Goal: Obtain resource: Download file/media

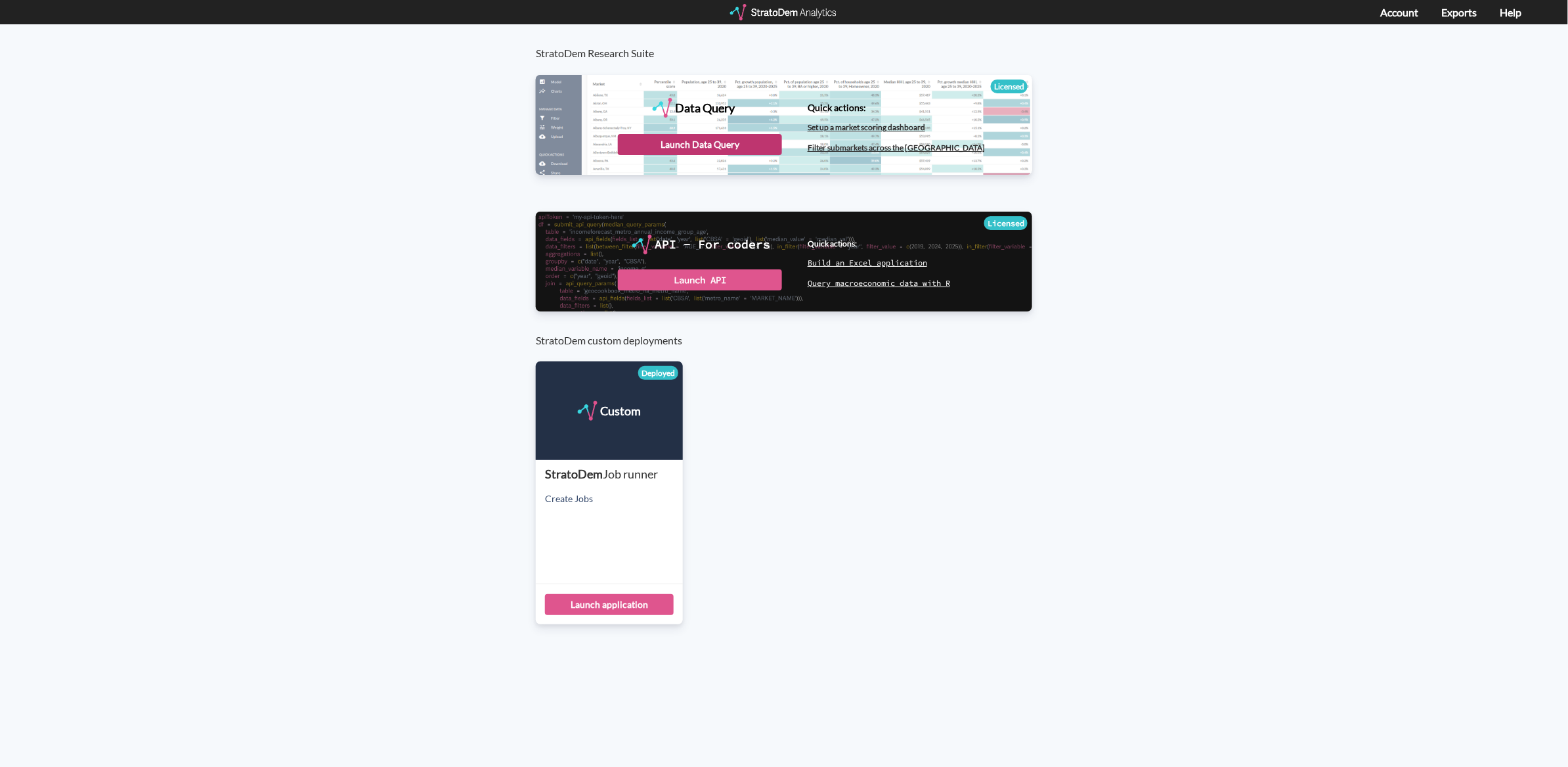
click at [700, 142] on div "Launch Data Query" at bounding box center [699, 145] width 164 height 21
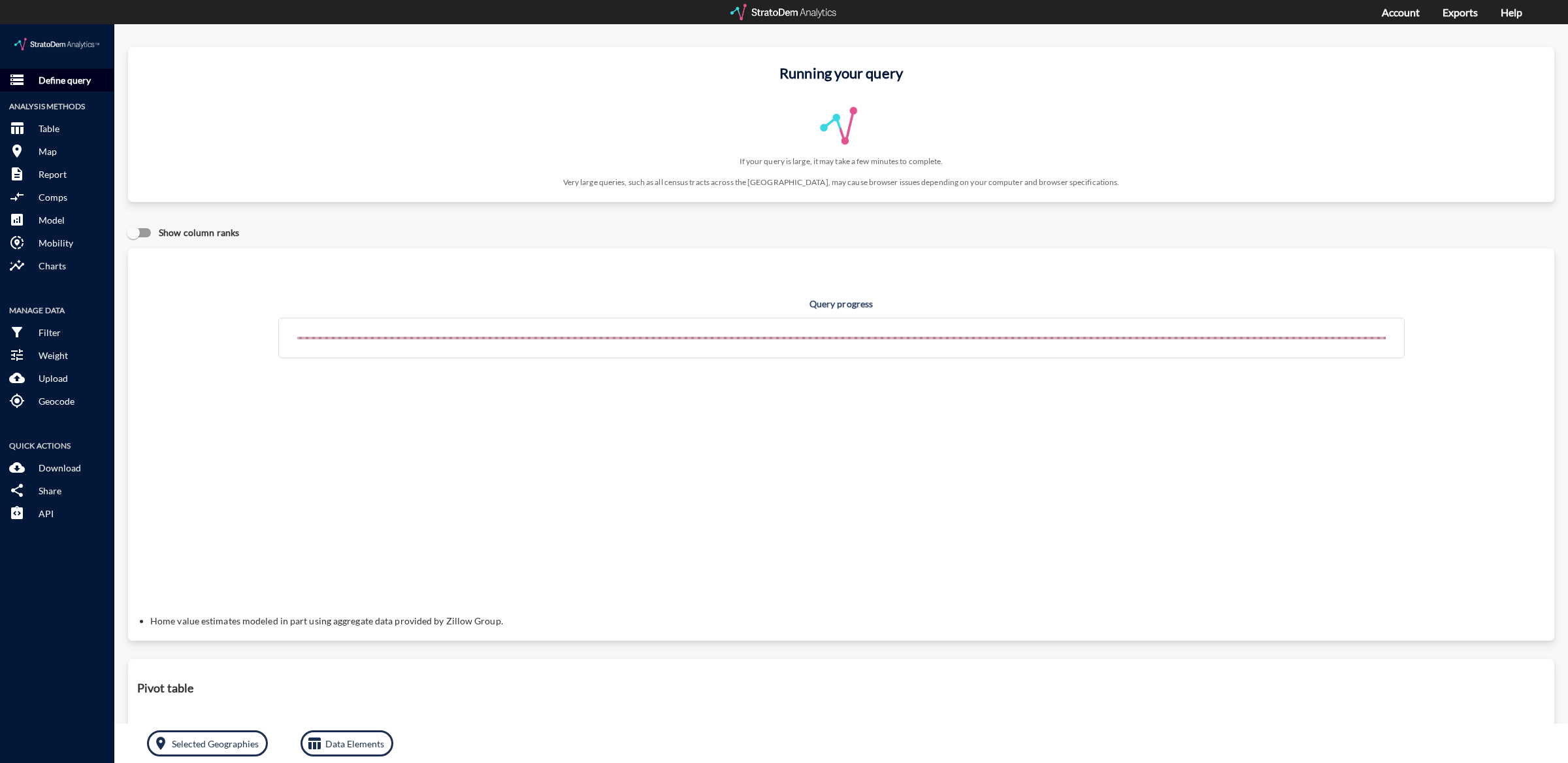
click p "Define query"
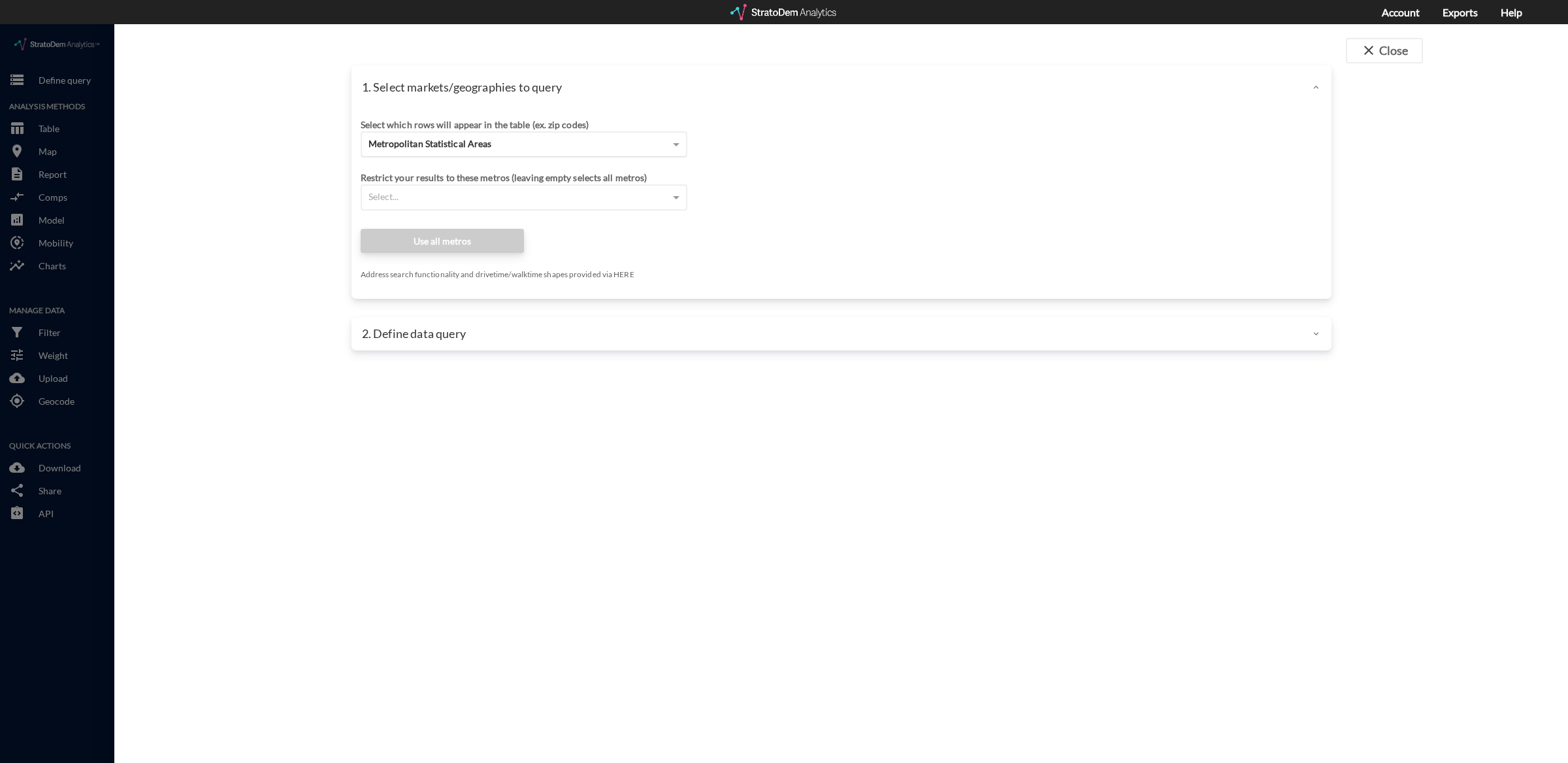
click div "Metropolitan Statistical Areas"
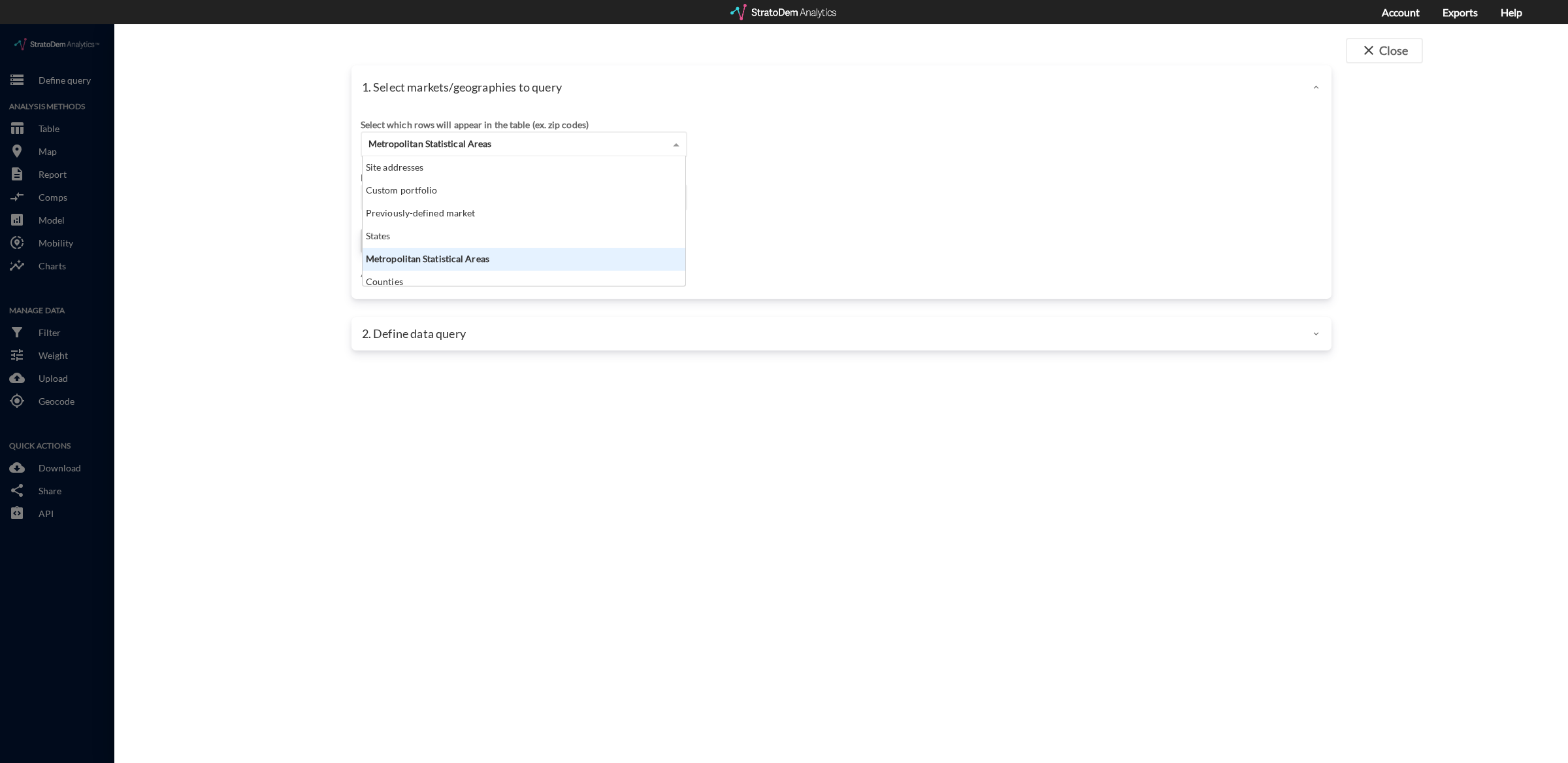
scroll to position [118, 315]
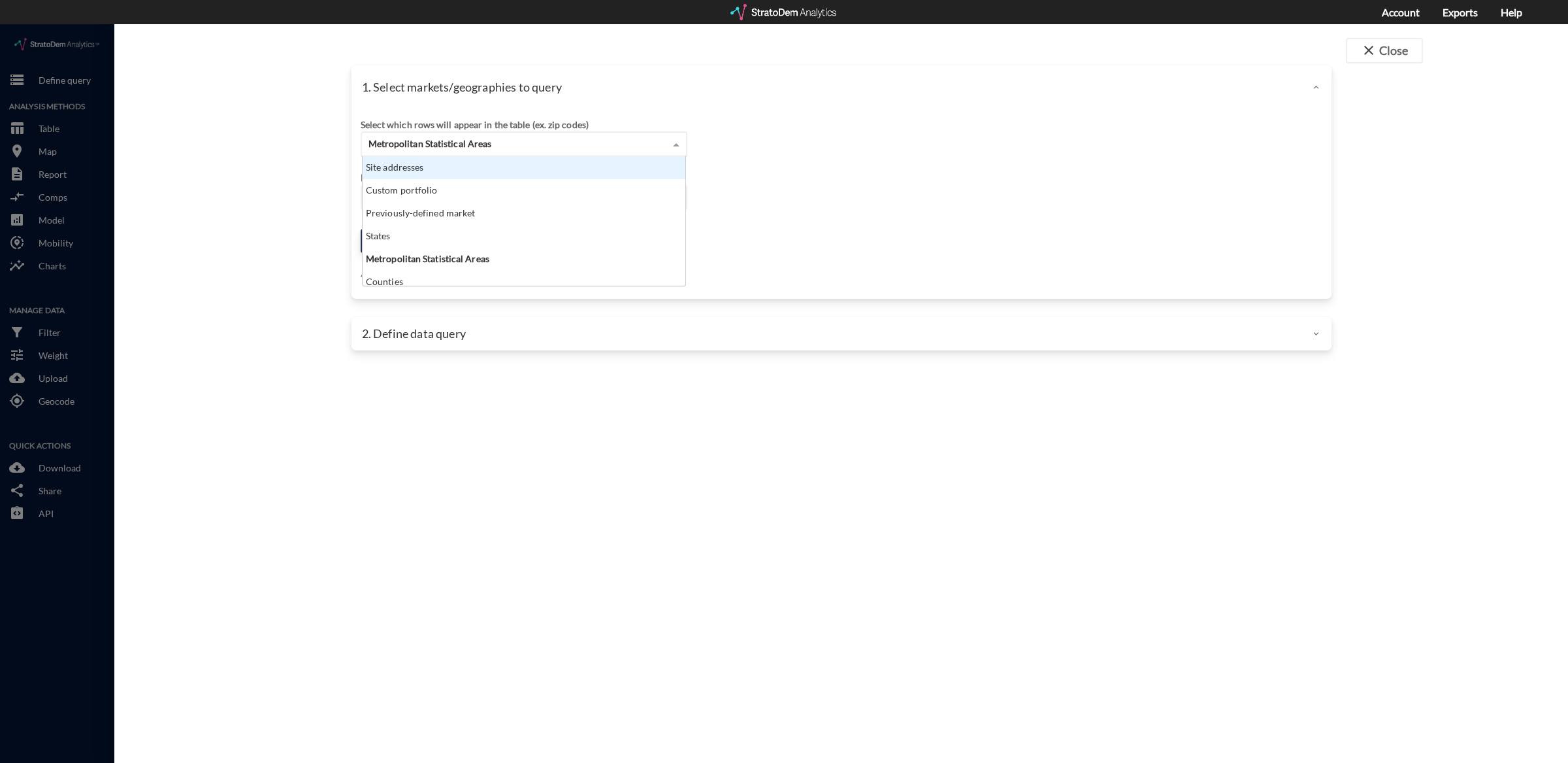
click div "Site addresses"
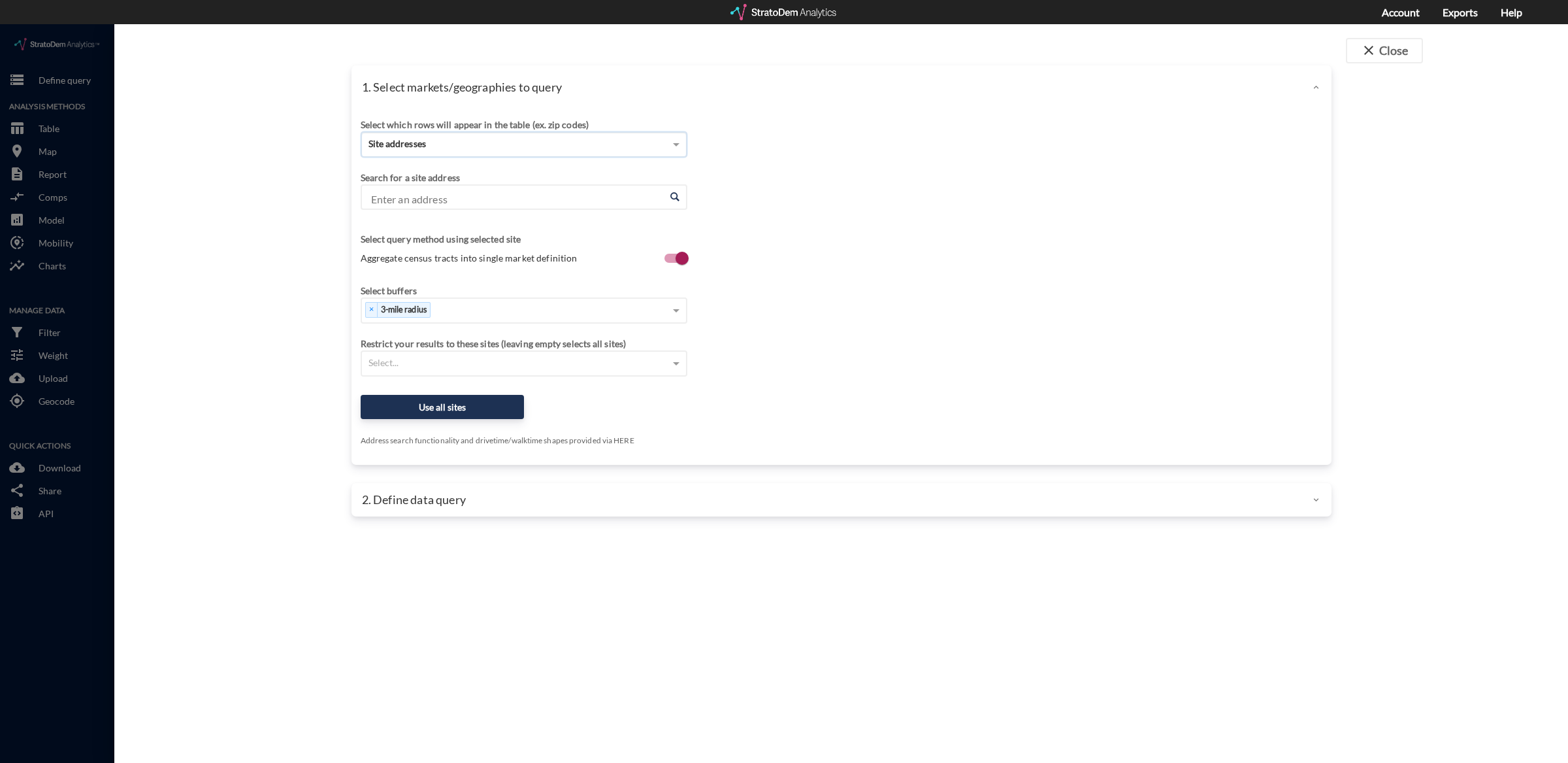
click div "Site addresses"
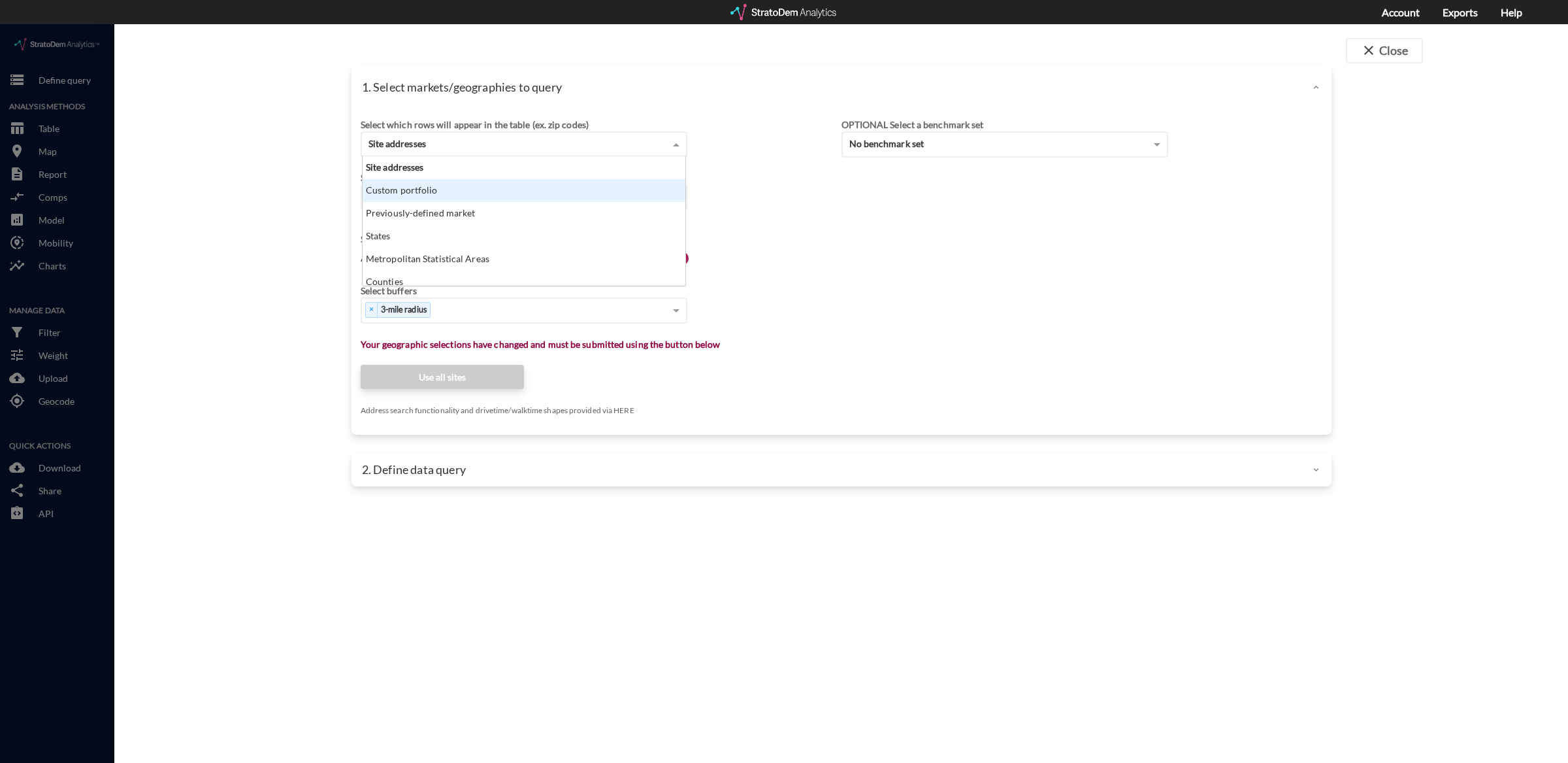
click div "Custom portfolio"
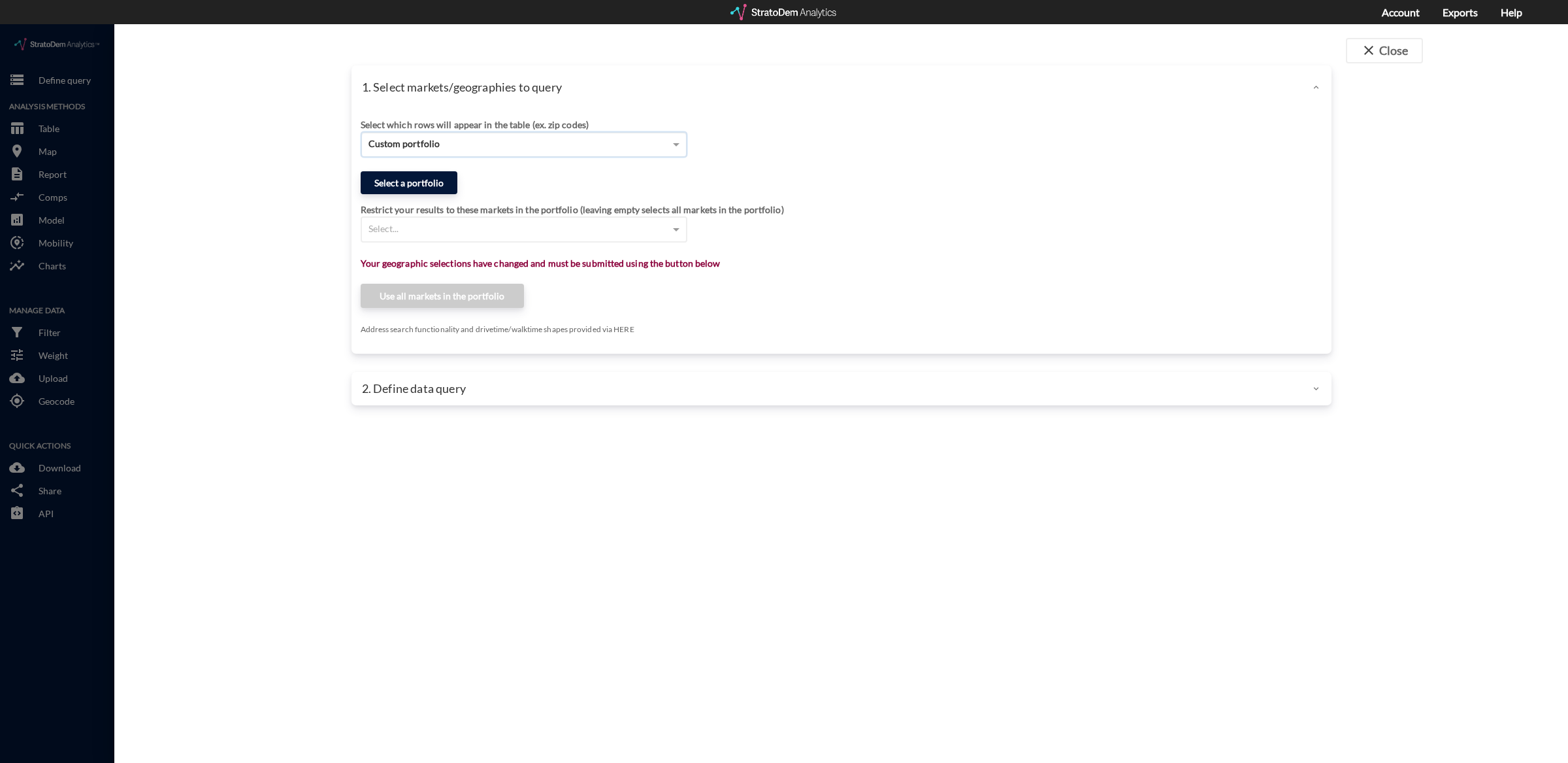
click button "Select a portfolio"
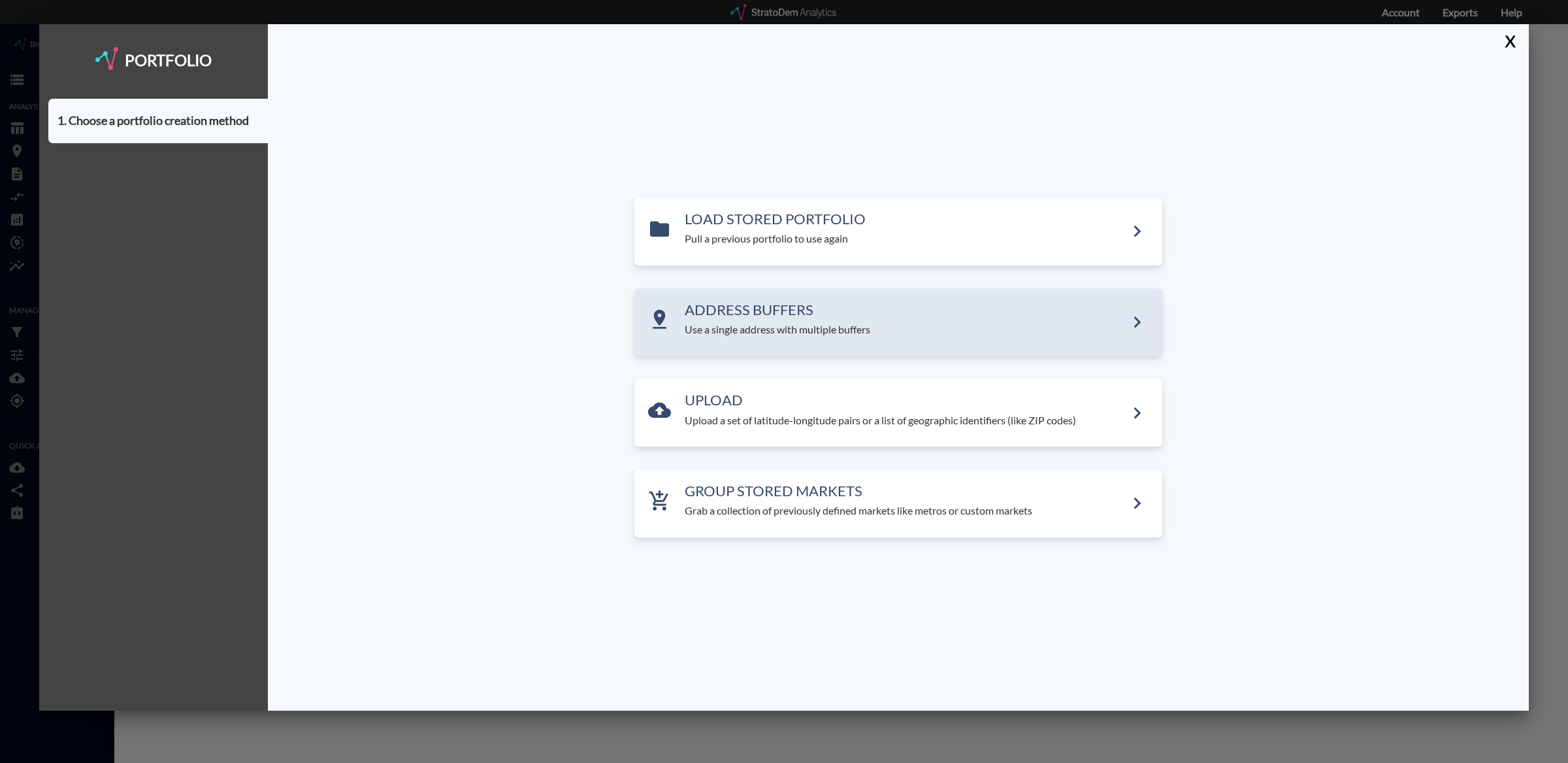
click at [717, 298] on div "ADDRESS BUFFERS Use a single address with multiple buffers" at bounding box center [898, 322] width 528 height 68
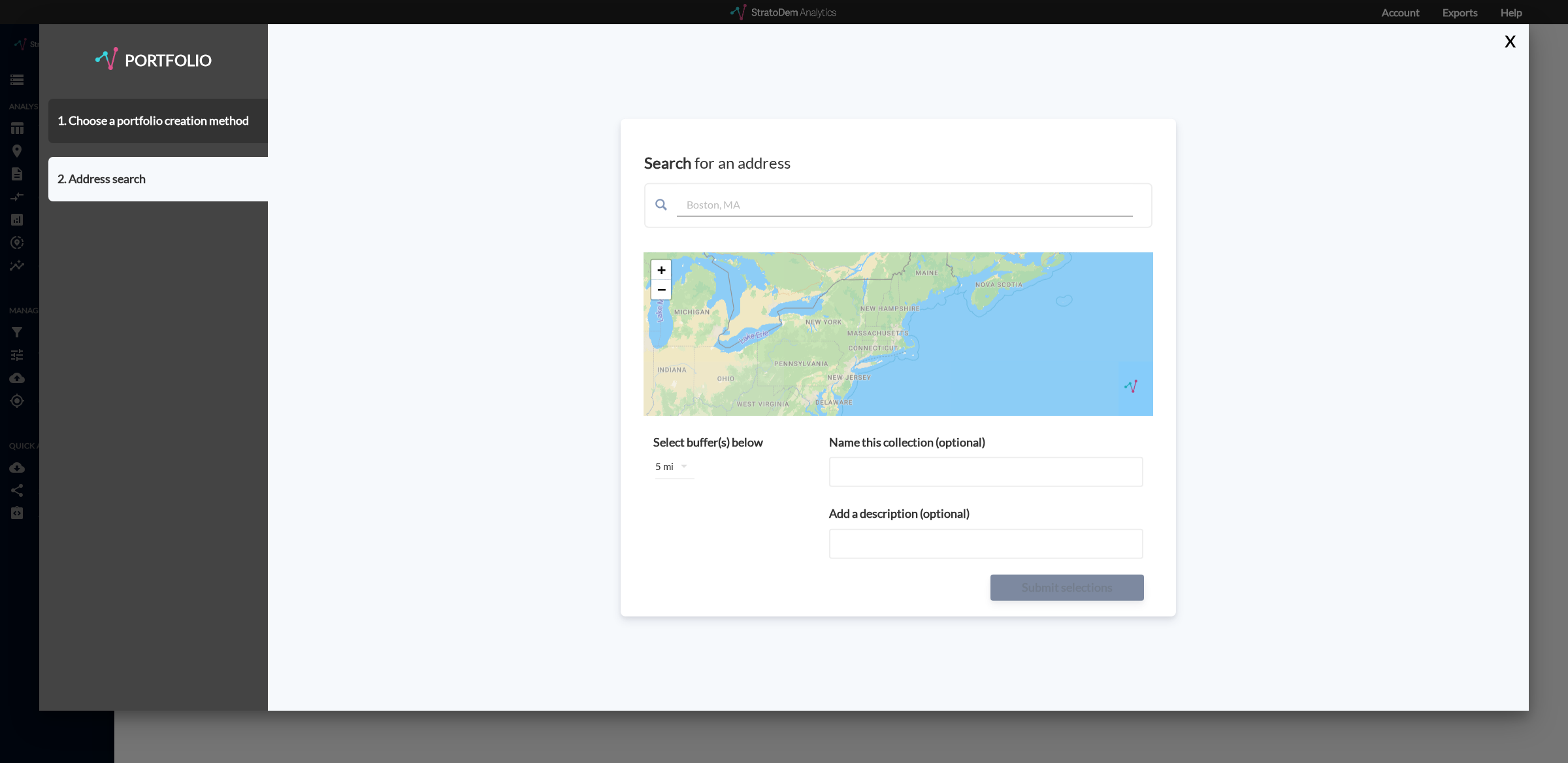
click at [728, 215] on input "text" at bounding box center [905, 200] width 456 height 33
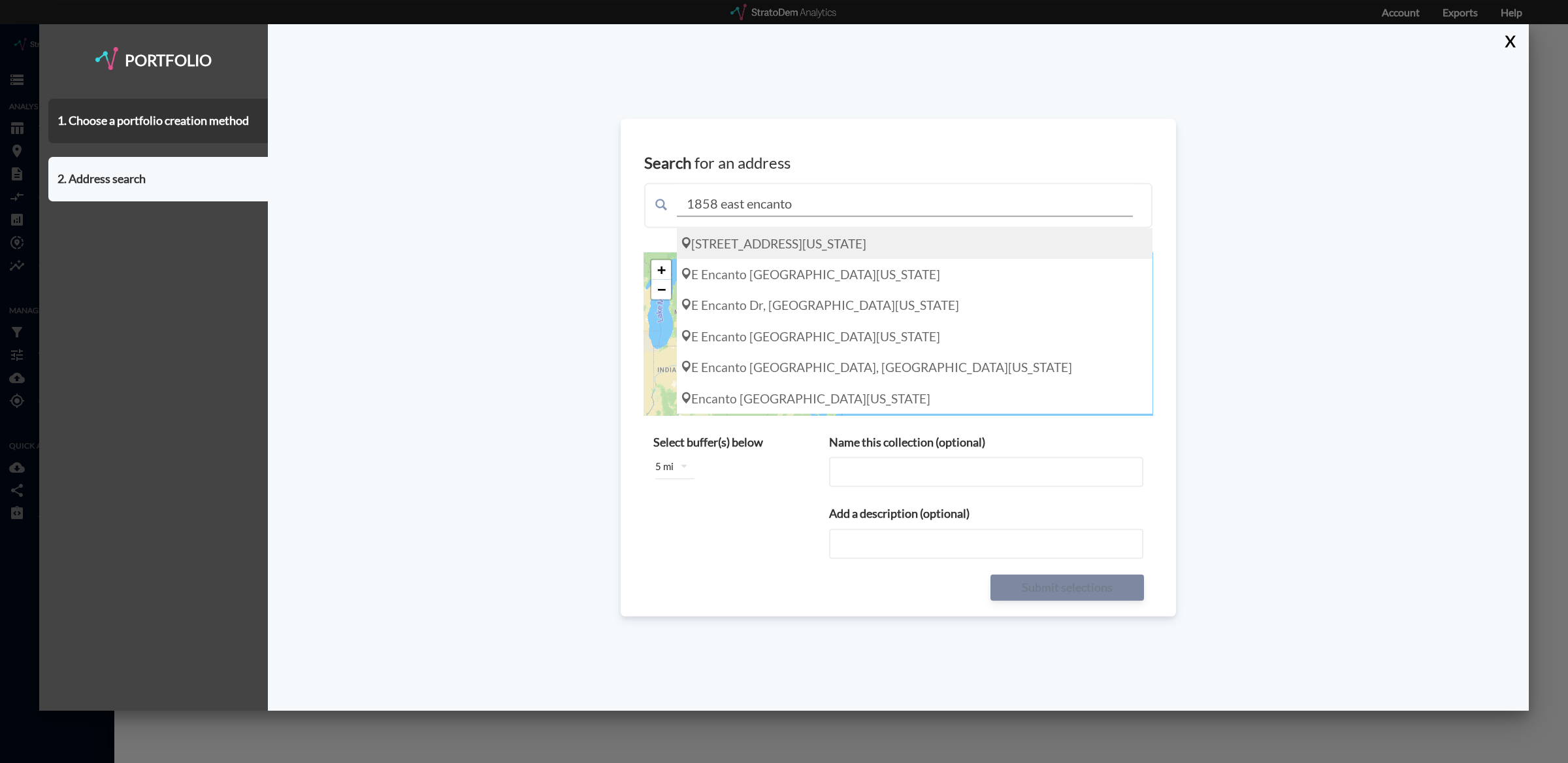
click at [801, 243] on div "1858 E Encanto Dr, Tempe Arizona 85281-6086" at bounding box center [915, 243] width 476 height 31
type input "1858 E Encanto Dr, Tempe Arizona 85281-6086"
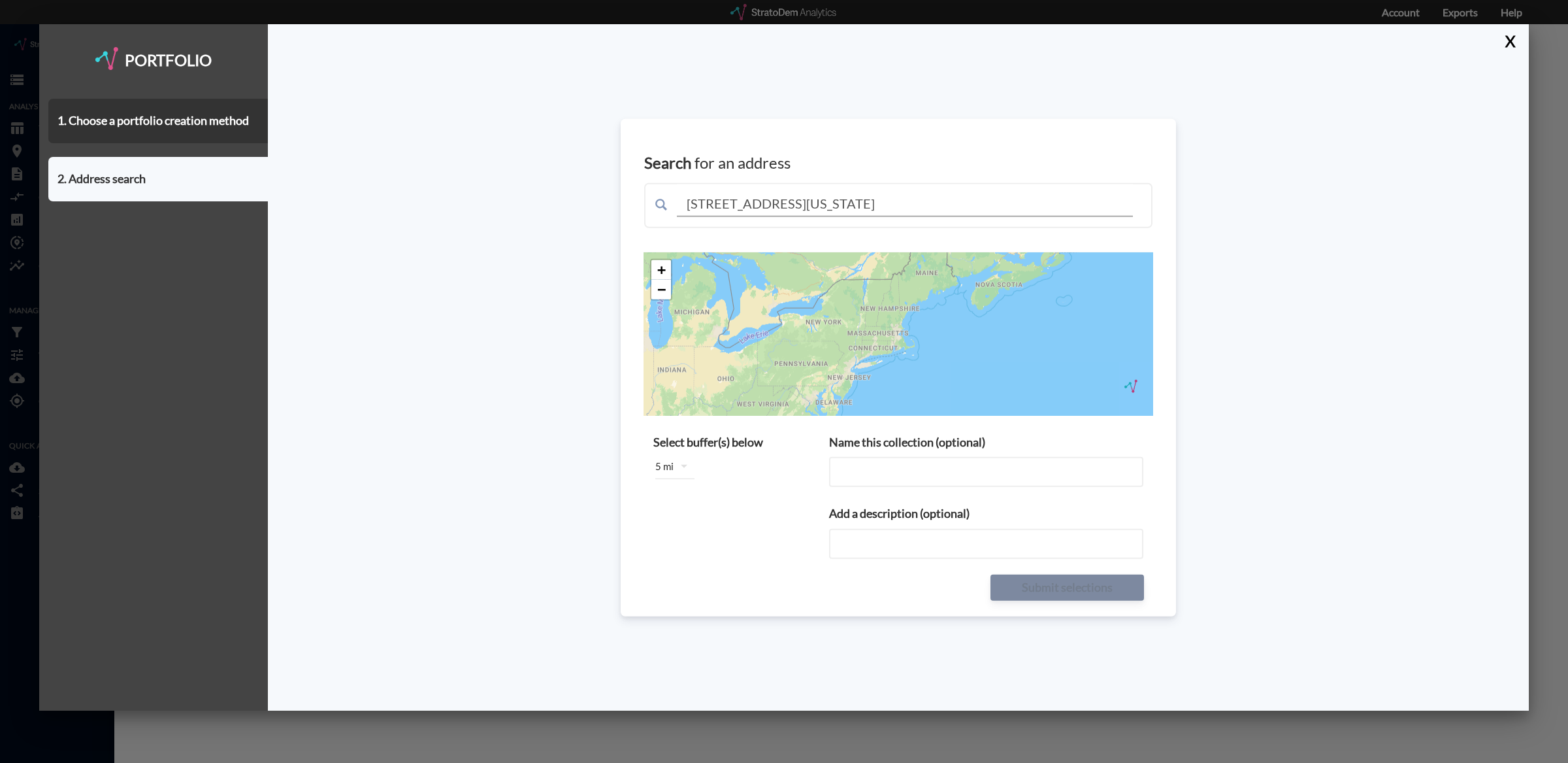
type input "1858 E Encanto Dr, Tempe Arizona 85281-6086"
type input "1858 E Encanto Dr, Tempe Arizona 85281-6086 buffers"
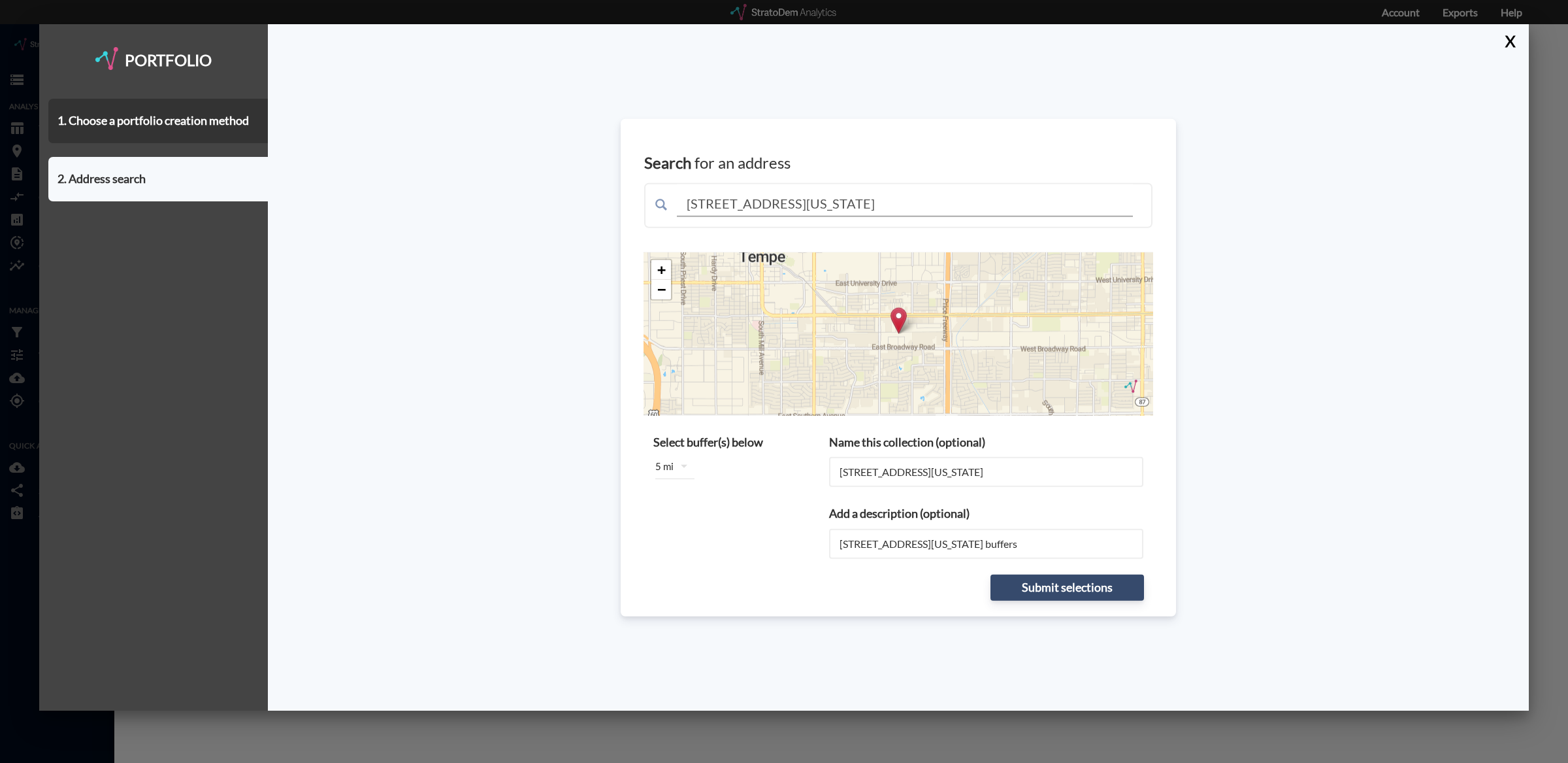
click at [666, 466] on div "5 mi" at bounding box center [675, 466] width 71 height 37
click at [685, 529] on div "5 miles" at bounding box center [682, 532] width 52 height 21
click at [691, 459] on div "1 mile" at bounding box center [682, 470] width 52 height 21
click at [739, 481] on div "1 mile 2 miles 3 miles 5 miles 7 miles 10 miles" at bounding box center [784, 381] width 1568 height 763
click at [1112, 598] on button "Submit selections" at bounding box center [1067, 587] width 154 height 26
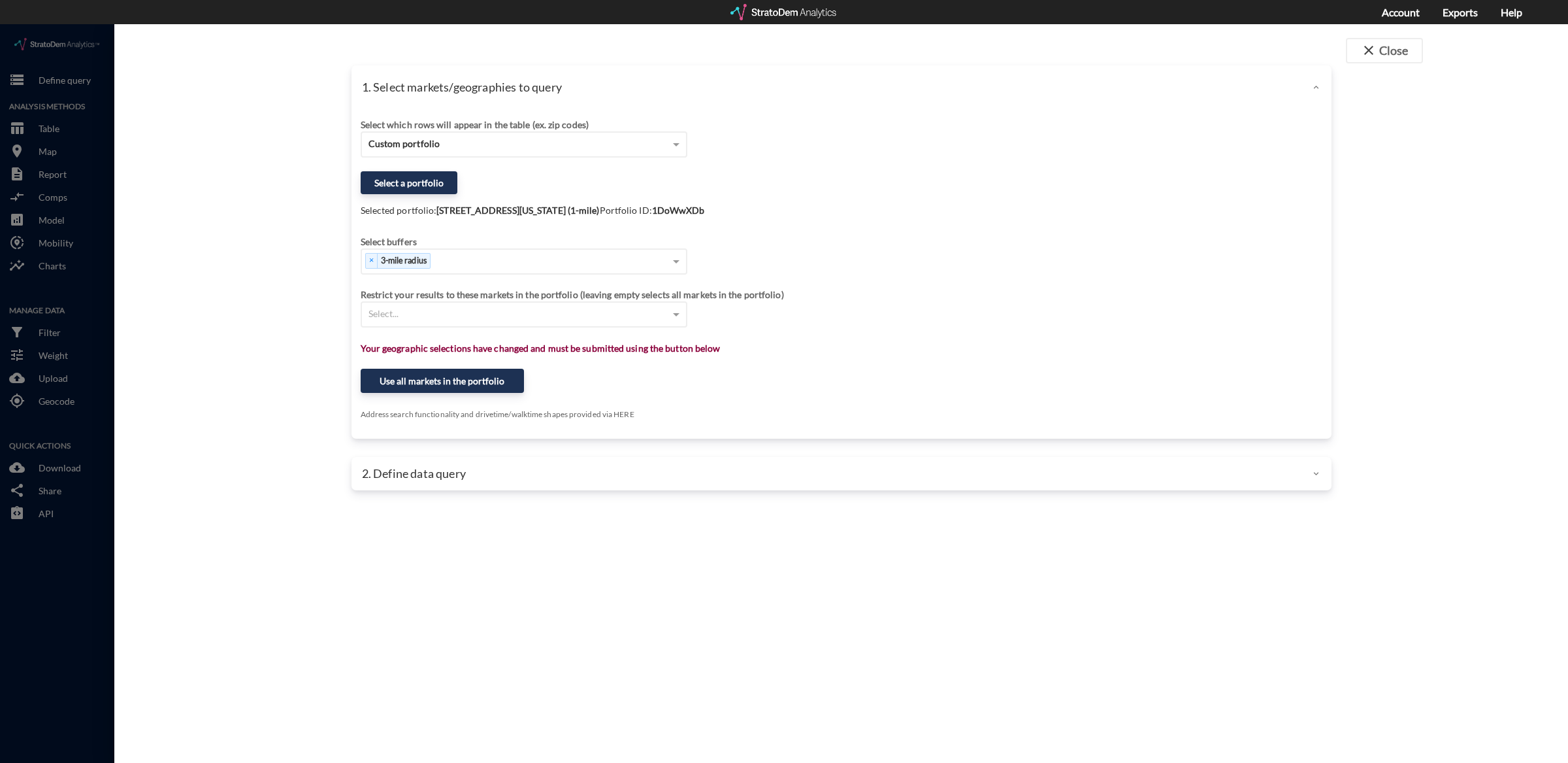
click div "Select which rows will appear in the table (ex. zip codes) Custom portfolio Sel…"
click button "Select a portfolio"
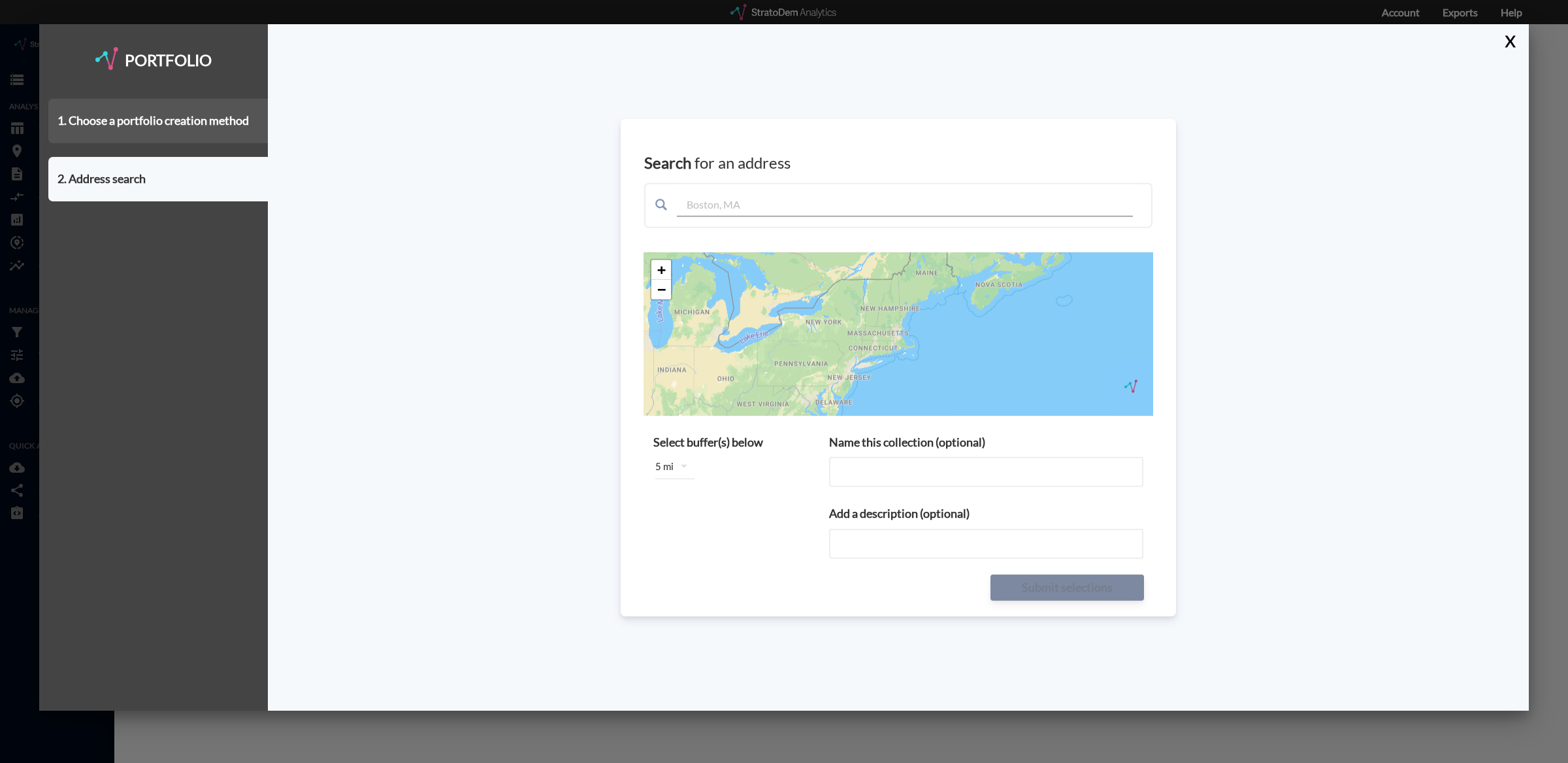
click at [248, 126] on div "1. Choose a portfolio creation method" at bounding box center [158, 121] width 219 height 44
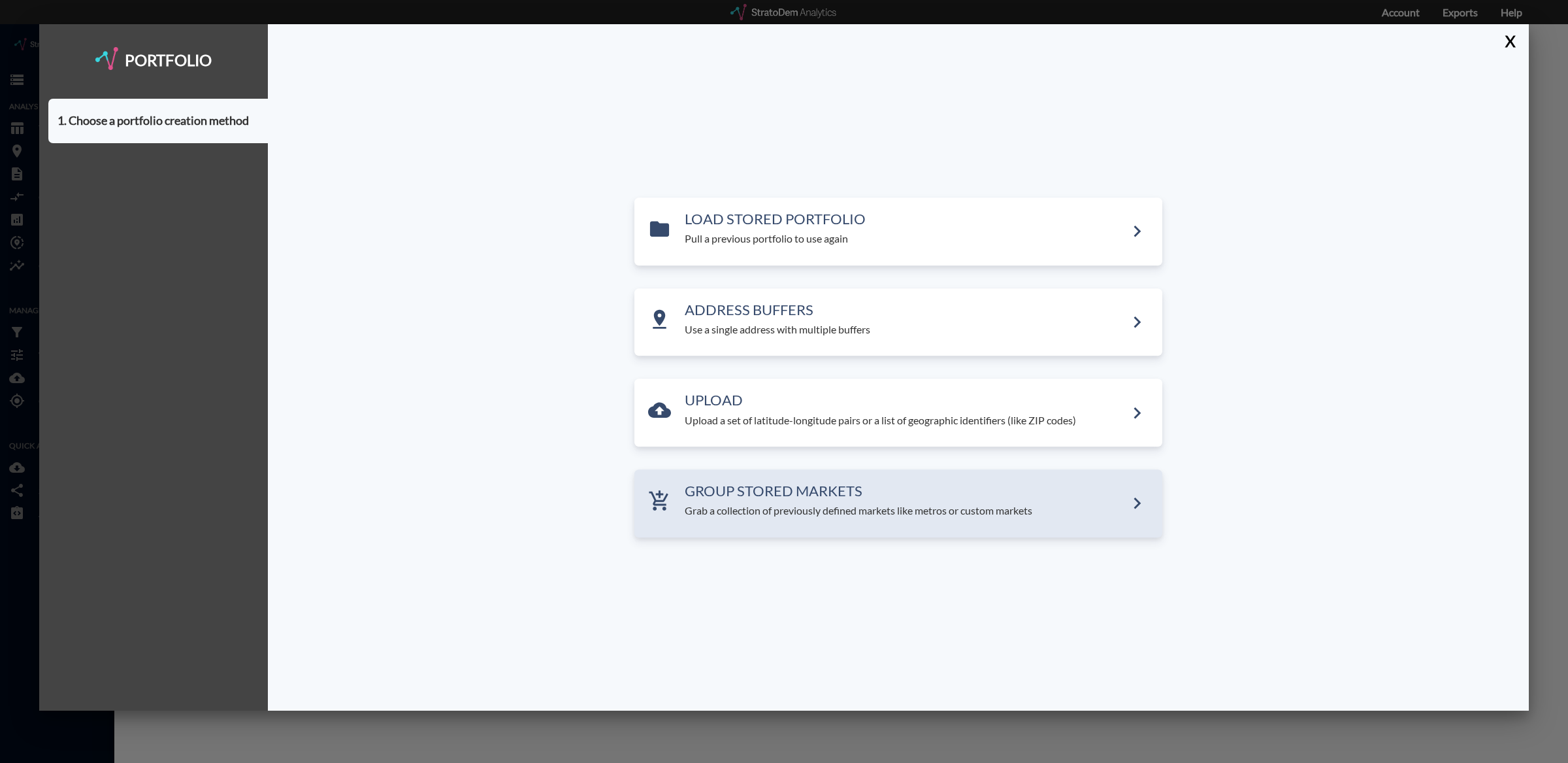
click at [781, 512] on p "Grab a collection of previously defined markets like metros or custom markets" at bounding box center [905, 511] width 441 height 15
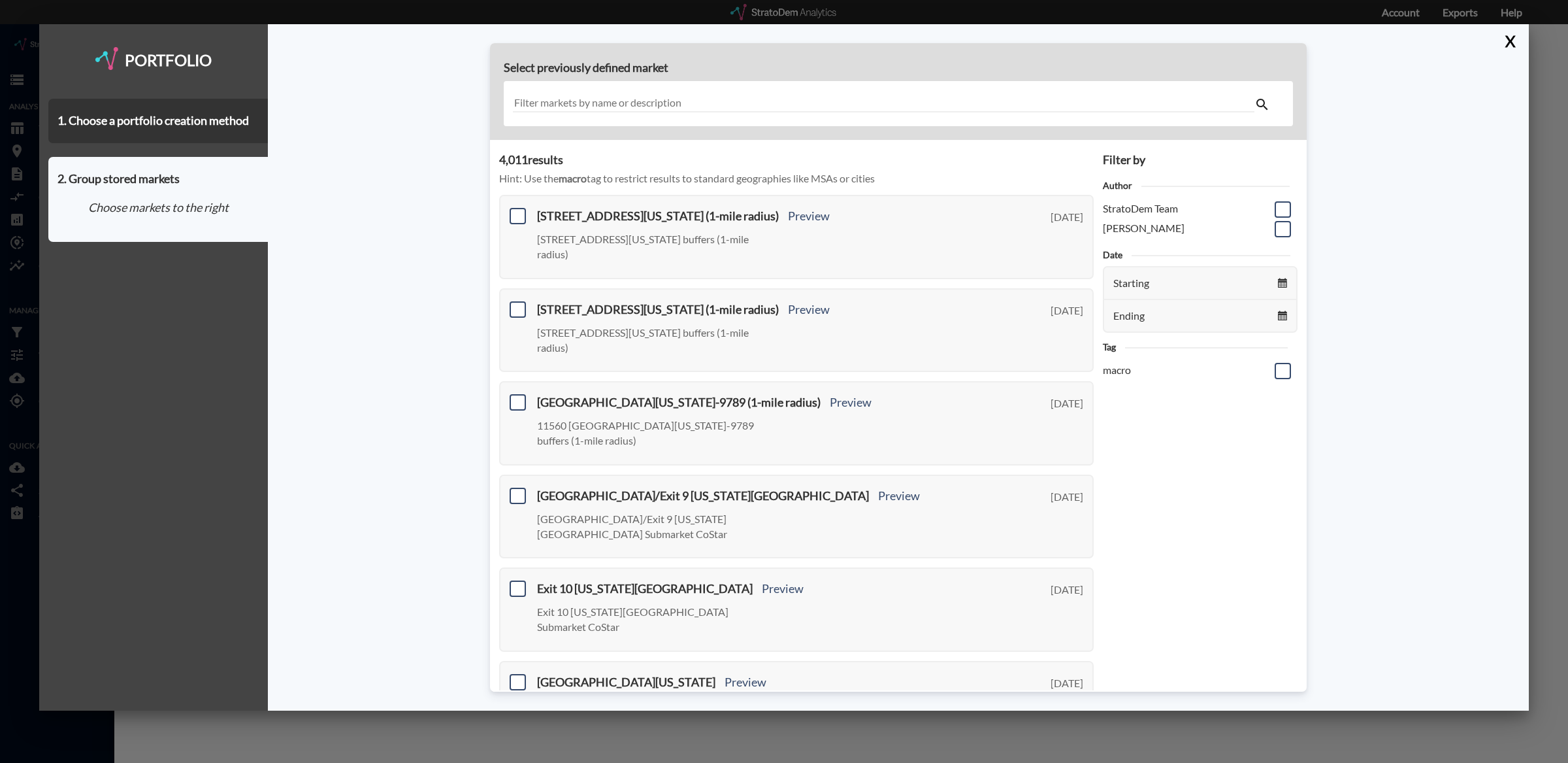
click at [515, 210] on span at bounding box center [517, 216] width 16 height 16
click at [516, 211] on input "checkbox" at bounding box center [516, 211] width 0 height 0
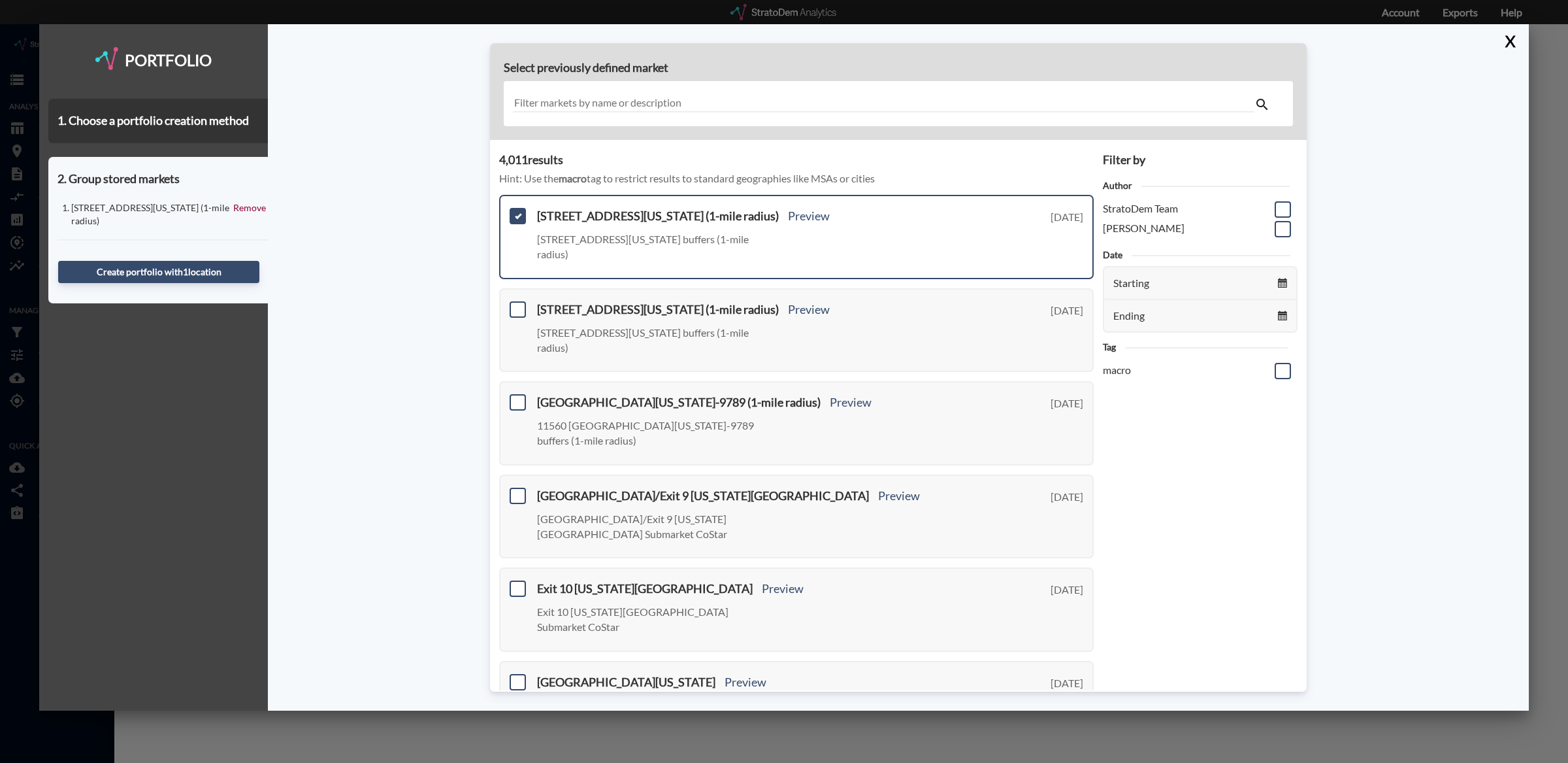
click at [611, 100] on input "text" at bounding box center [884, 103] width 741 height 17
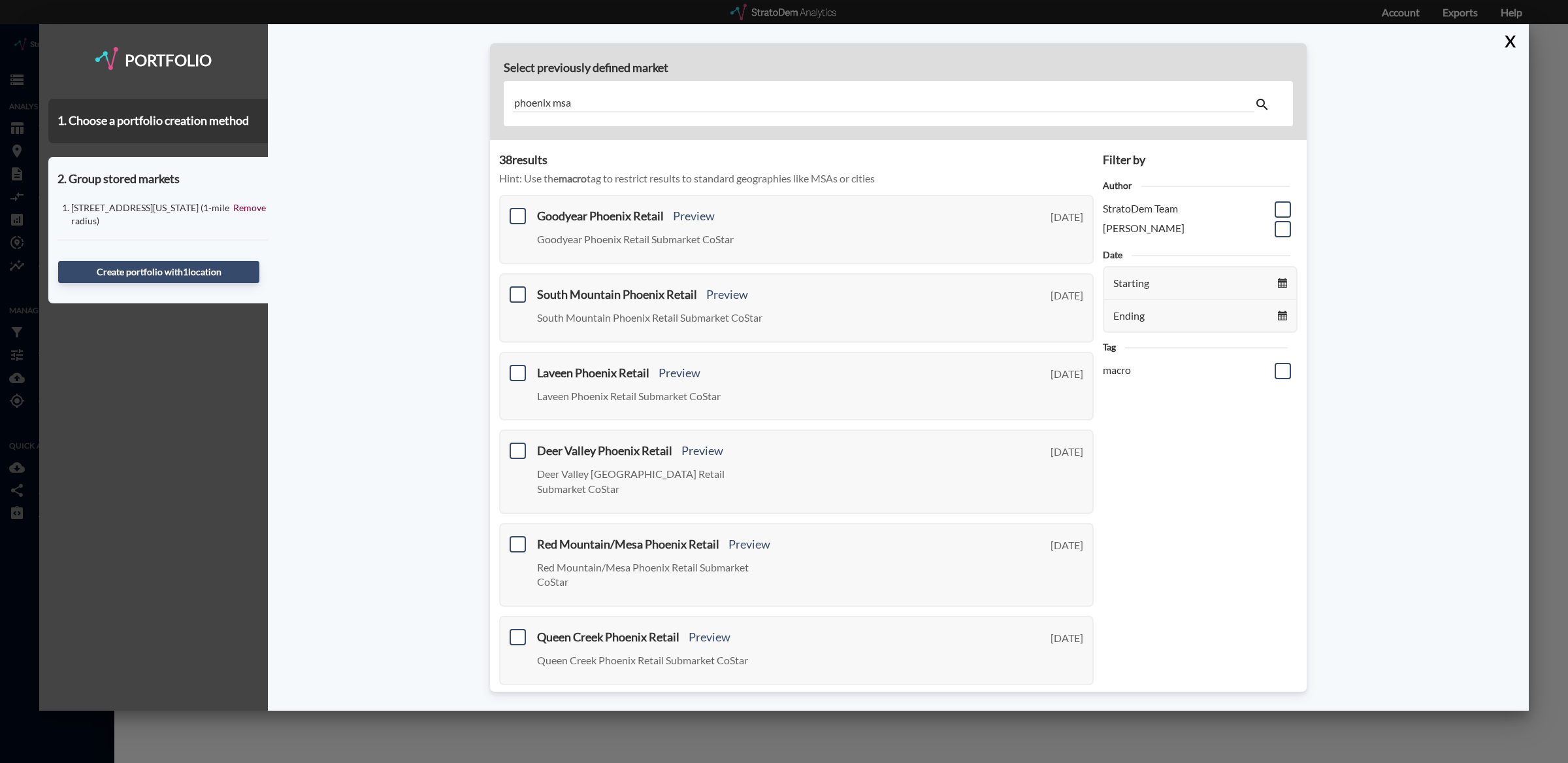
scroll to position [325, 0]
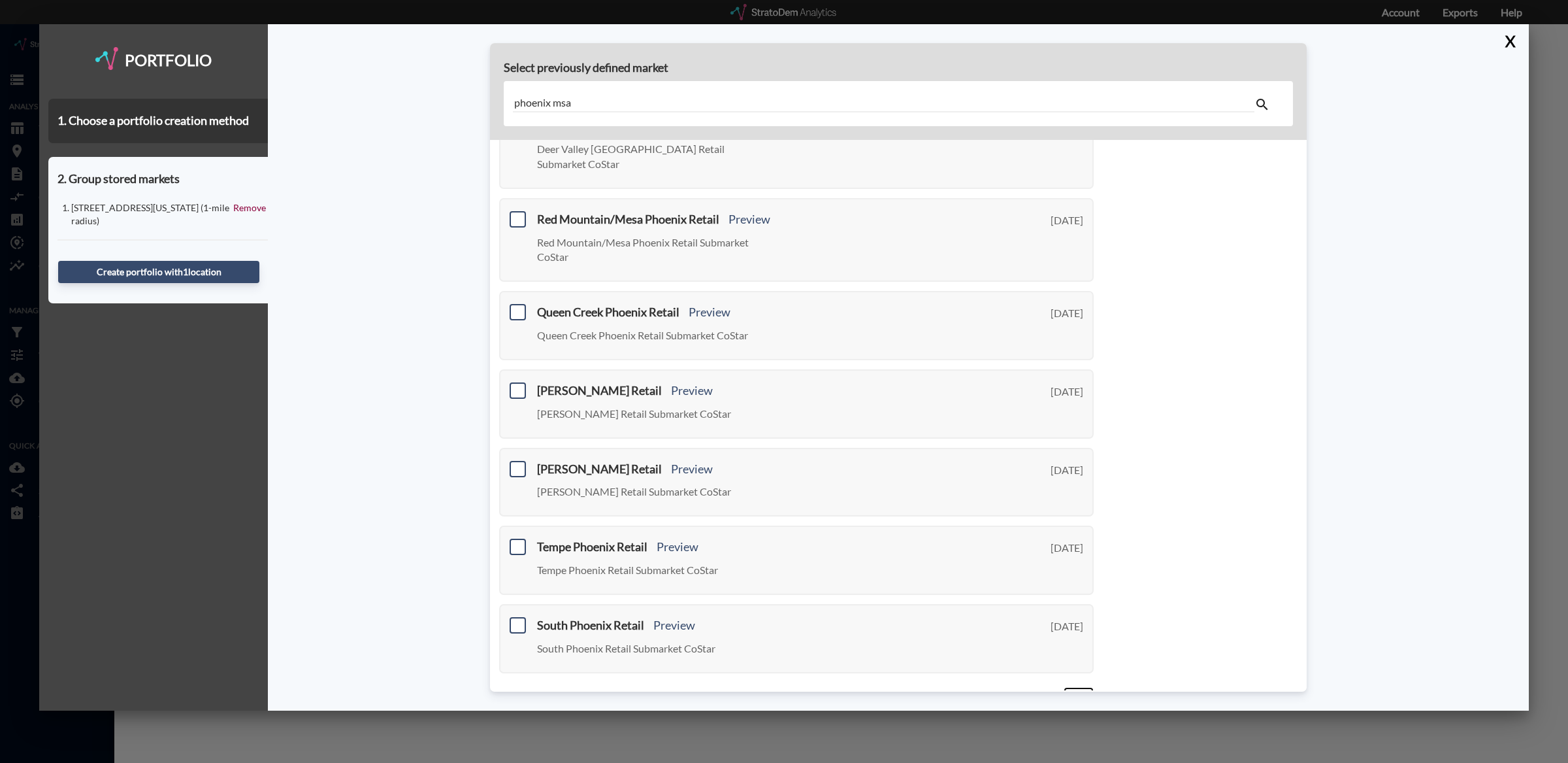
click at [1079, 687] on link "Next >" at bounding box center [1078, 694] width 30 height 15
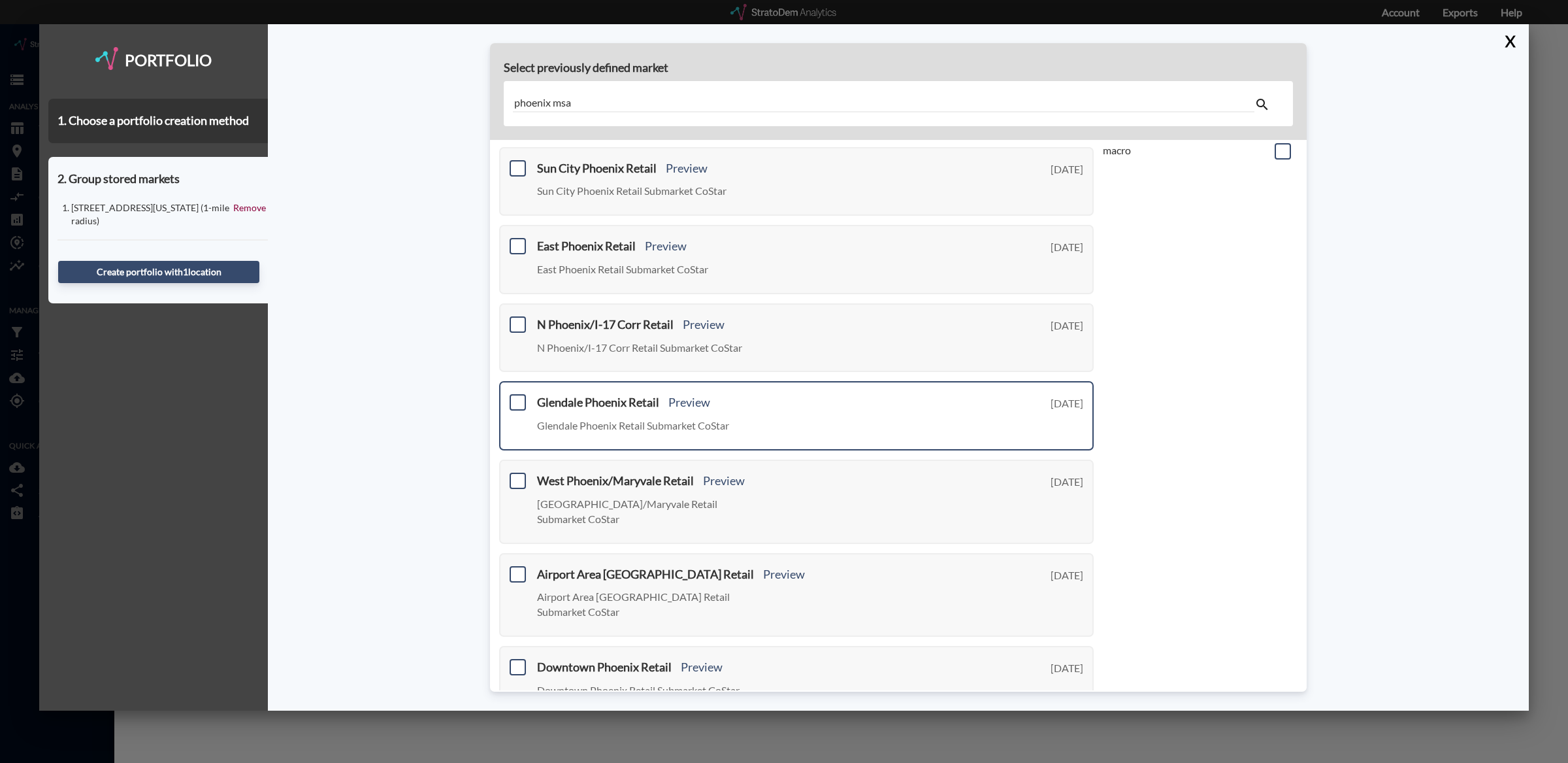
scroll to position [309, 0]
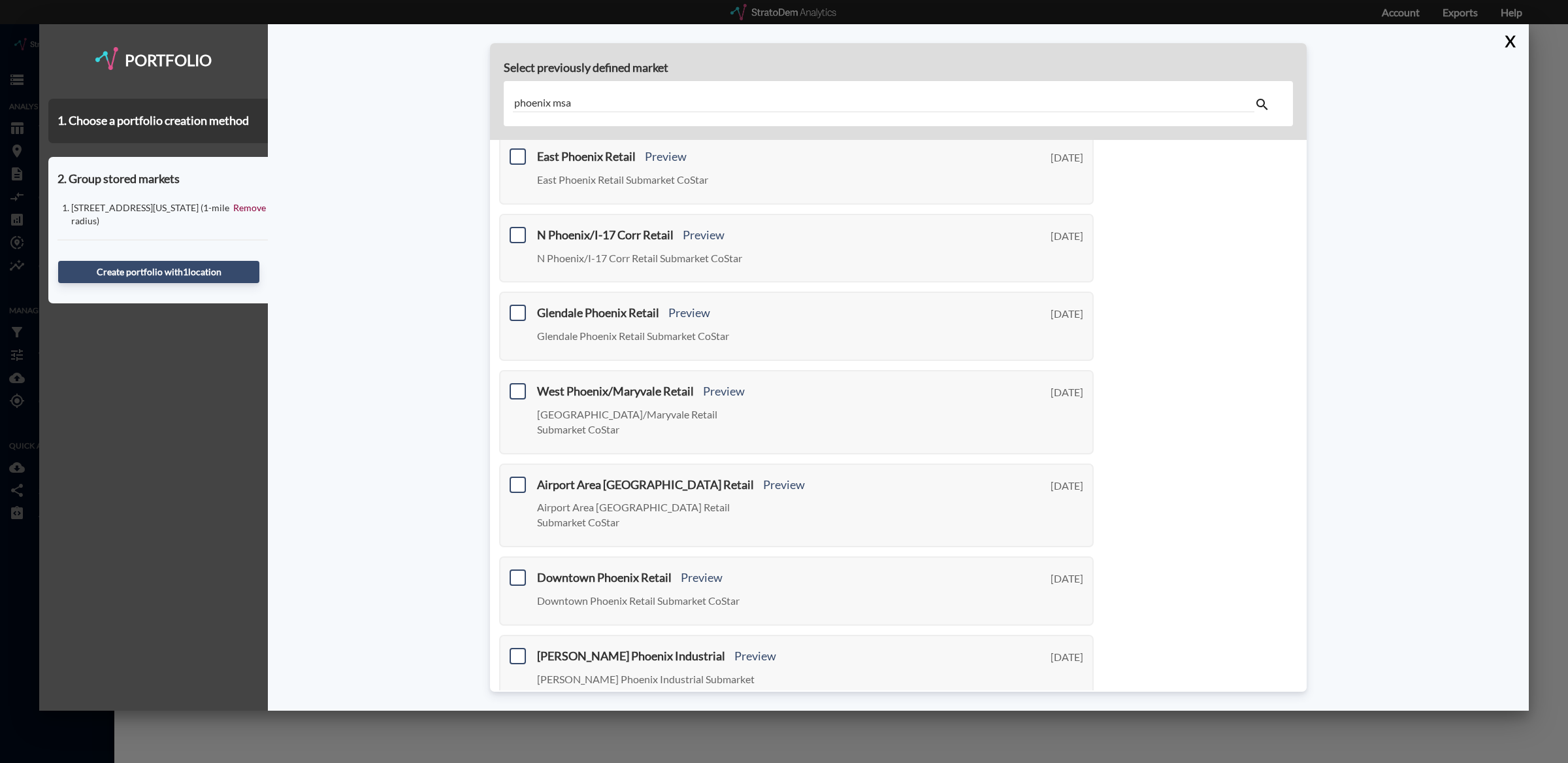
click at [1066, 732] on link "Next >" at bounding box center [1078, 740] width 30 height 15
click at [1084, 732] on link "Next >" at bounding box center [1078, 740] width 30 height 15
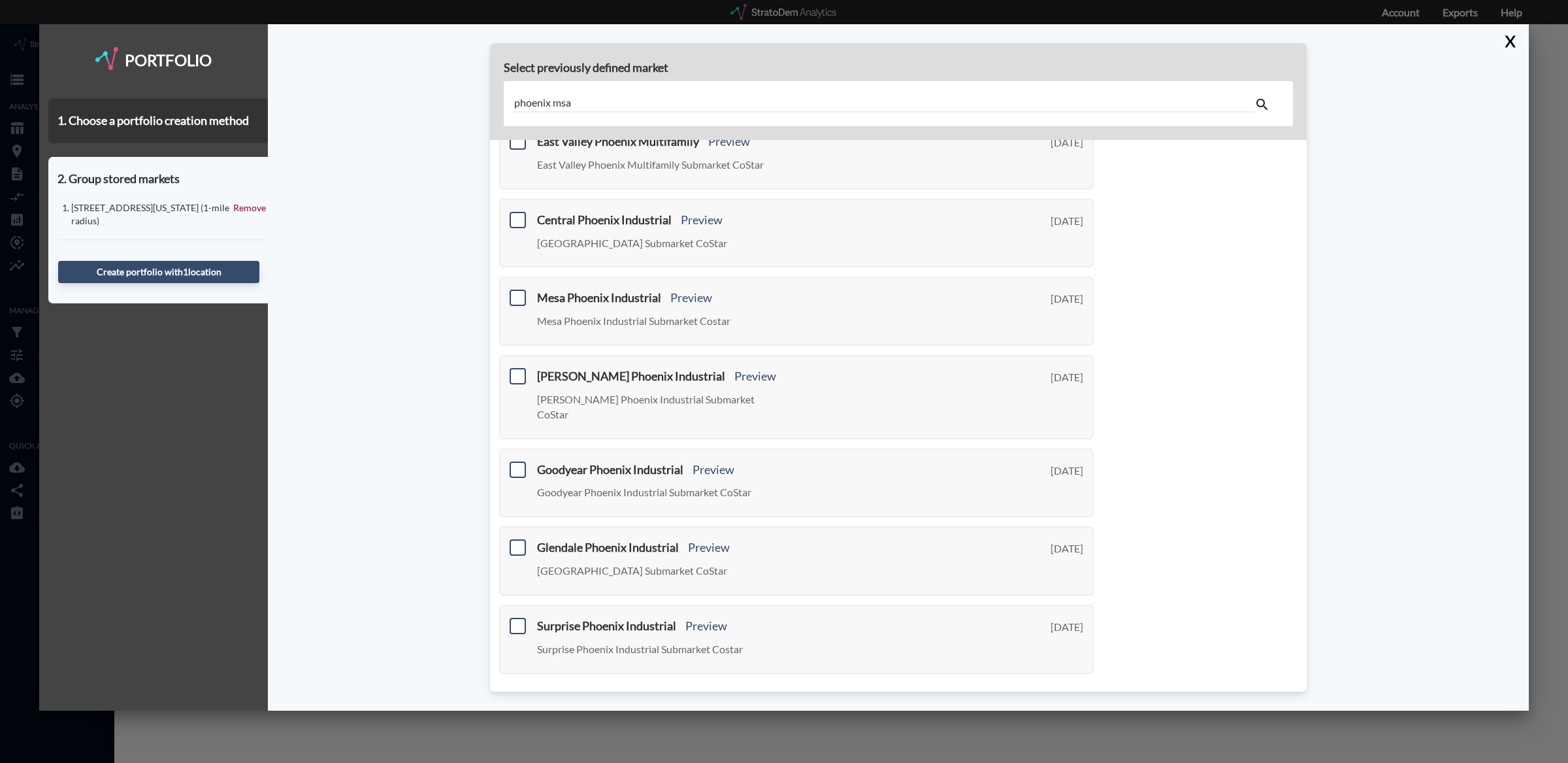
scroll to position [213, 0]
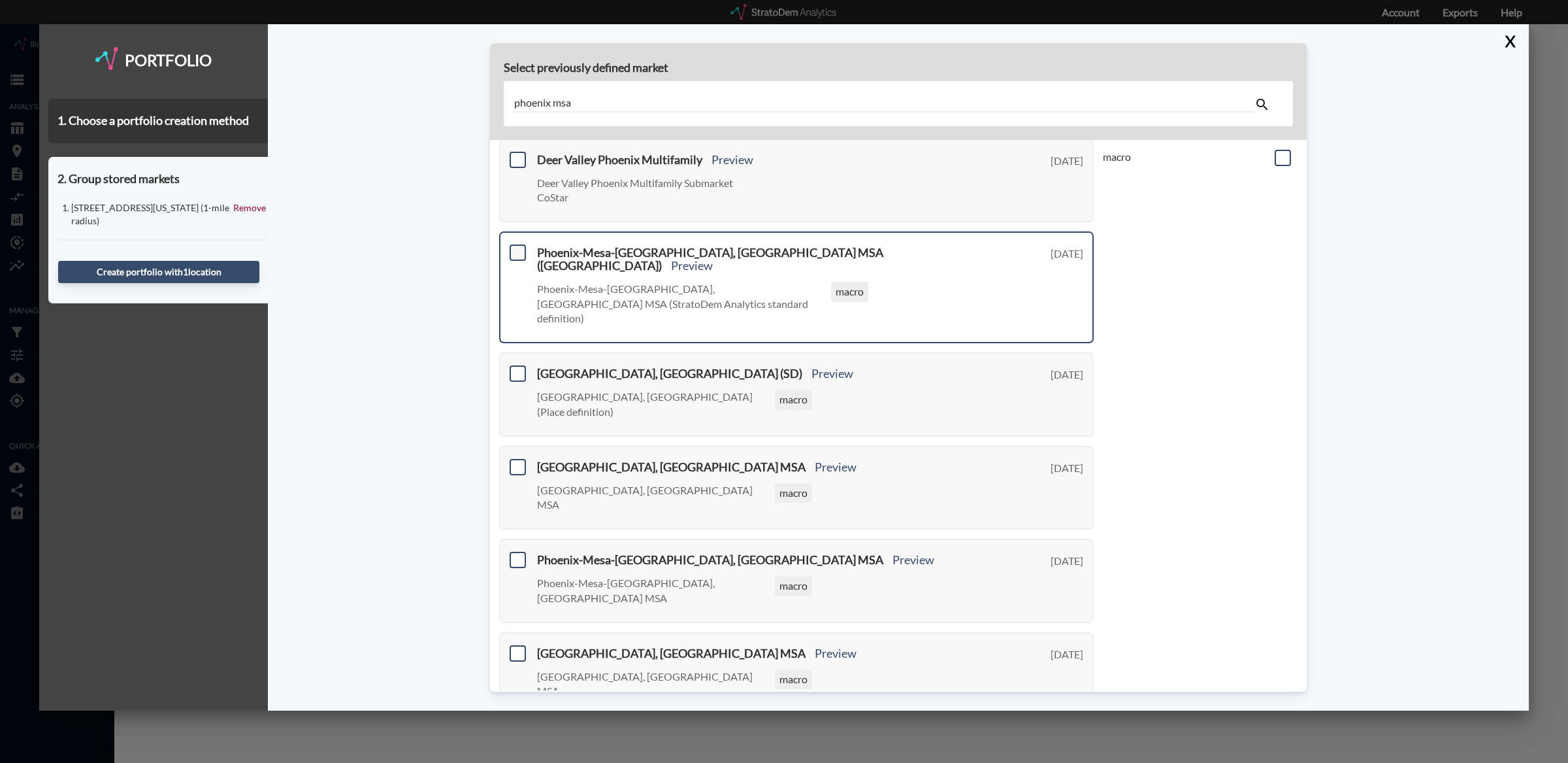
click at [517, 261] on span at bounding box center [517, 252] width 16 height 16
click at [516, 248] on input "checkbox" at bounding box center [516, 248] width 0 height 0
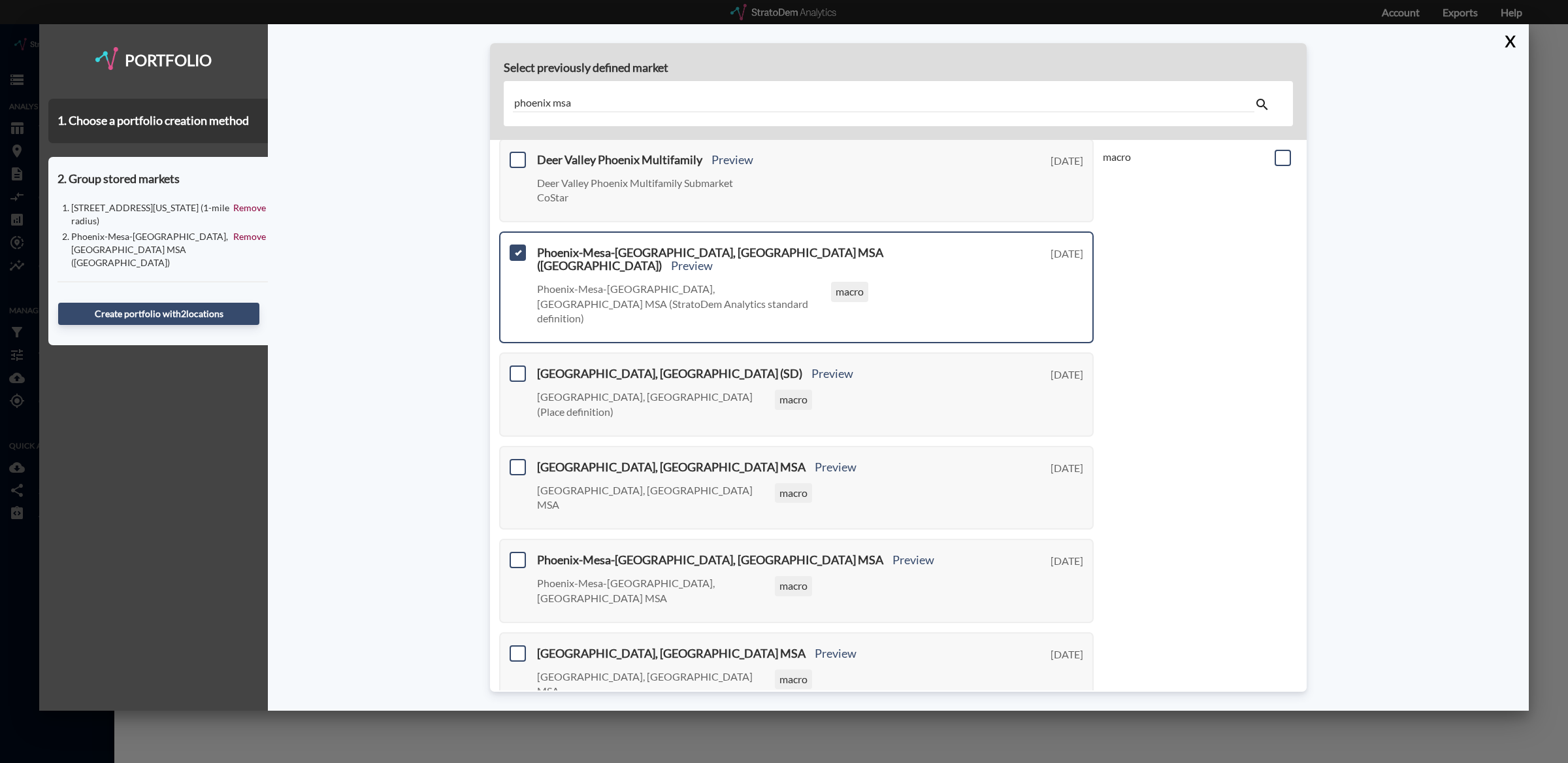
click at [594, 98] on input "phoenix msa" at bounding box center [884, 103] width 741 height 17
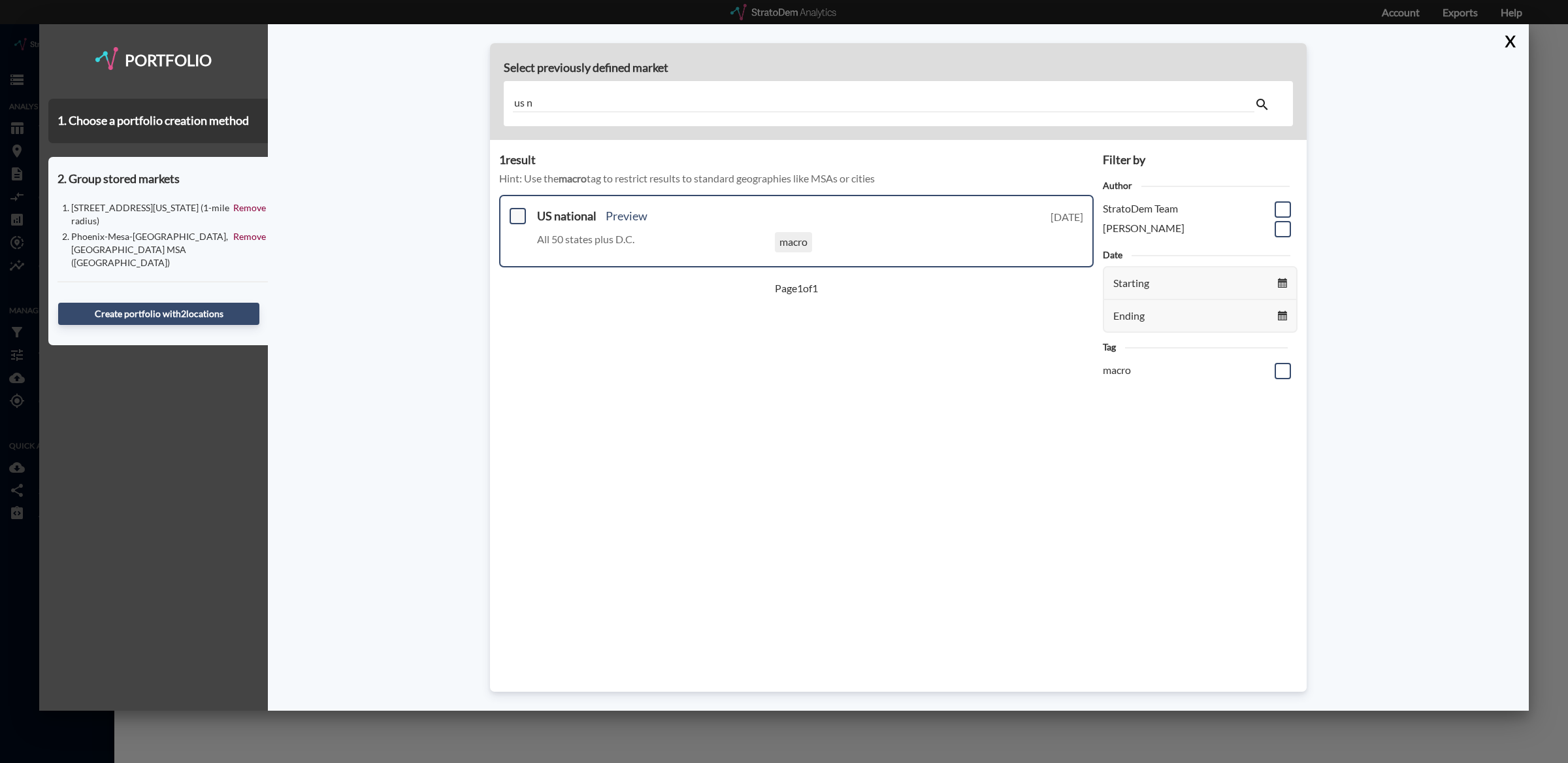
type input "us n"
click at [523, 218] on span at bounding box center [517, 216] width 16 height 16
click at [516, 211] on input "checkbox" at bounding box center [516, 211] width 0 height 0
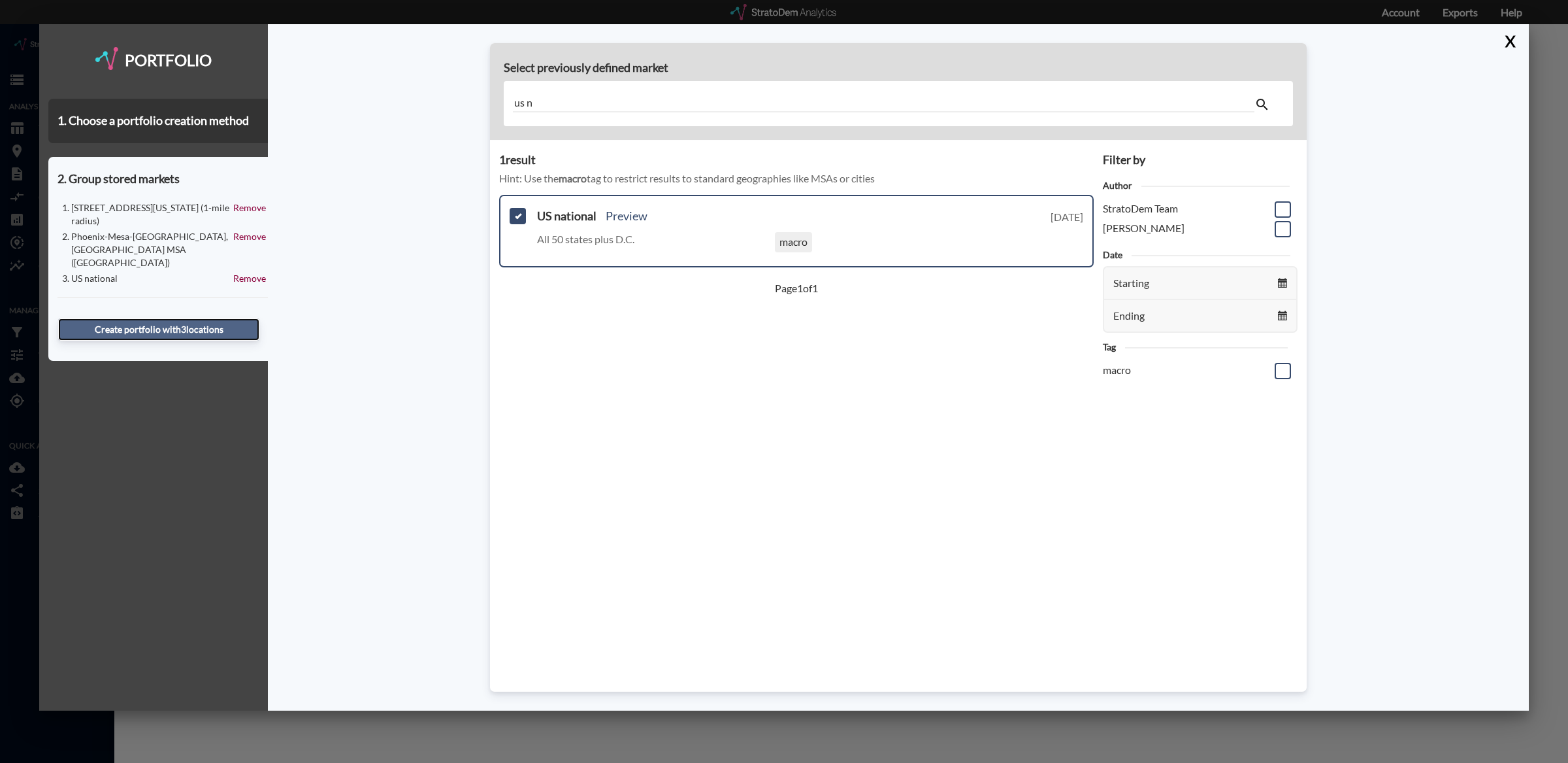
click at [232, 318] on button "Create portfolio with 3 location s" at bounding box center [159, 329] width 201 height 22
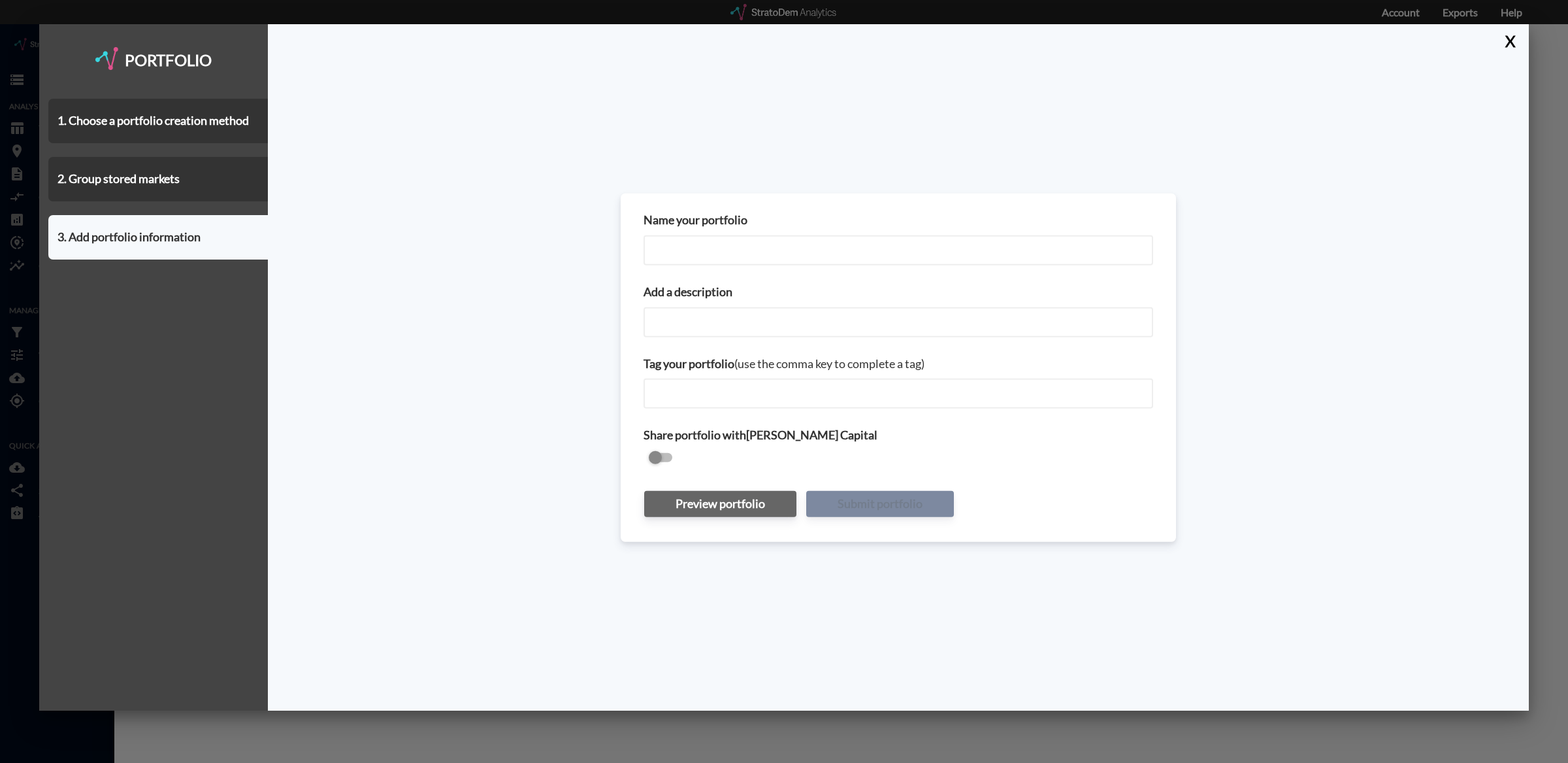
click at [723, 227] on label "Name your portfolio" at bounding box center [695, 220] width 103 height 17
click at [723, 235] on input "Name your portfolio" at bounding box center [898, 249] width 509 height 30
type input "1858 East Encanto Dr"
type input "1858 East Encanto Dr + Phoenix MSA + [GEOGRAPHIC_DATA]"
click at [907, 487] on div "Preview portfolio Submit portfolio" at bounding box center [898, 504] width 509 height 40
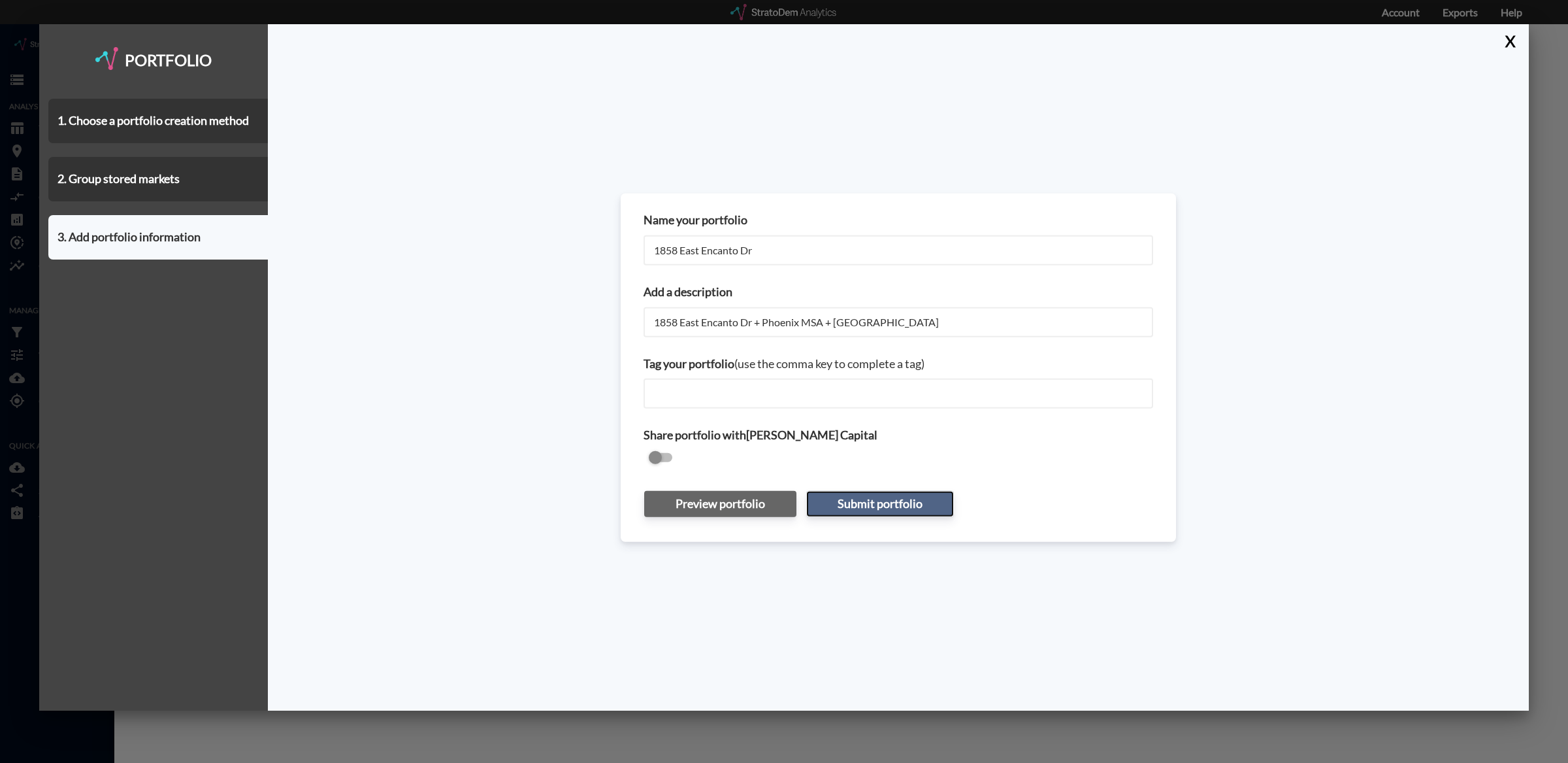
click at [905, 492] on button "Submit portfolio" at bounding box center [880, 504] width 148 height 26
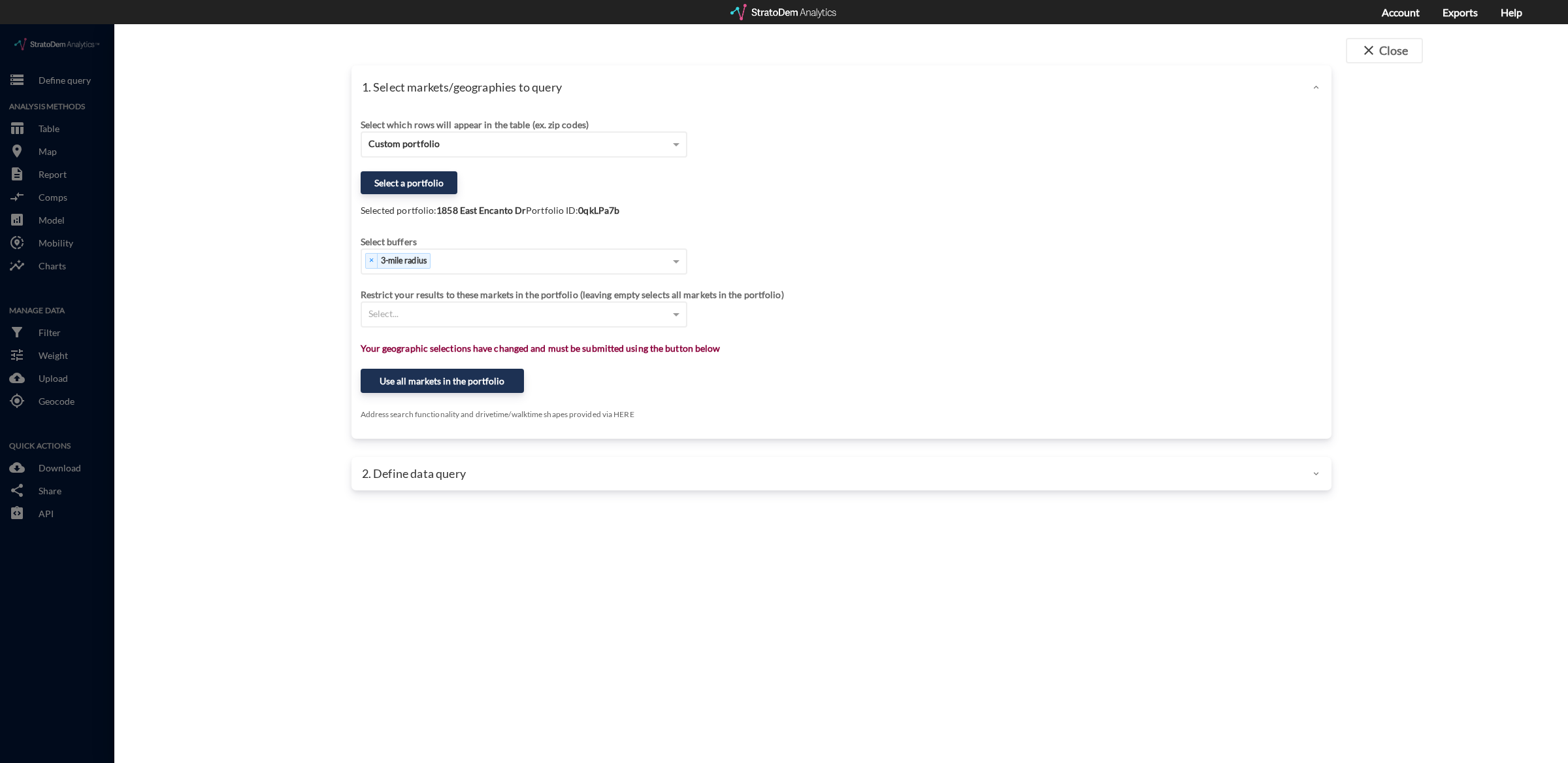
click strong "0qkLPa7b"
copy strong "0qkLPa7b"
click at [1406, 9] on link "Account" at bounding box center [1401, 12] width 38 height 13
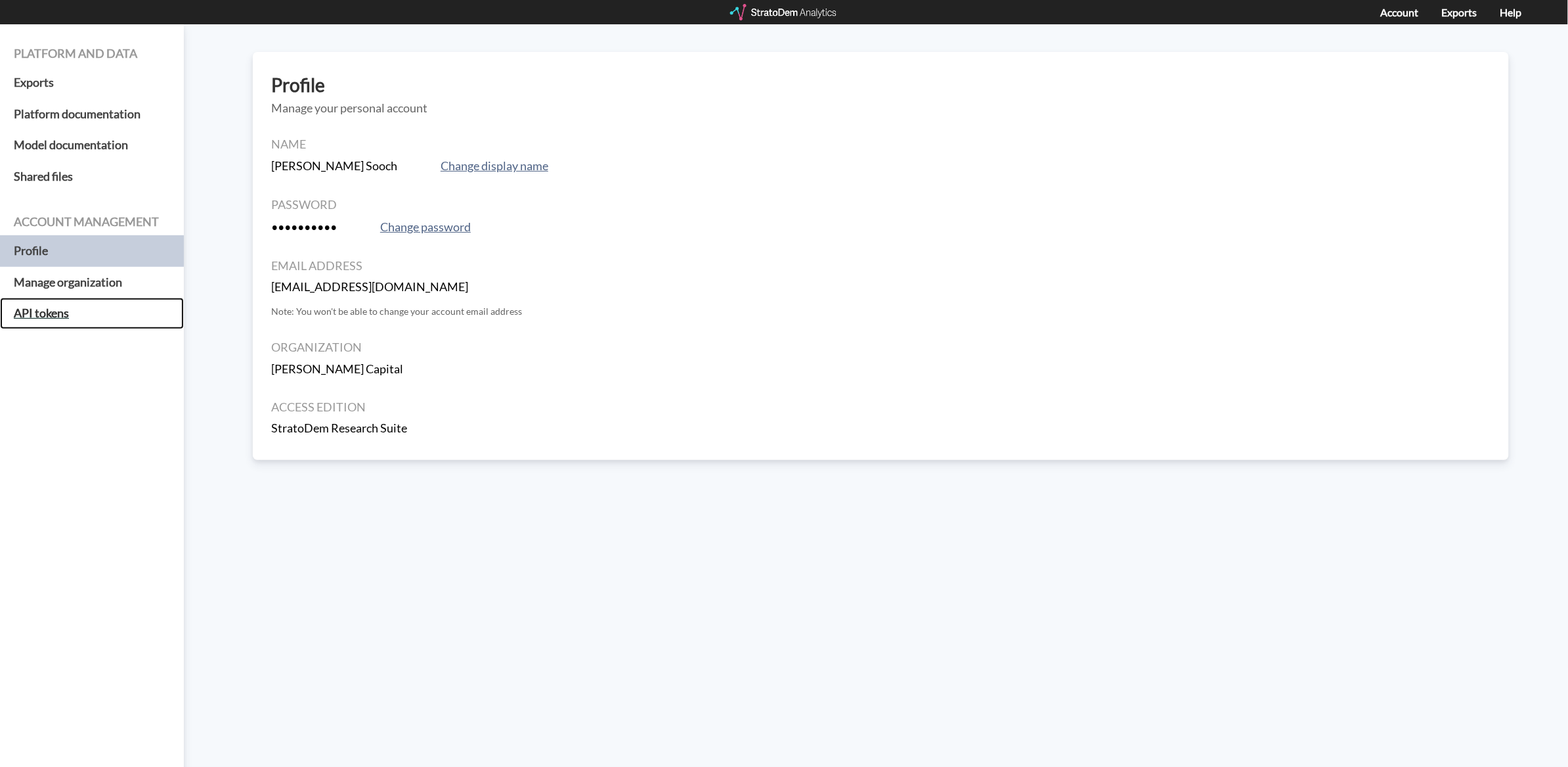
click at [62, 315] on h5 "API tokens" at bounding box center [91, 313] width 184 height 31
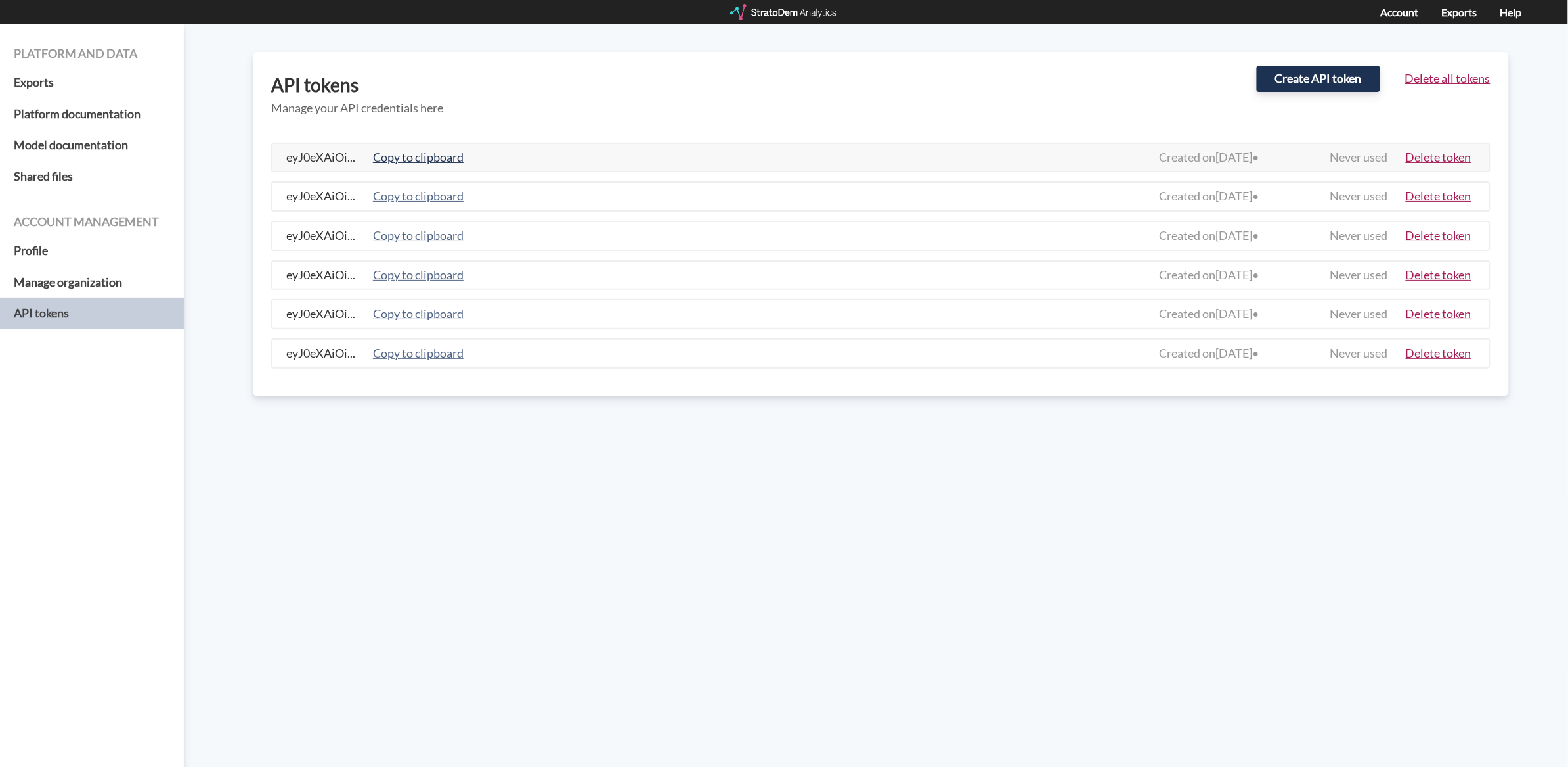
click at [430, 159] on button "Copy to clipboard" at bounding box center [418, 157] width 98 height 18
click at [810, 27] on div "Platform and data Exports Platform documentation Model documentation Shared fil…" at bounding box center [784, 396] width 1568 height 743
click at [801, 14] on div at bounding box center [785, 12] width 109 height 17
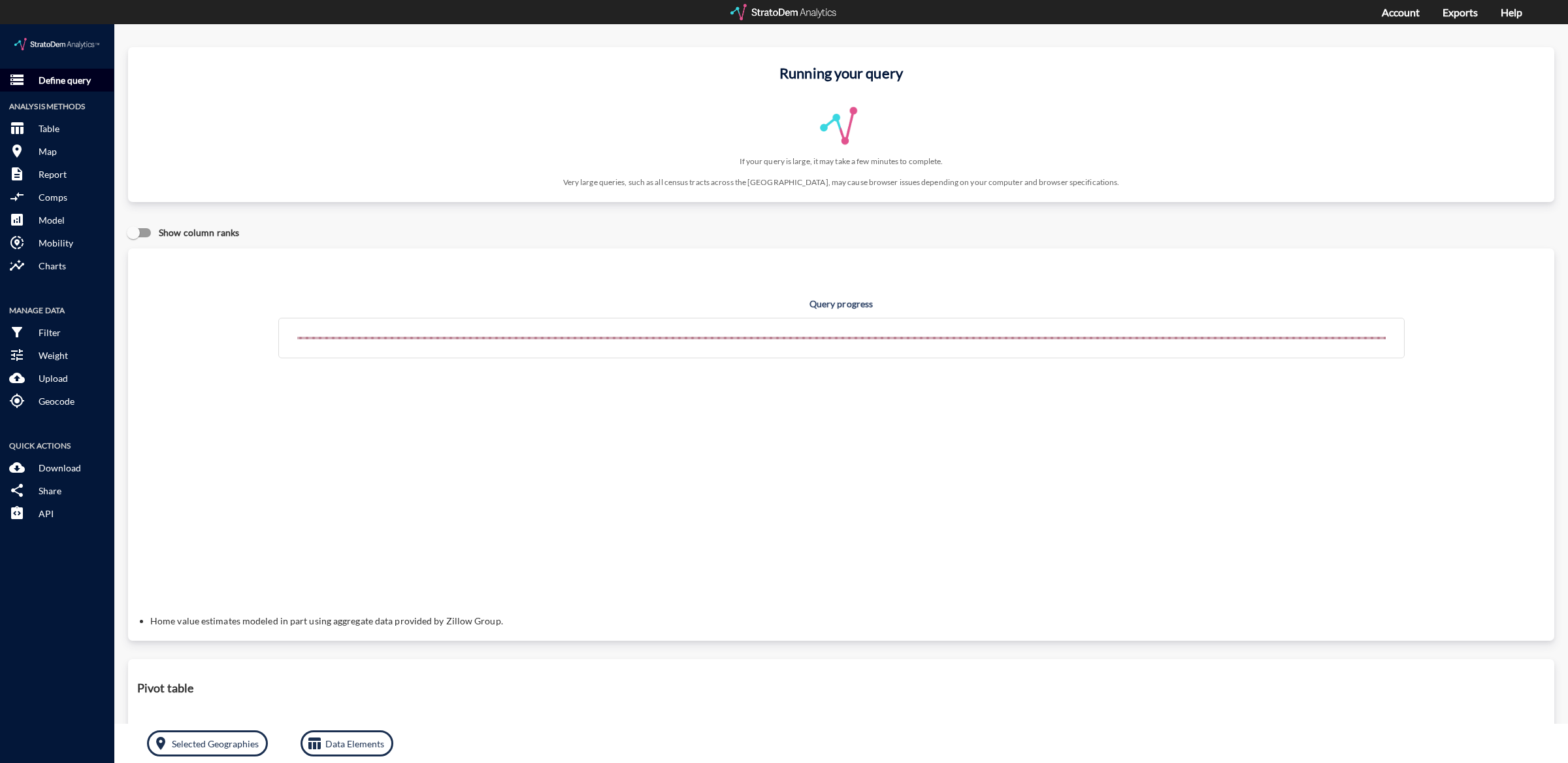
click p "Define query"
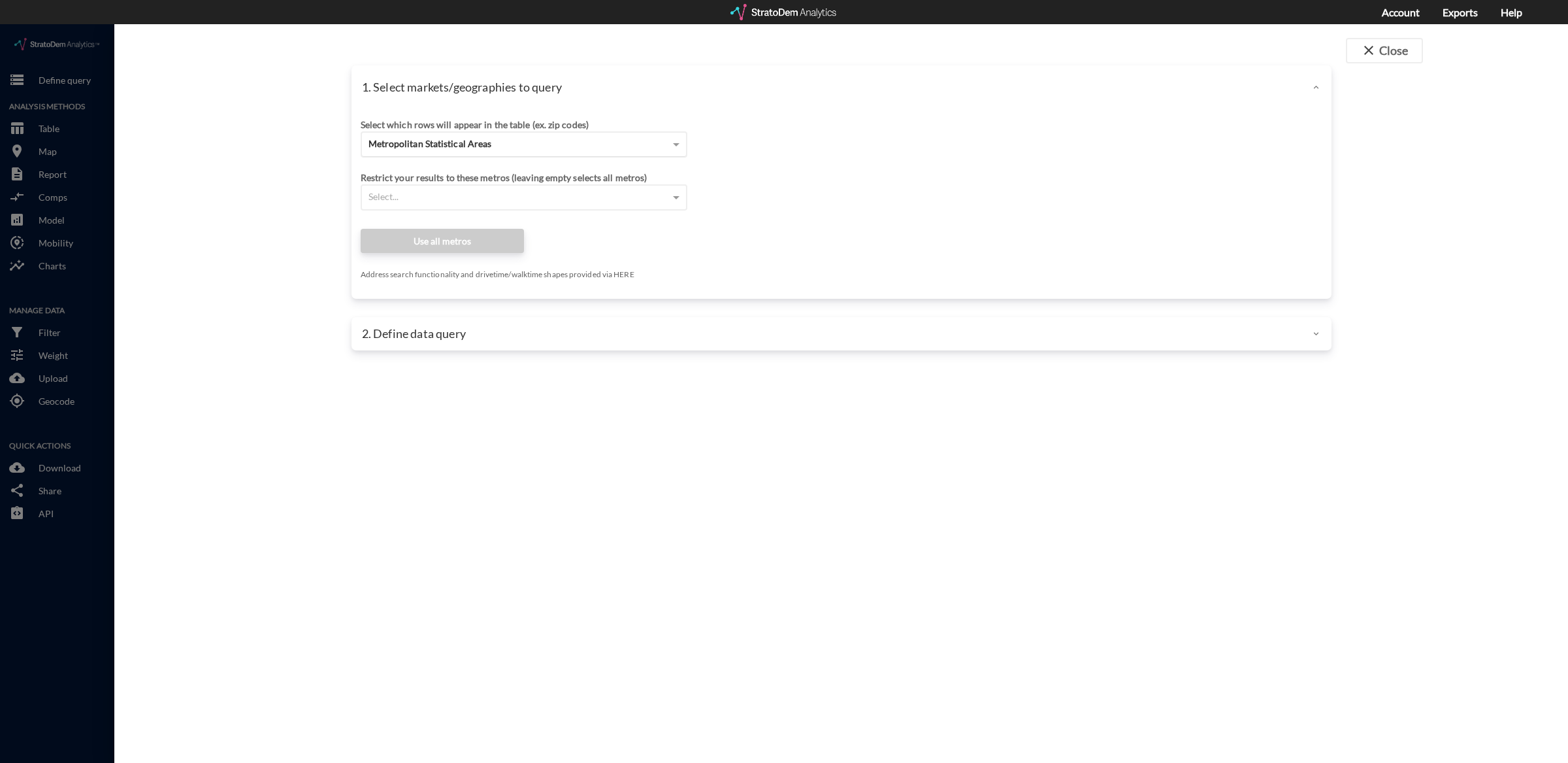
click div "Metropolitan Statistical Areas"
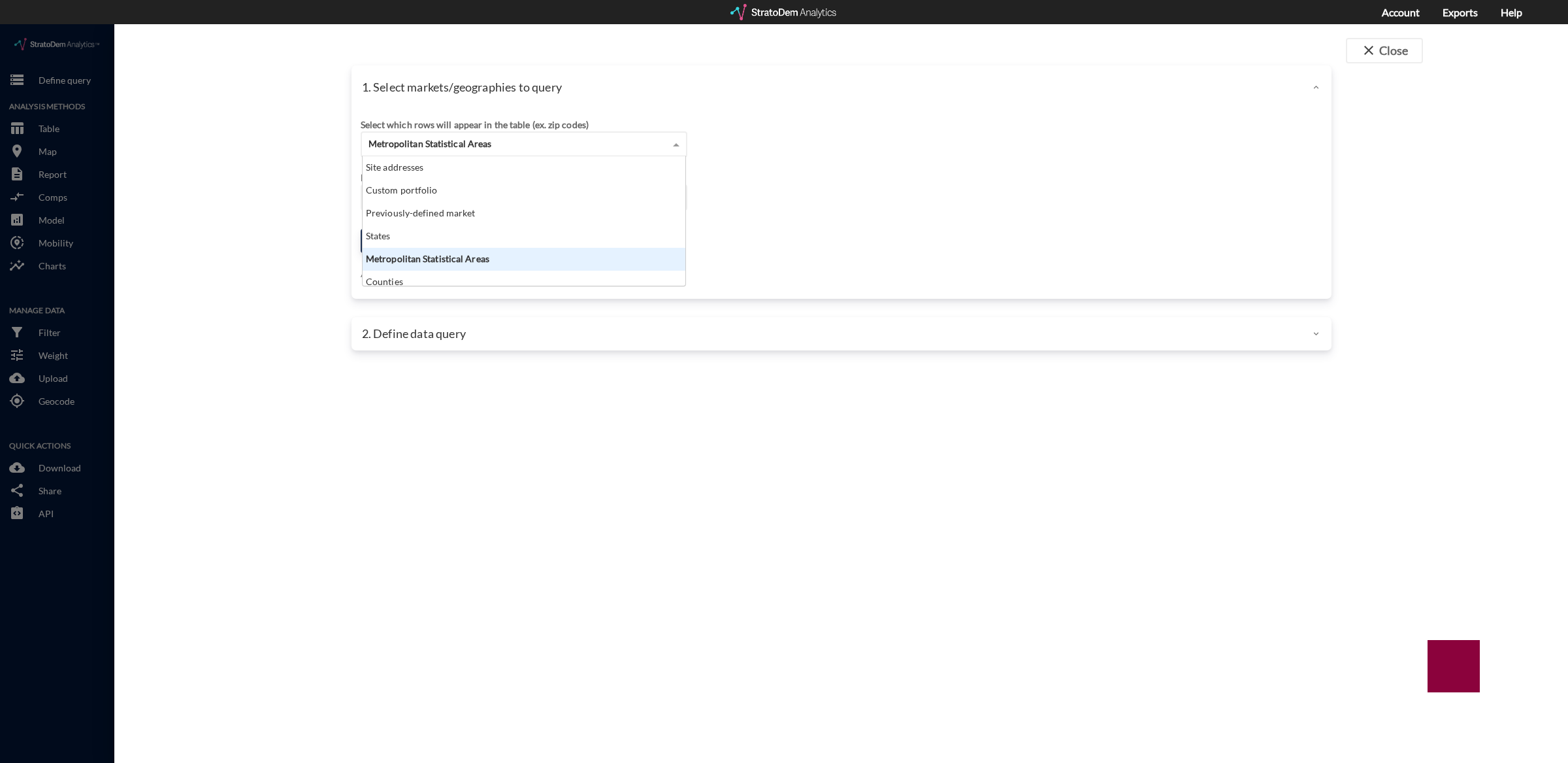
scroll to position [118, 315]
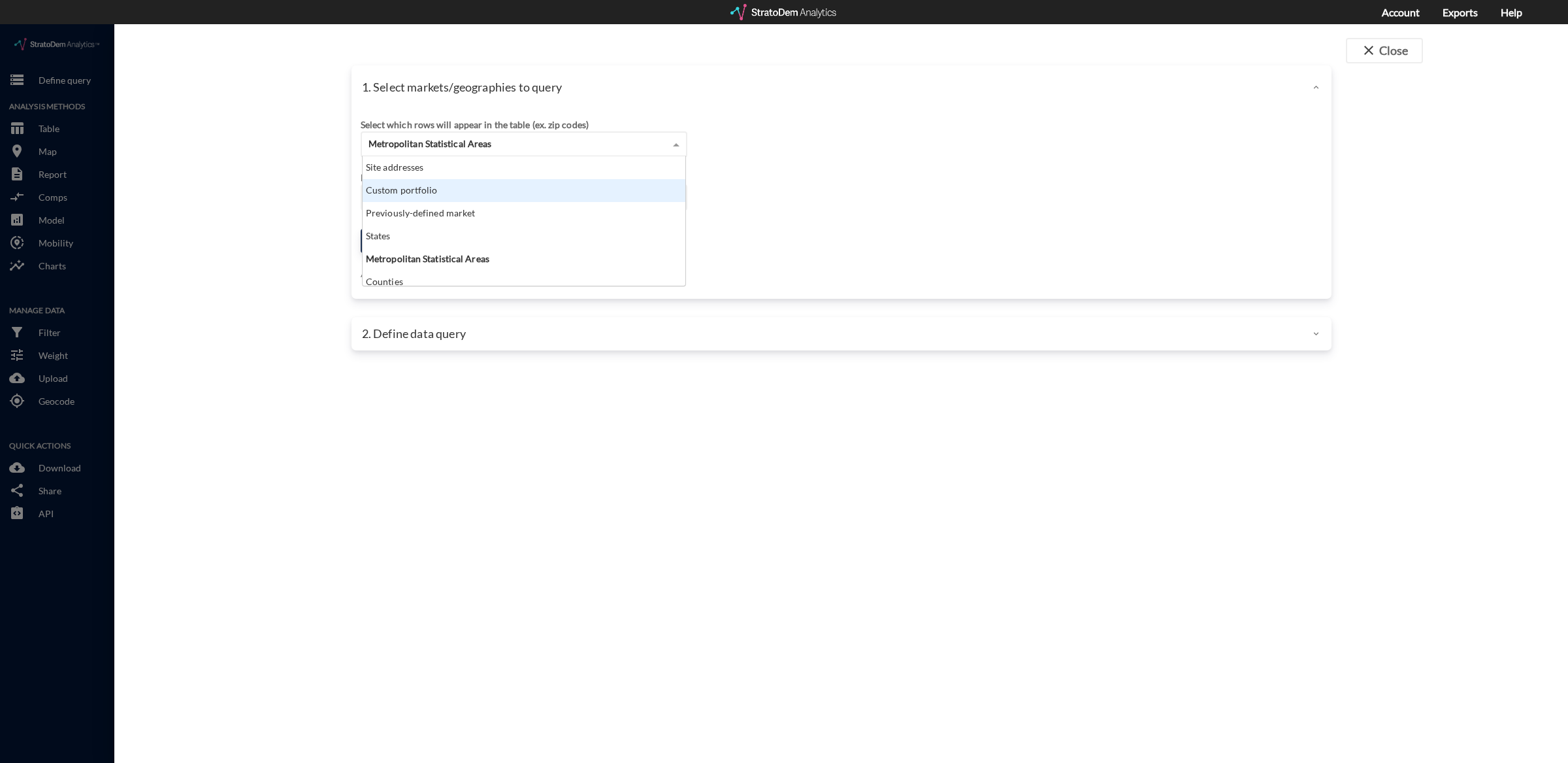
click div "Custom portfolio"
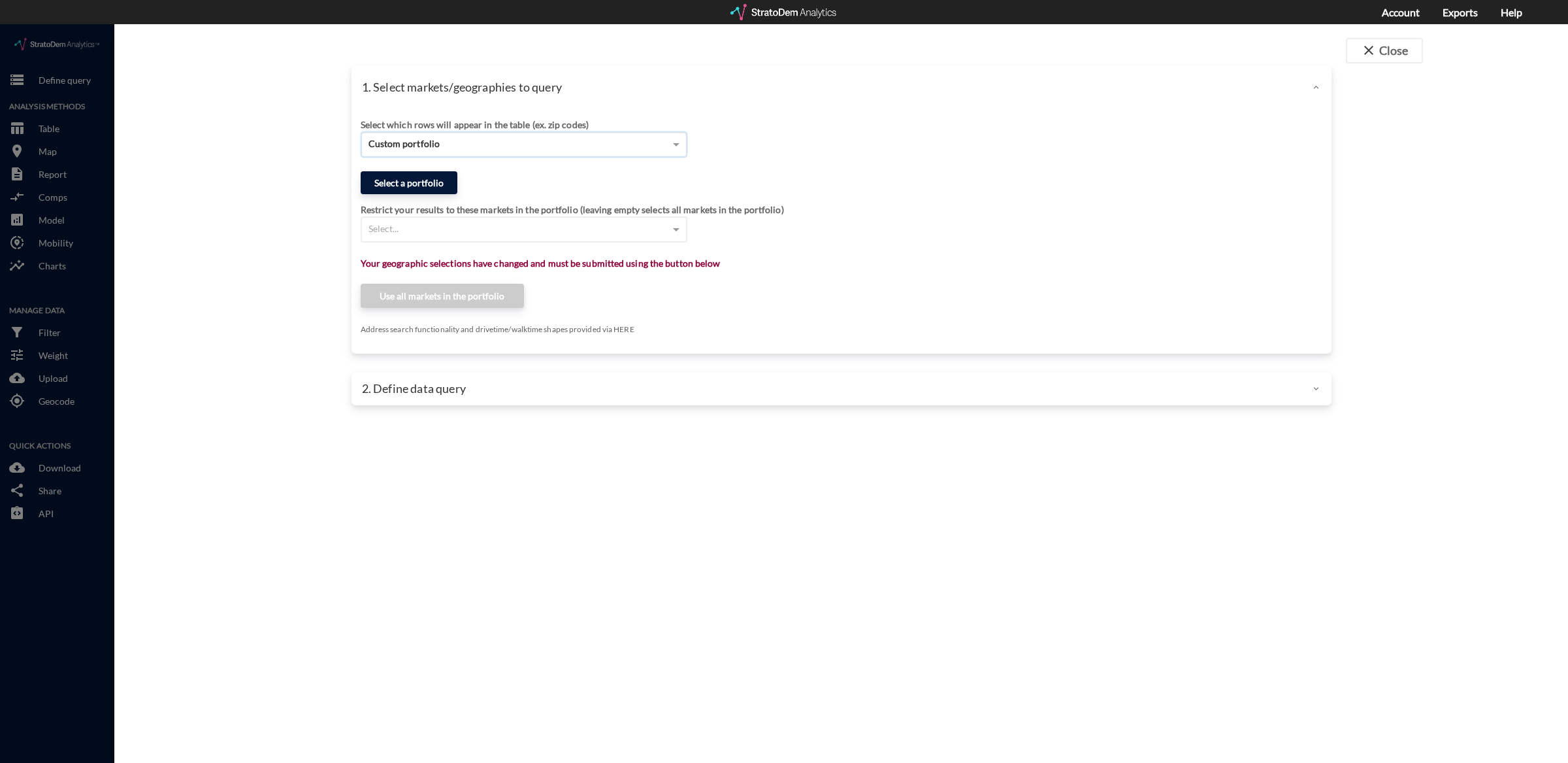
click button "Select a portfolio"
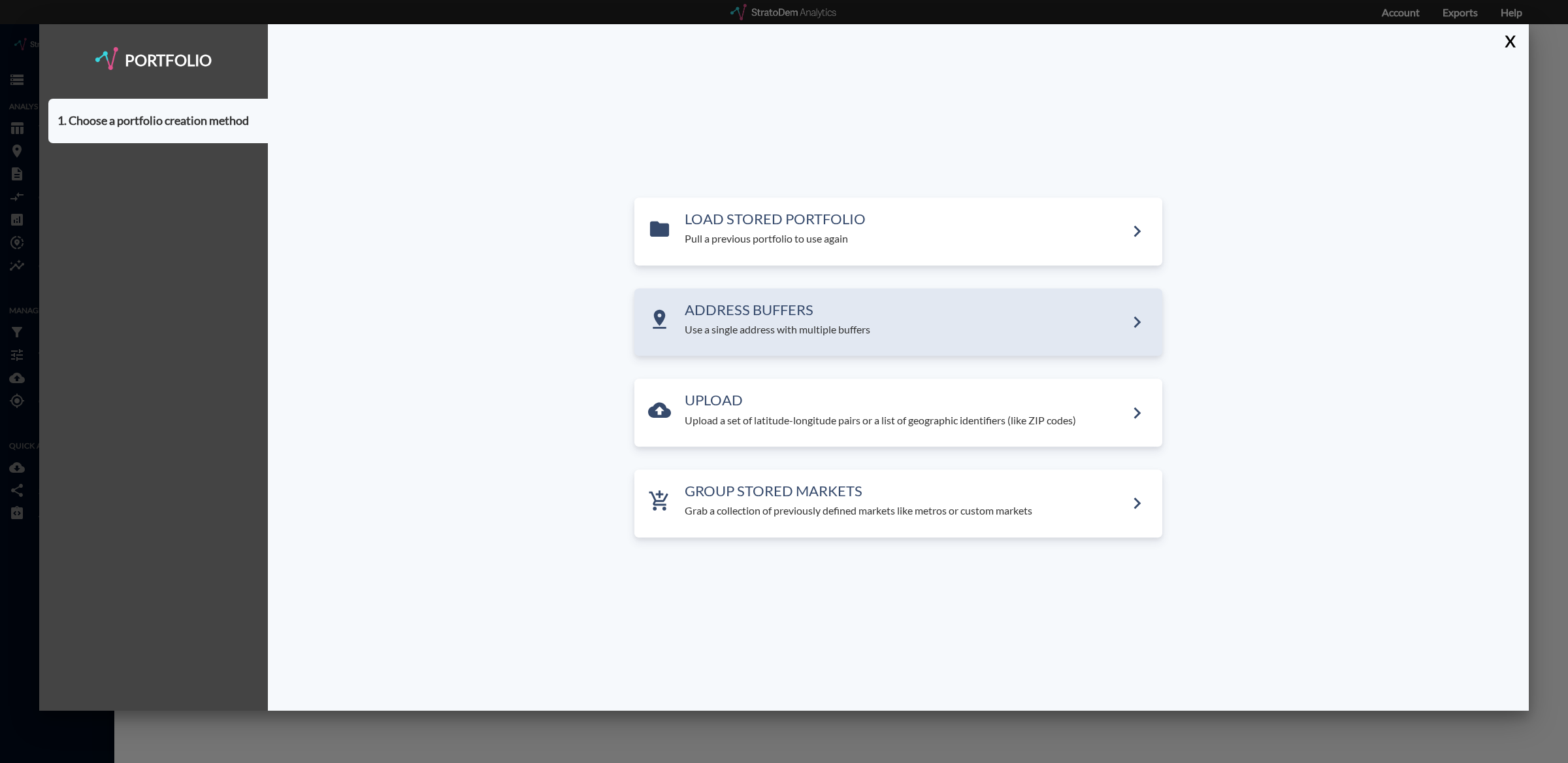
click at [731, 291] on div "ADDRESS BUFFERS Use a single address with multiple buffers" at bounding box center [898, 322] width 528 height 68
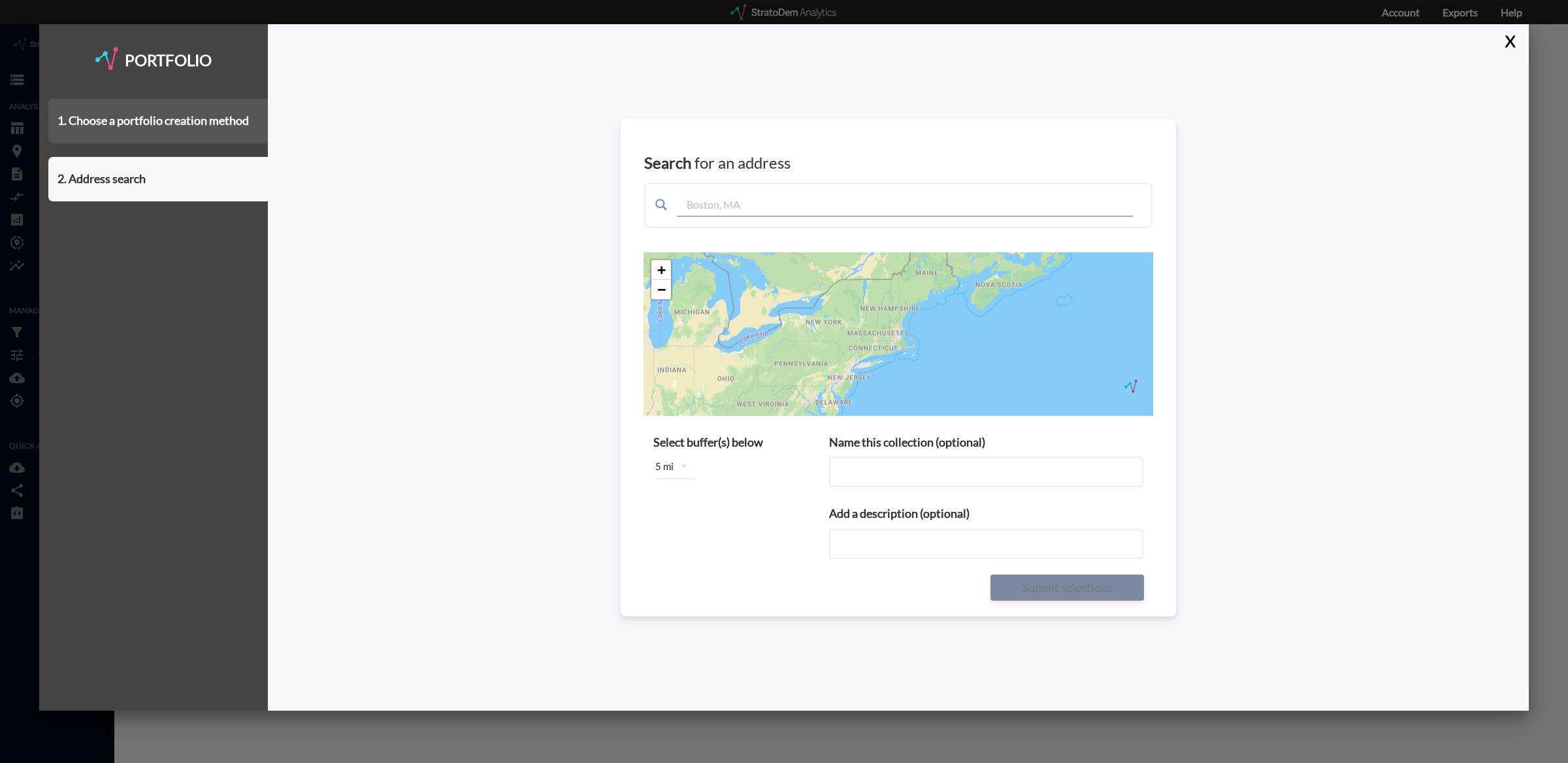
click at [198, 132] on div "1. Choose a portfolio creation method" at bounding box center [158, 121] width 219 height 44
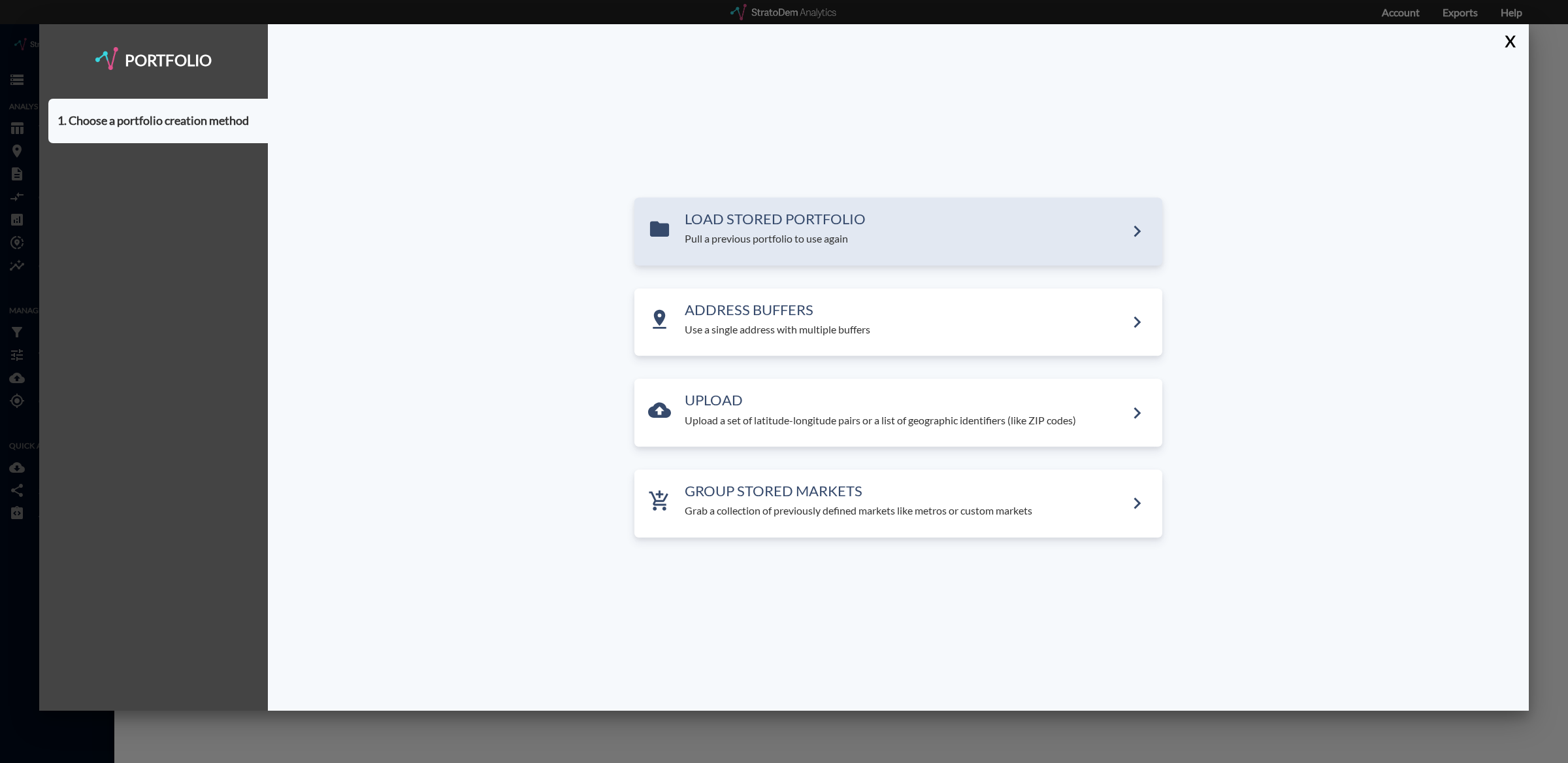
click at [737, 216] on h3 "LOAD STORED PORTFOLIO" at bounding box center [905, 219] width 441 height 15
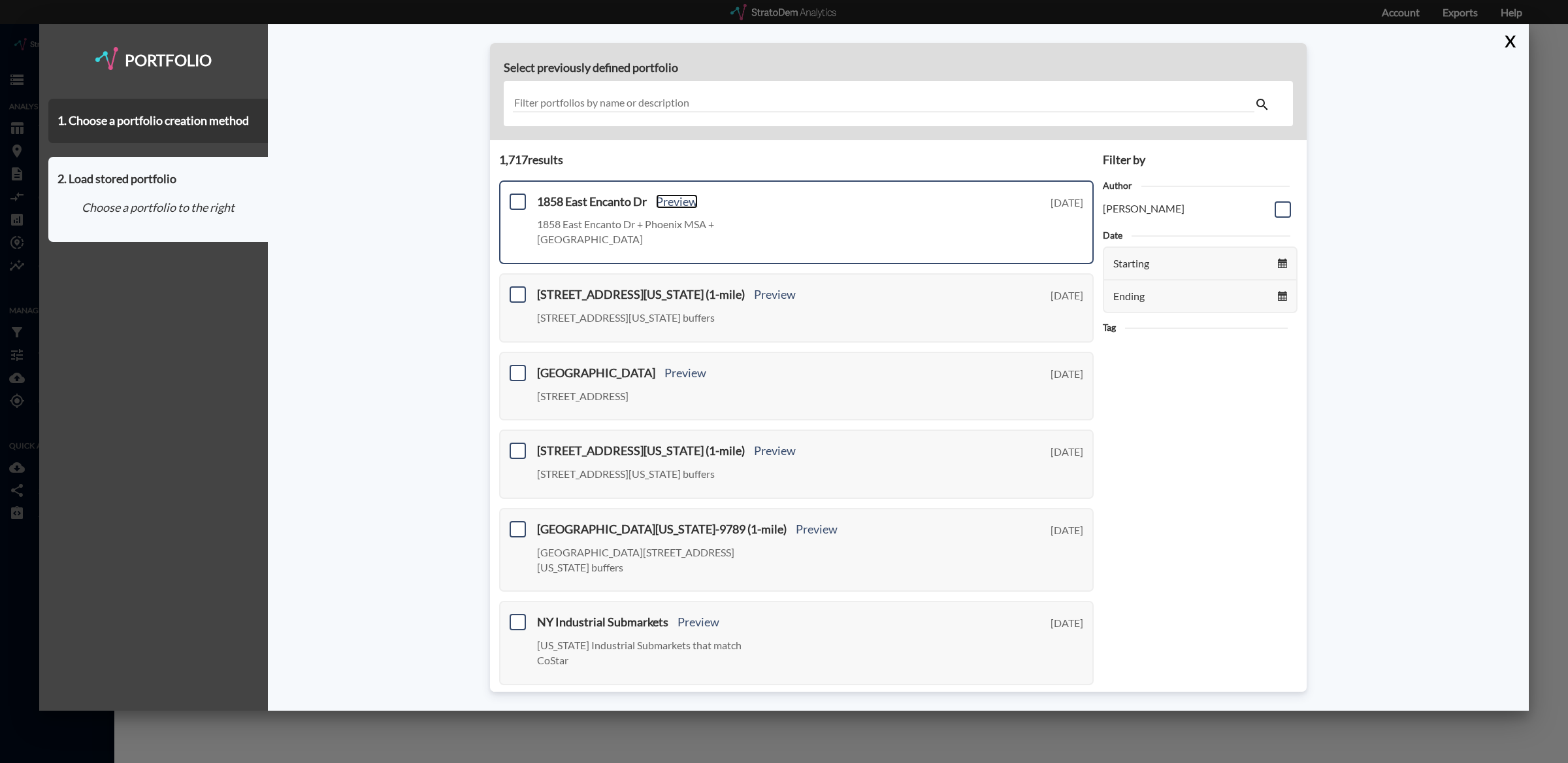
click at [666, 196] on link "Preview" at bounding box center [677, 201] width 42 height 15
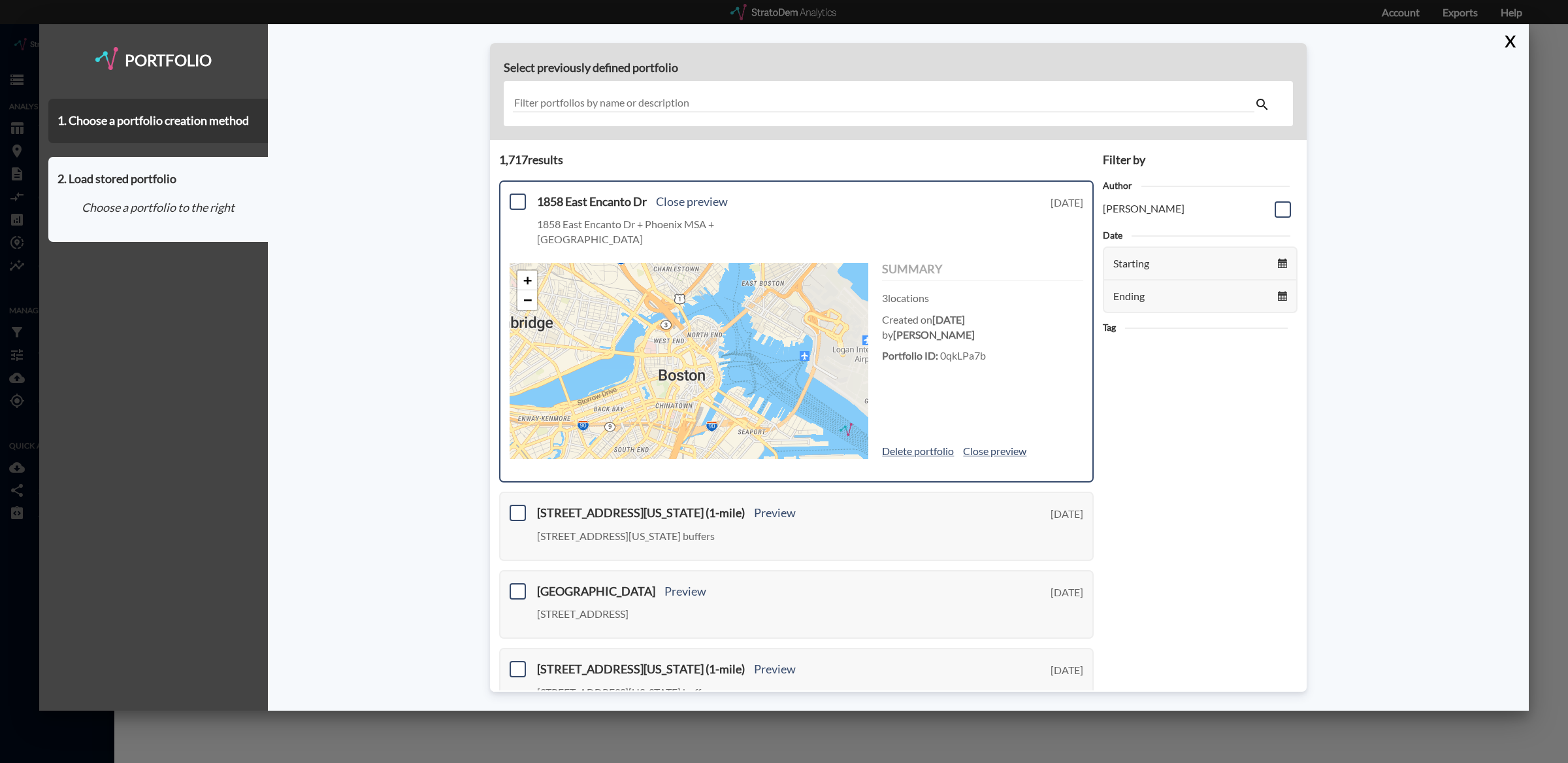
click at [967, 343] on div "Summary 3 locations Created [DATE][DATE] by [PERSON_NAME] Portfolio ID: 0qkLPa7…" at bounding box center [983, 361] width 201 height 196
copy div "0qkLPa7b"
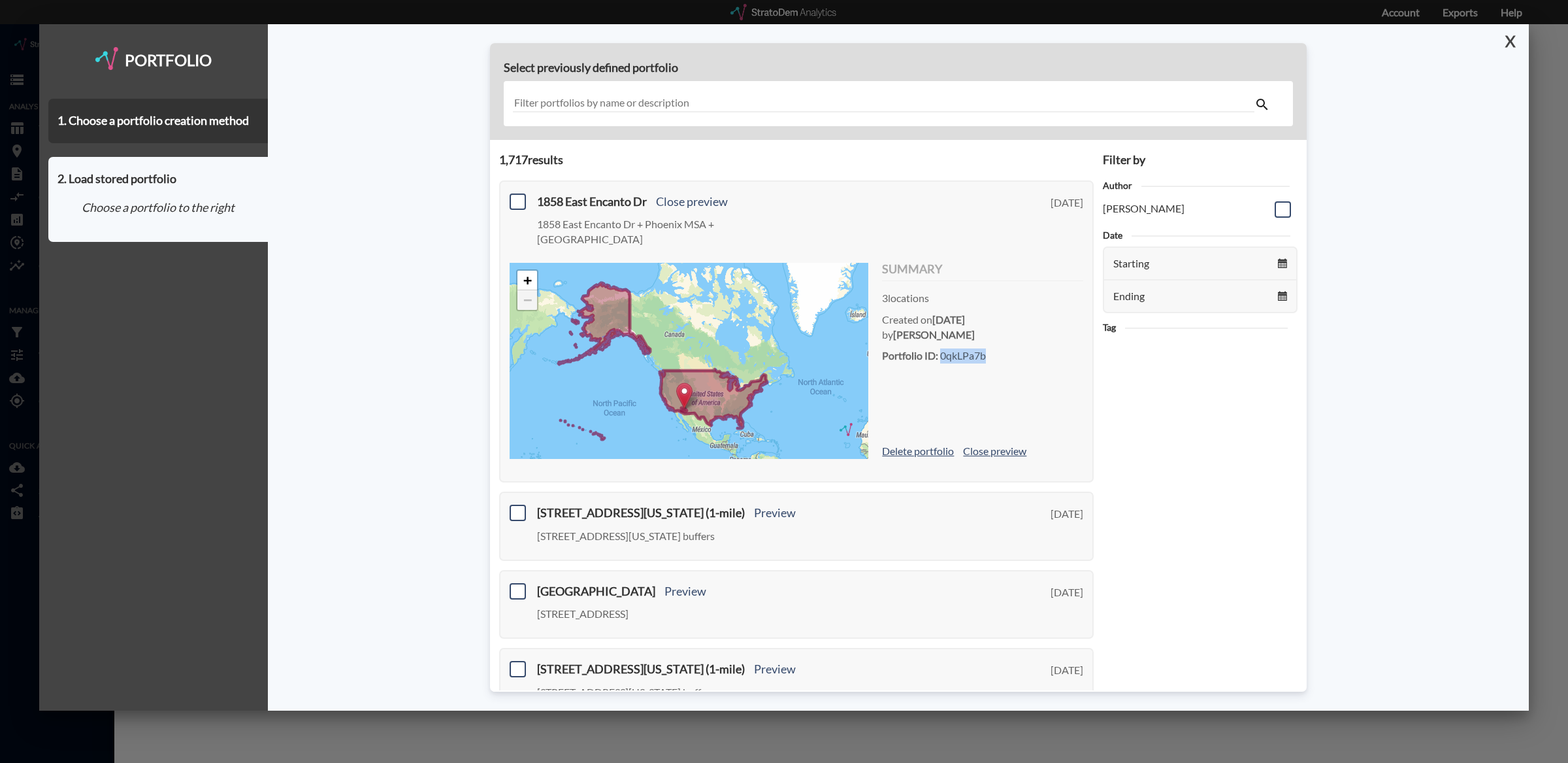
click at [1505, 39] on button "X" at bounding box center [1508, 41] width 23 height 34
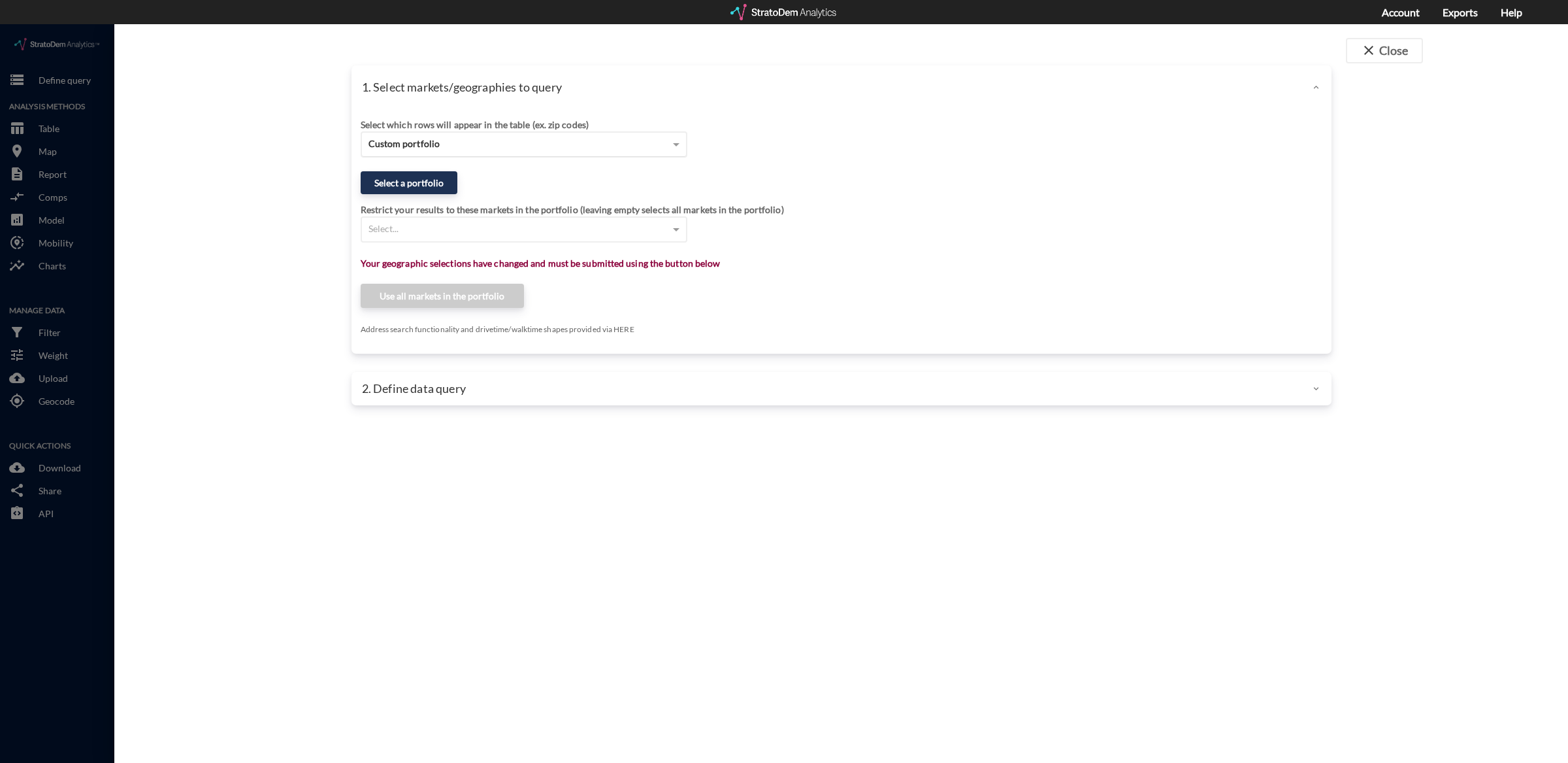
click span "Custom portfolio"
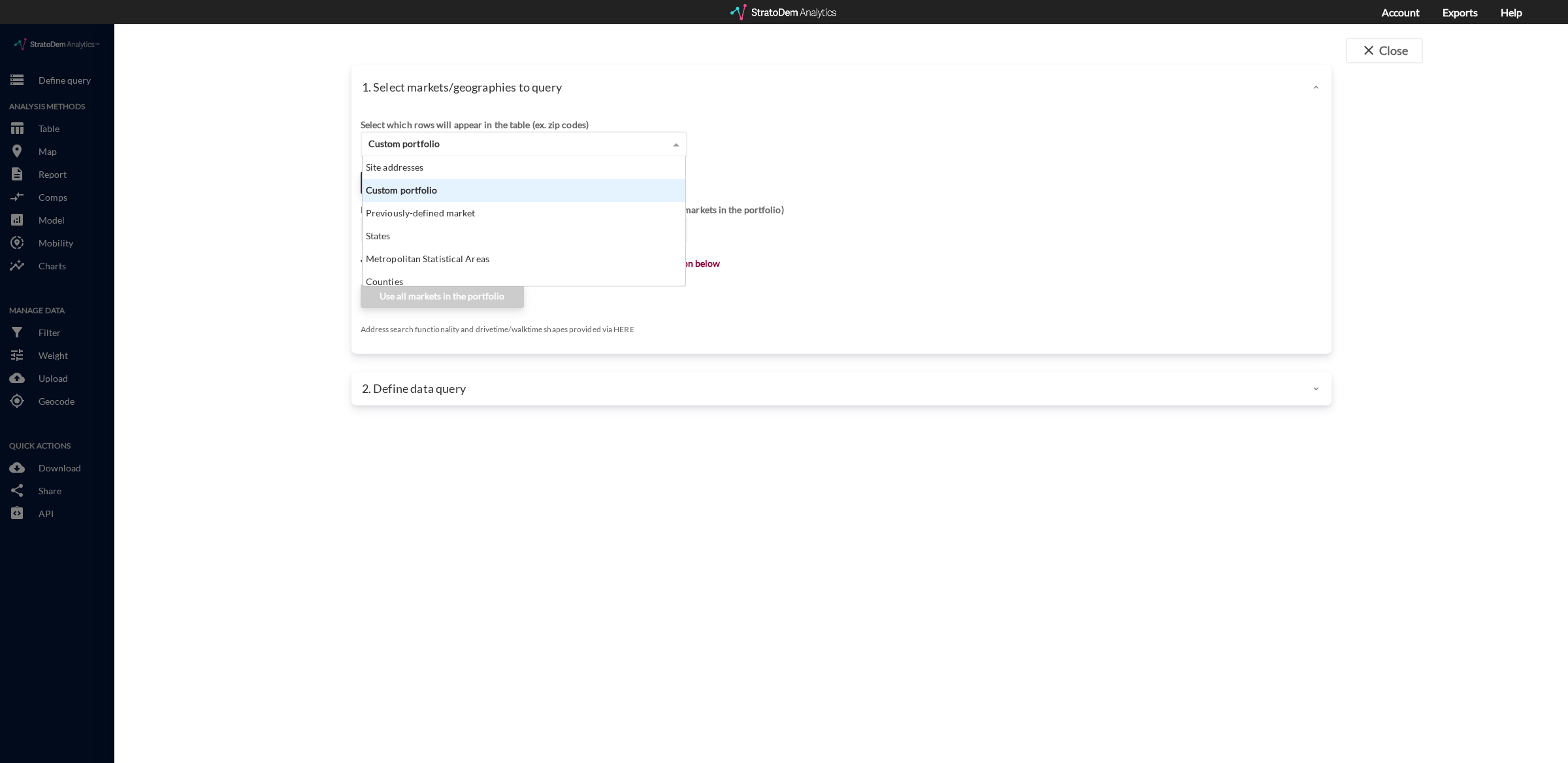
click span "Custom portfolio"
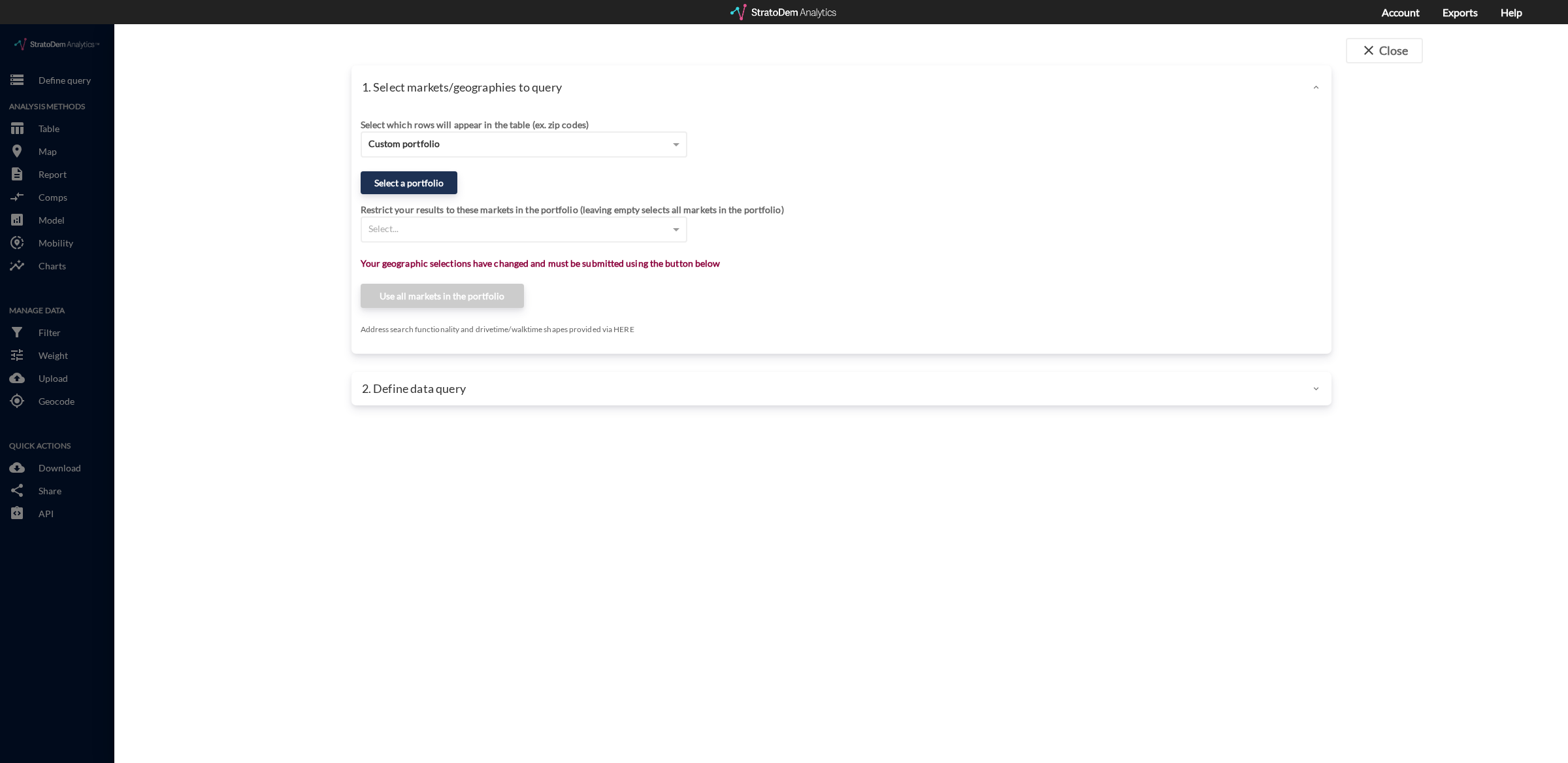
click div "1. Select markets/geographies to query"
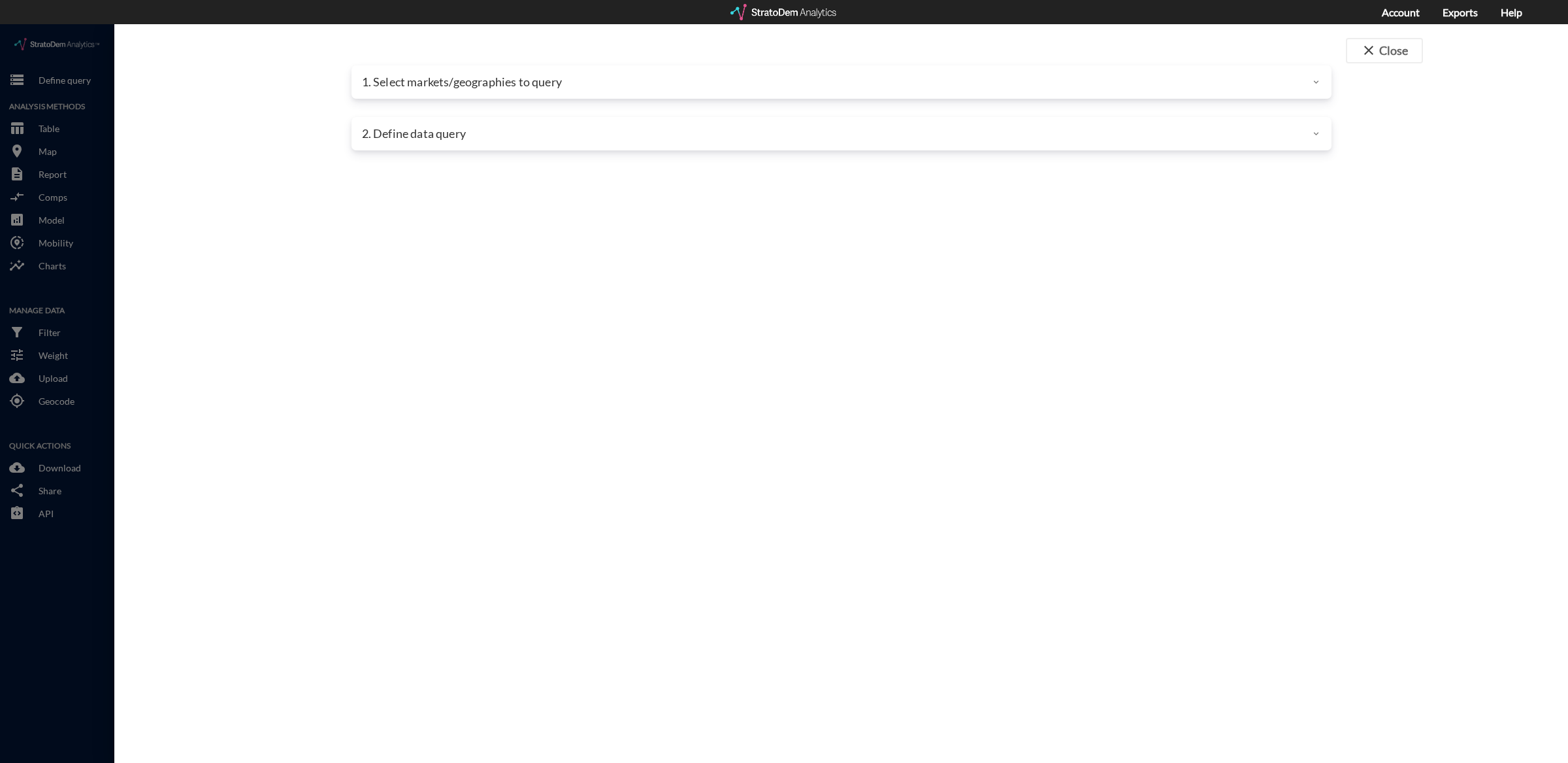
click div "1. Select markets/geographies to query"
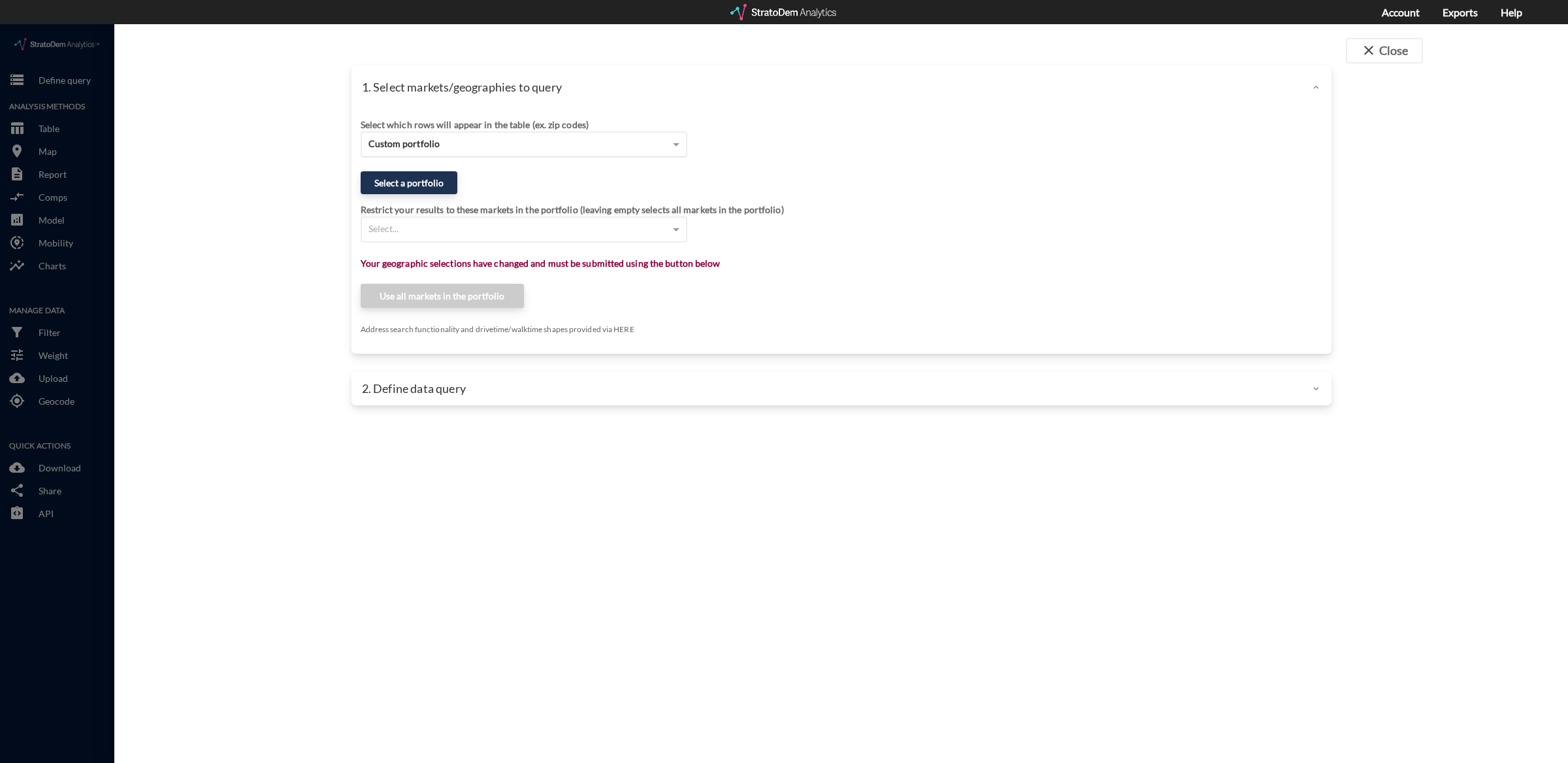
click div "Custom portfolio"
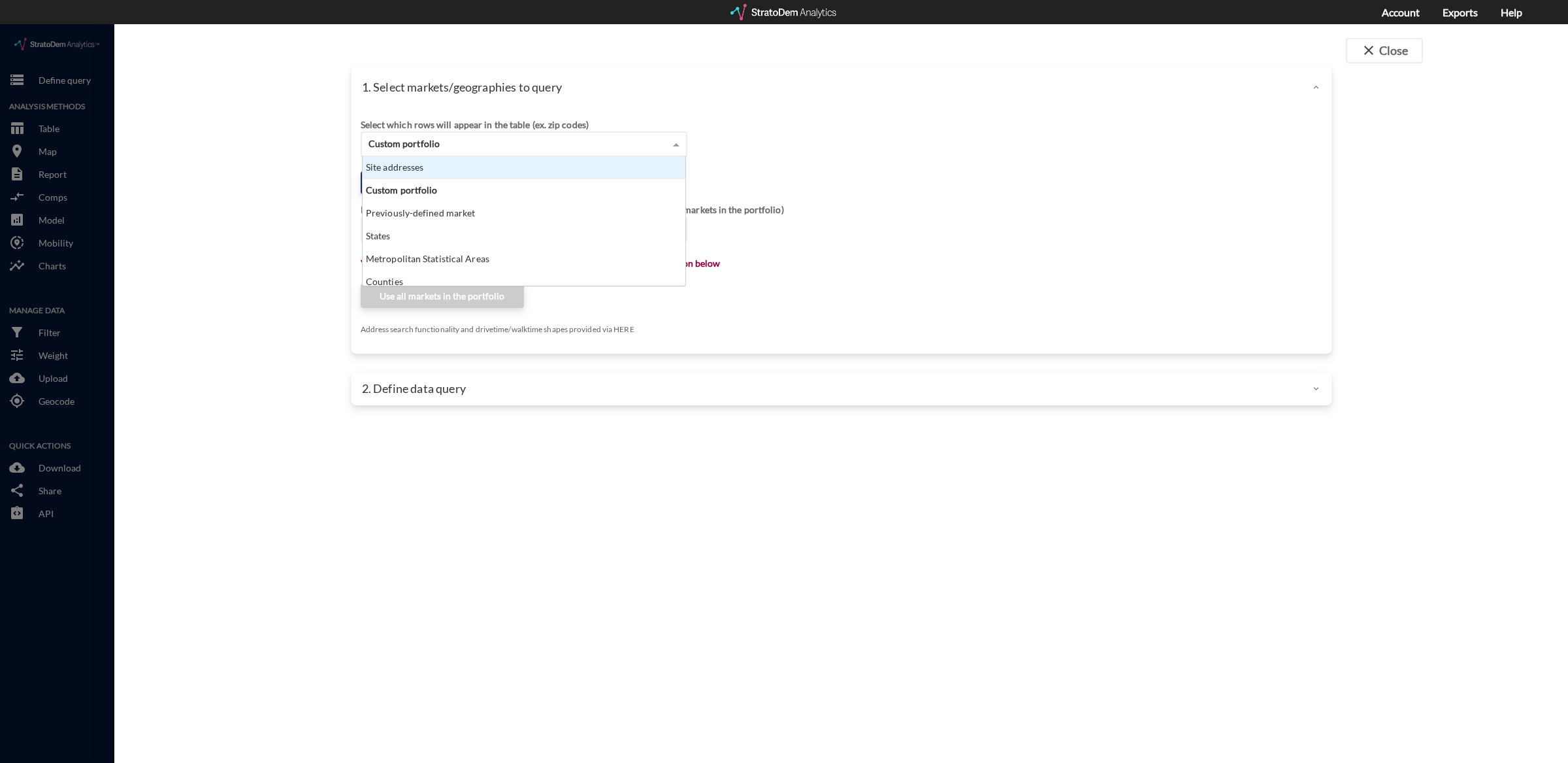
click div "Site addresses"
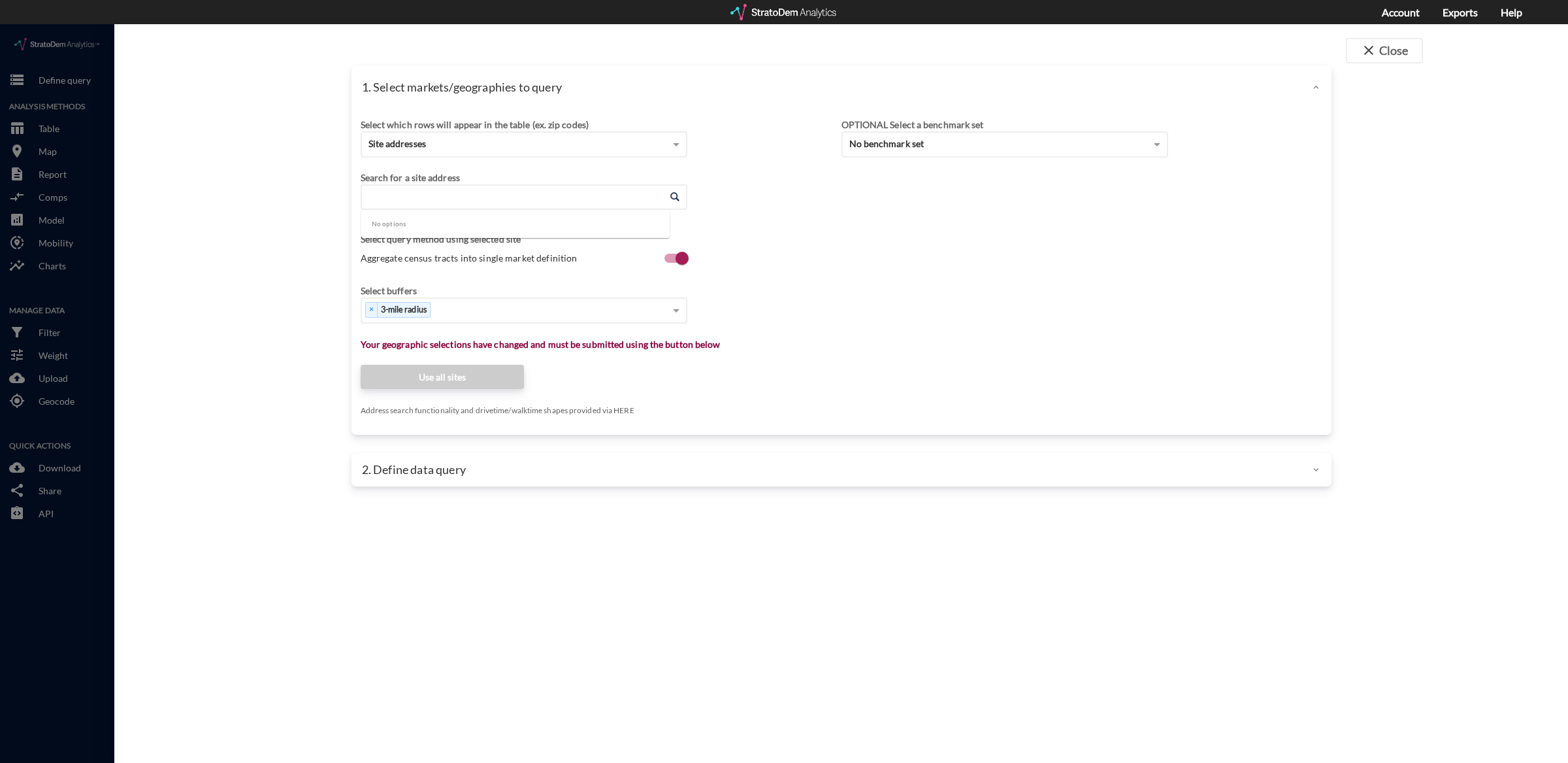
click input "Enter an address"
click li "[STREET_ADDRESS][US_STATE]"
type input "[STREET_ADDRESS][US_STATE]"
click span "Aggregate census tracts into single market definition"
click input "Aggregate census tracts into single market definition"
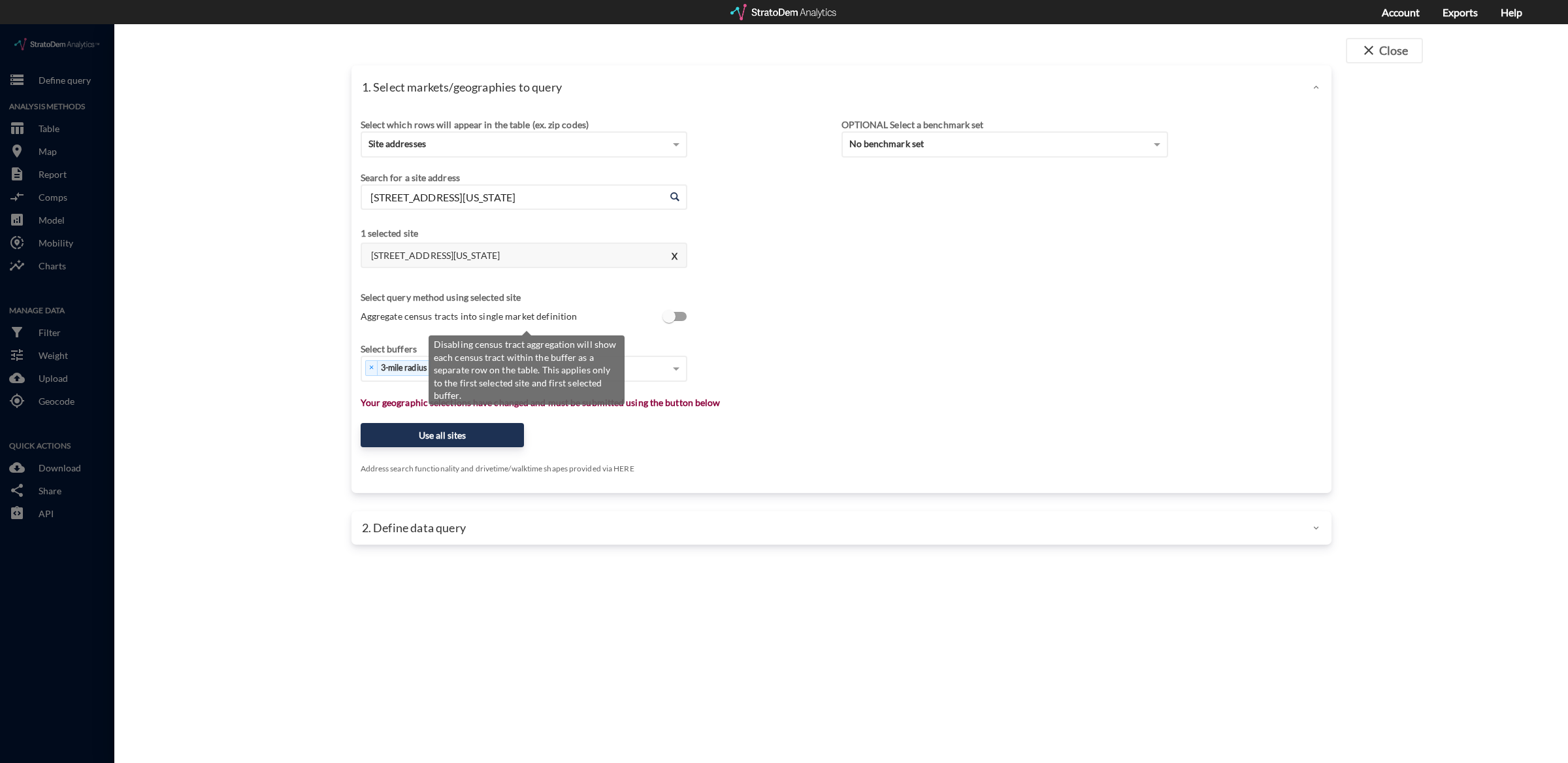
scroll to position [2, 0]
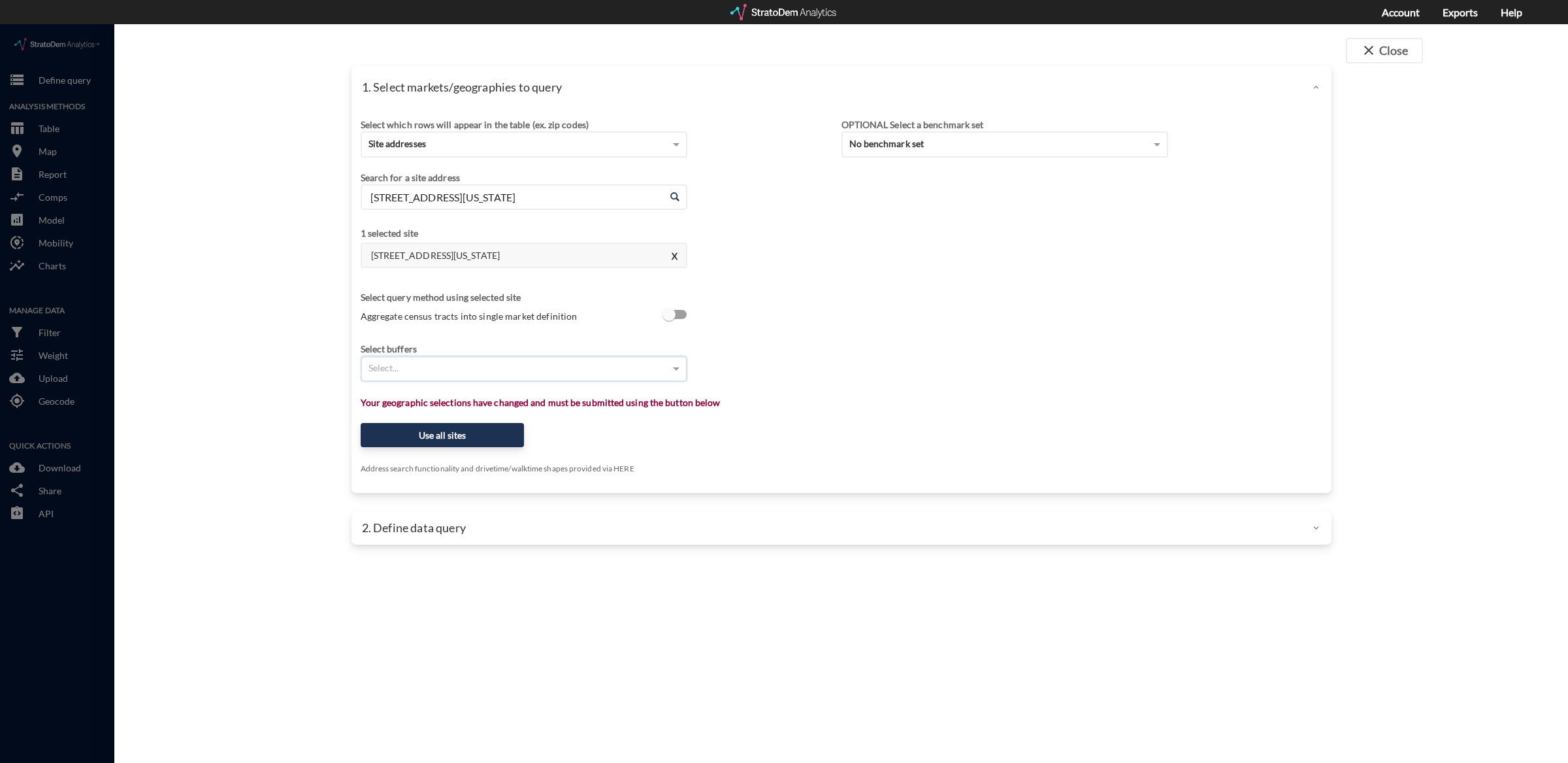
click span "Aggregate census tracts into single market definition"
click input "Aggregate census tracts into single market definition"
checkbox input "true"
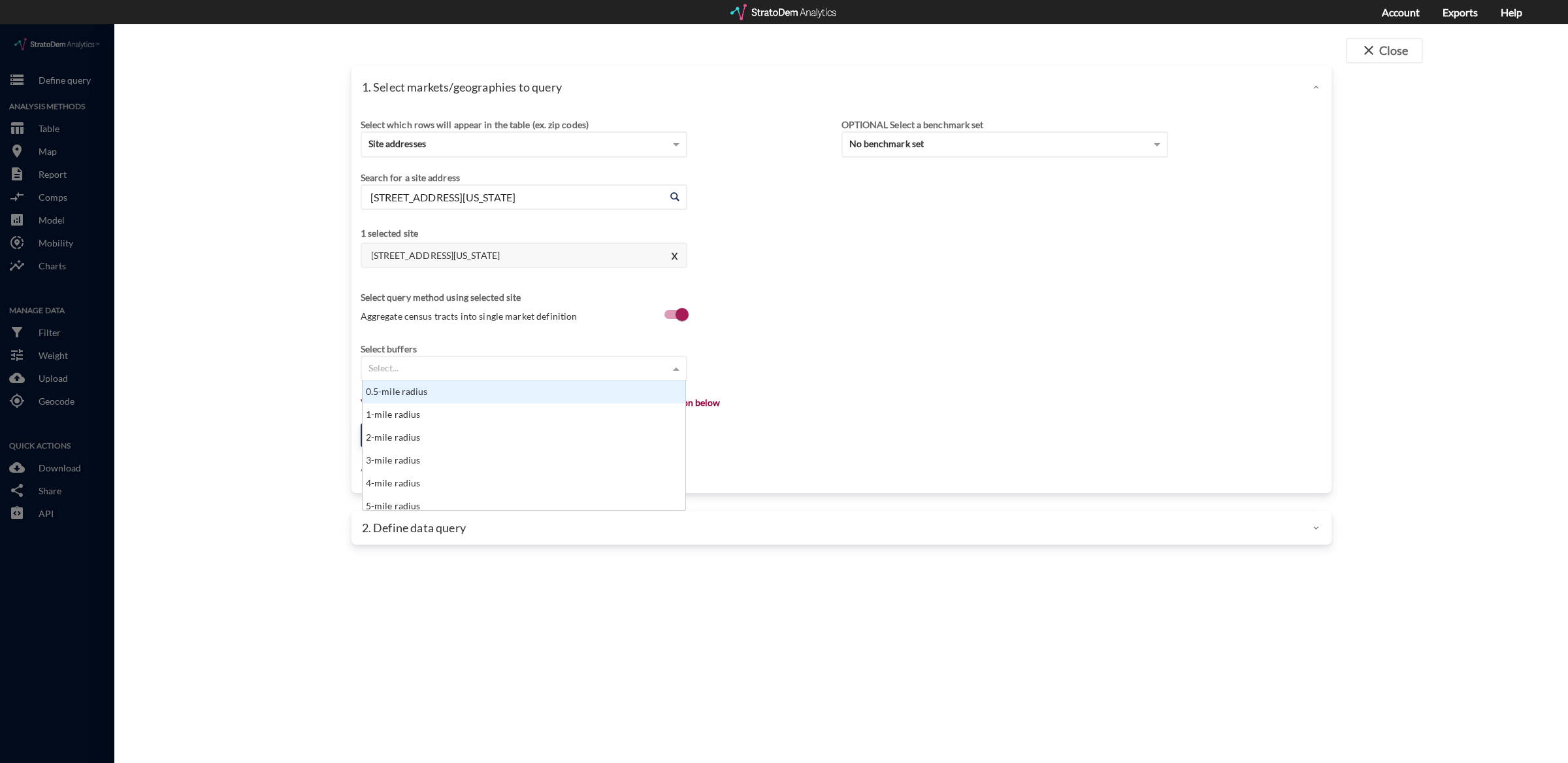
click div "Select..."
type input "15-min"
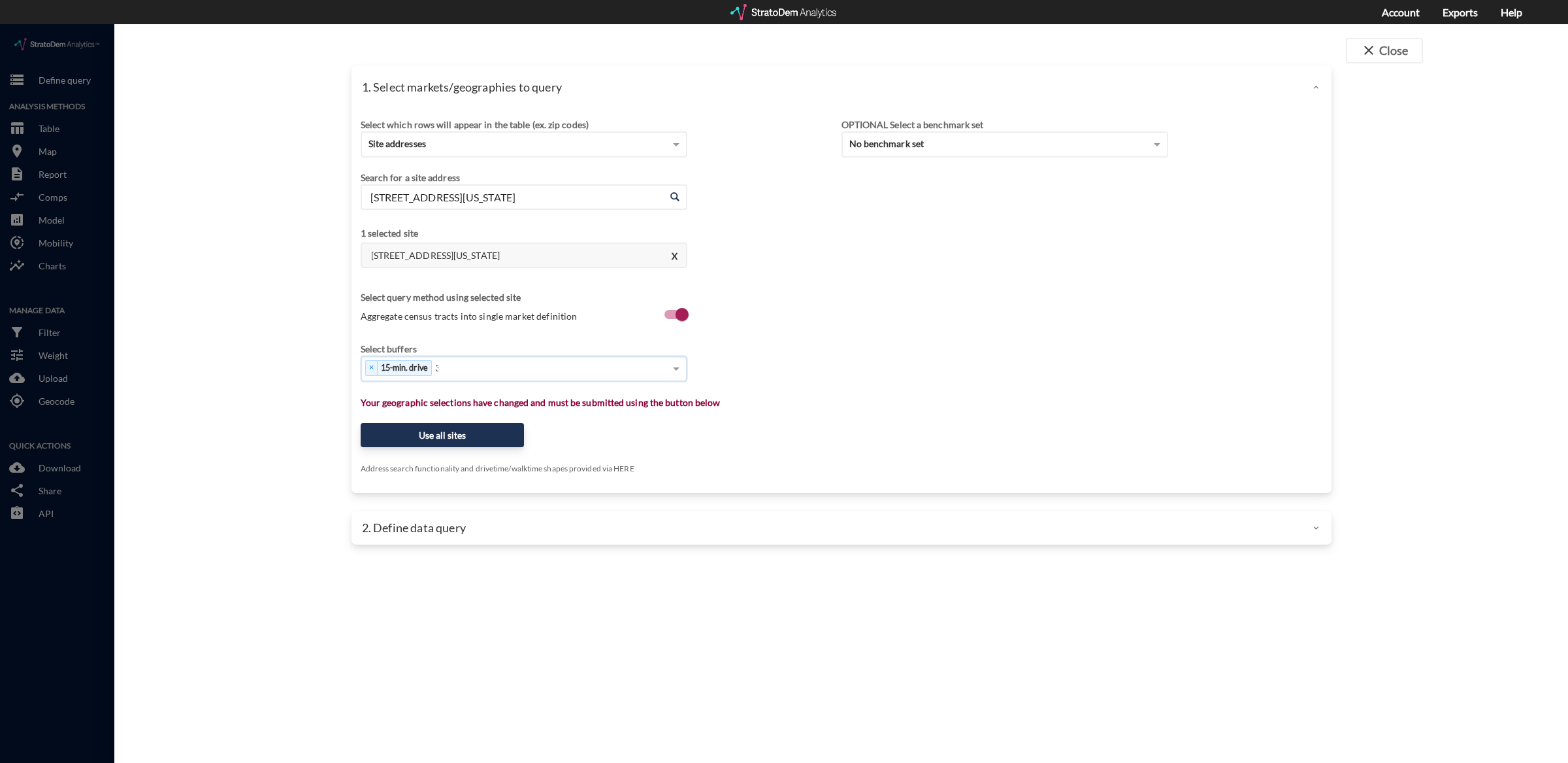
type input "30"
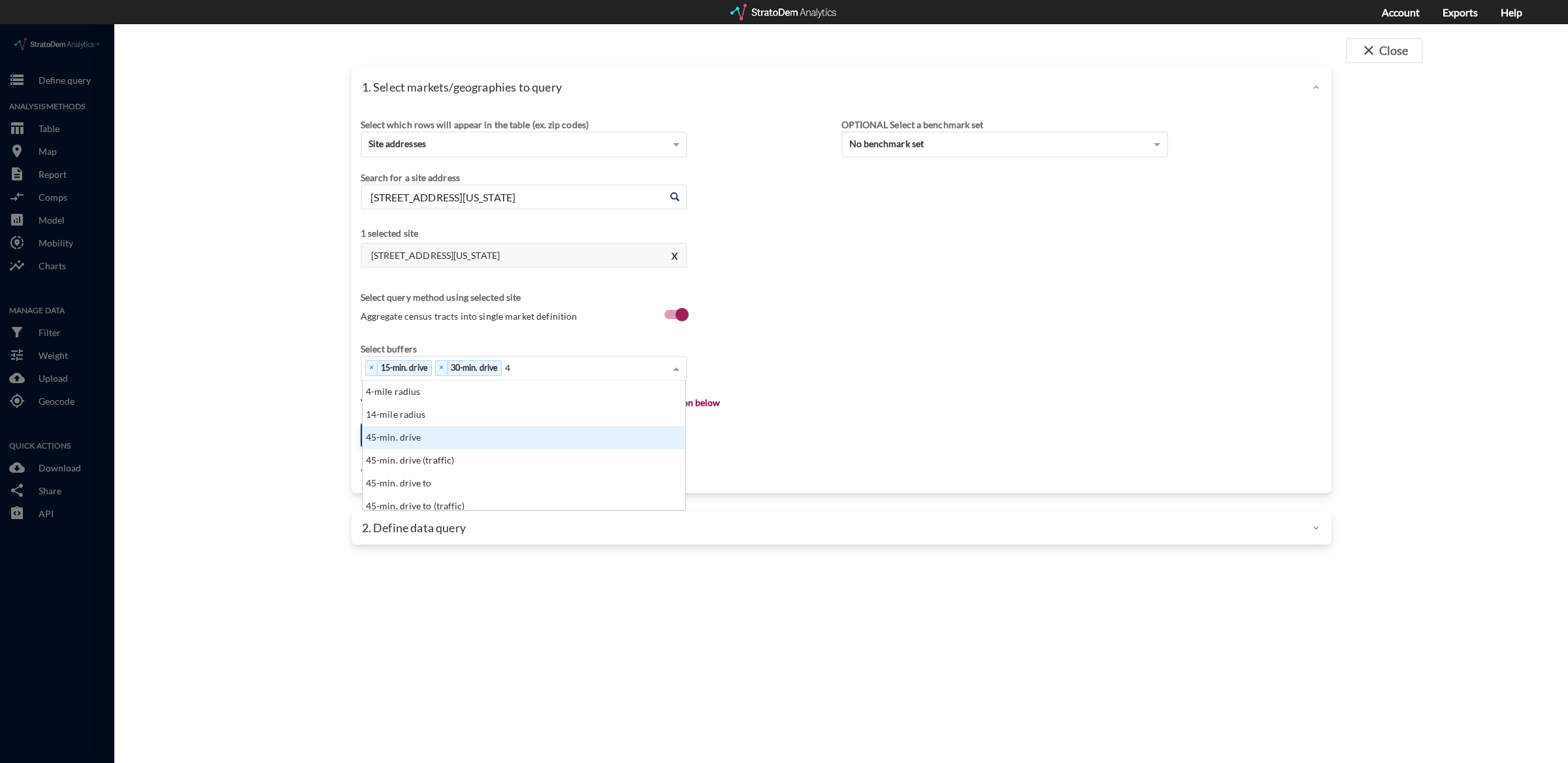
type input "45"
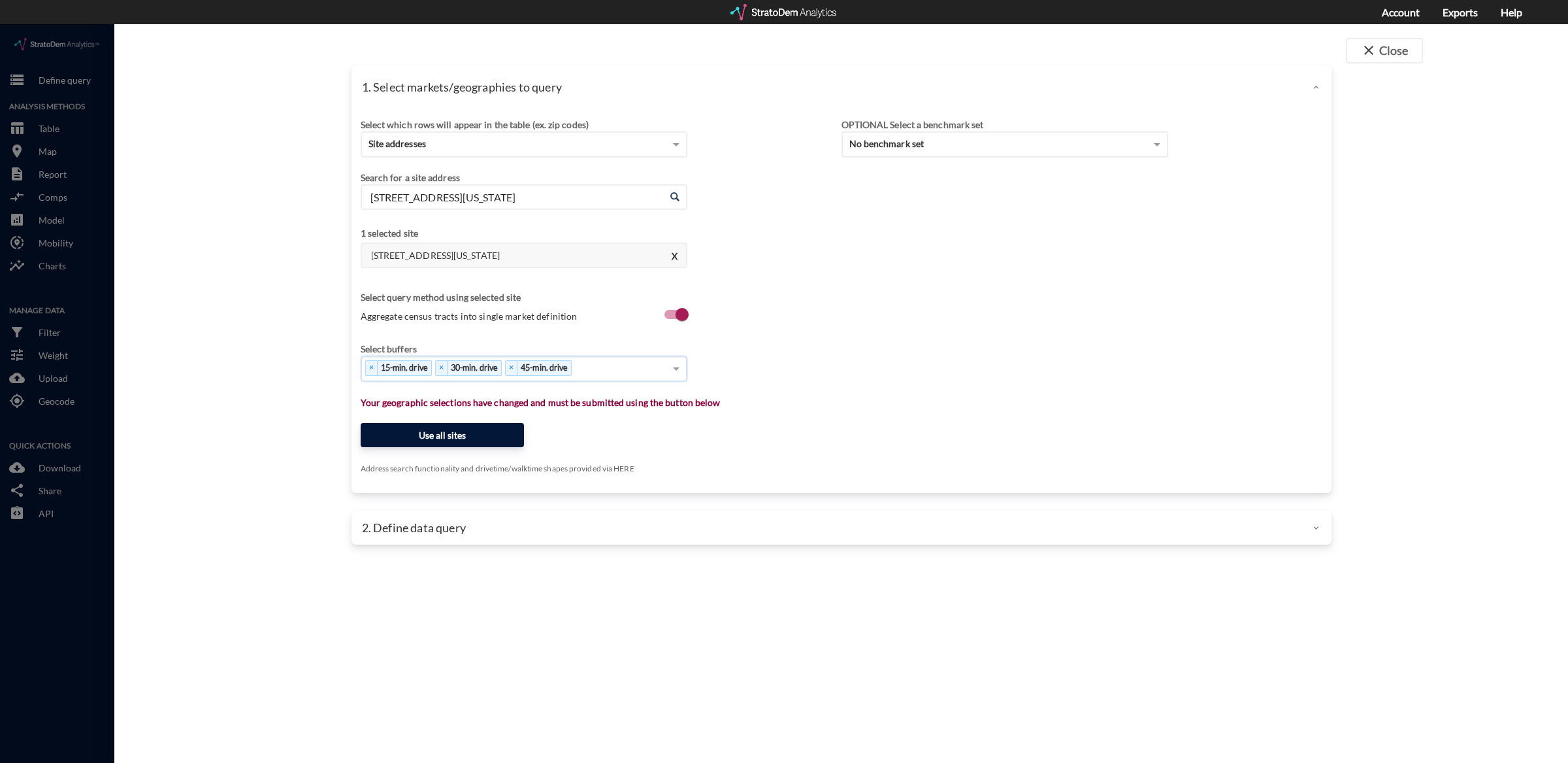
click button "Use all sites"
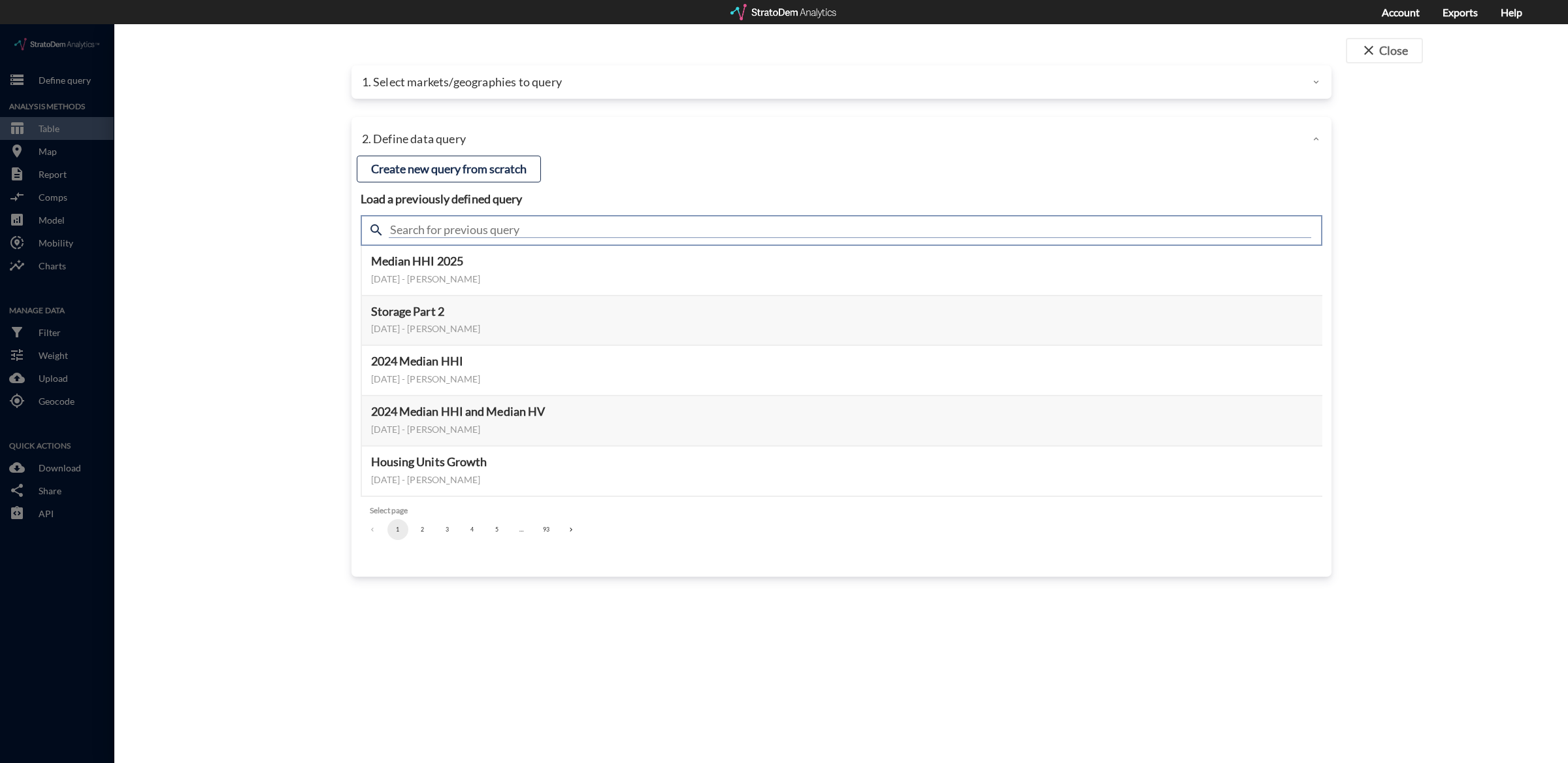
click input "text"
type input "industrial"
click div "close Close 1. Select markets/geographies to query Select which rows will appea…"
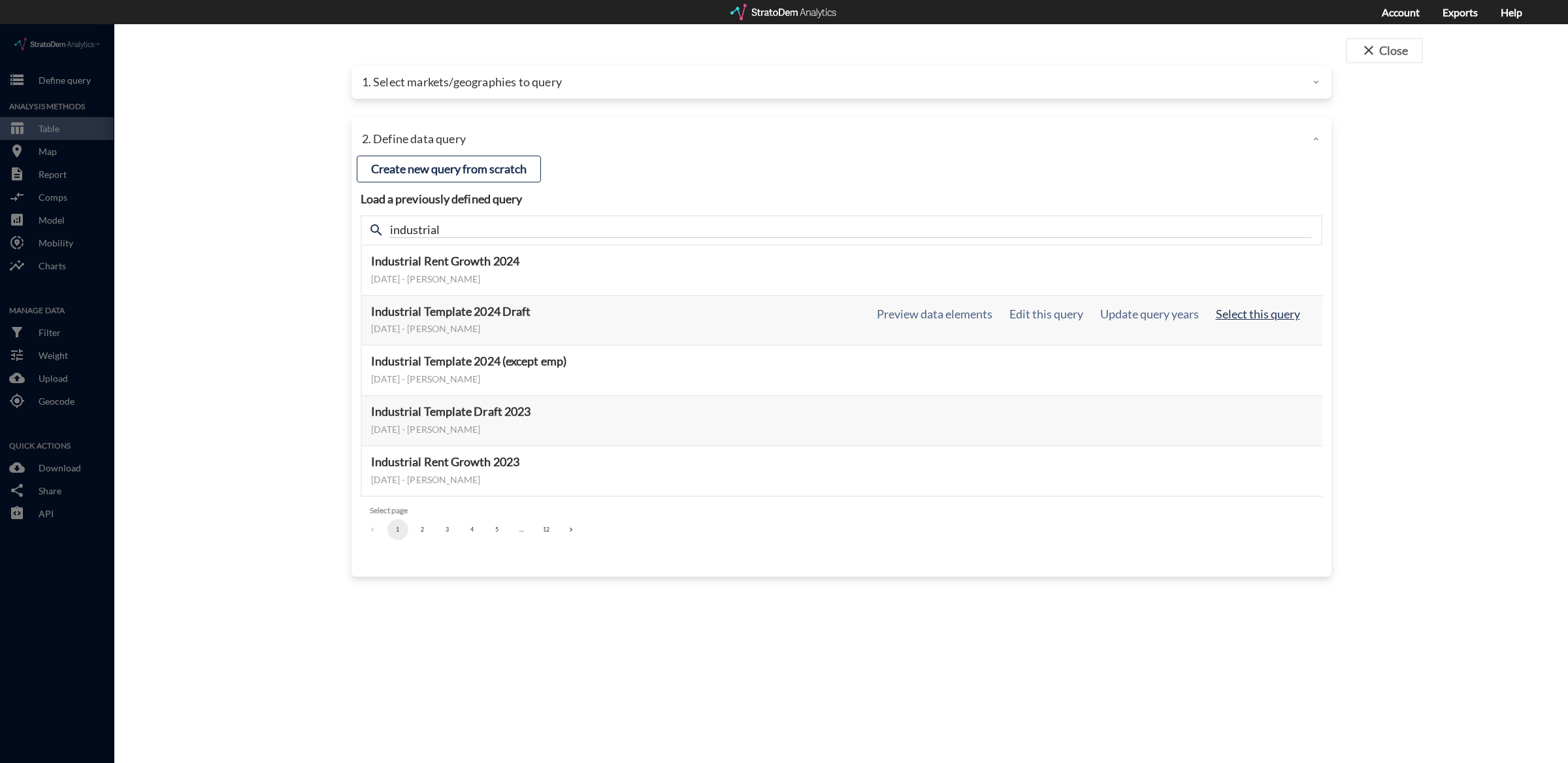
click button "Select this query"
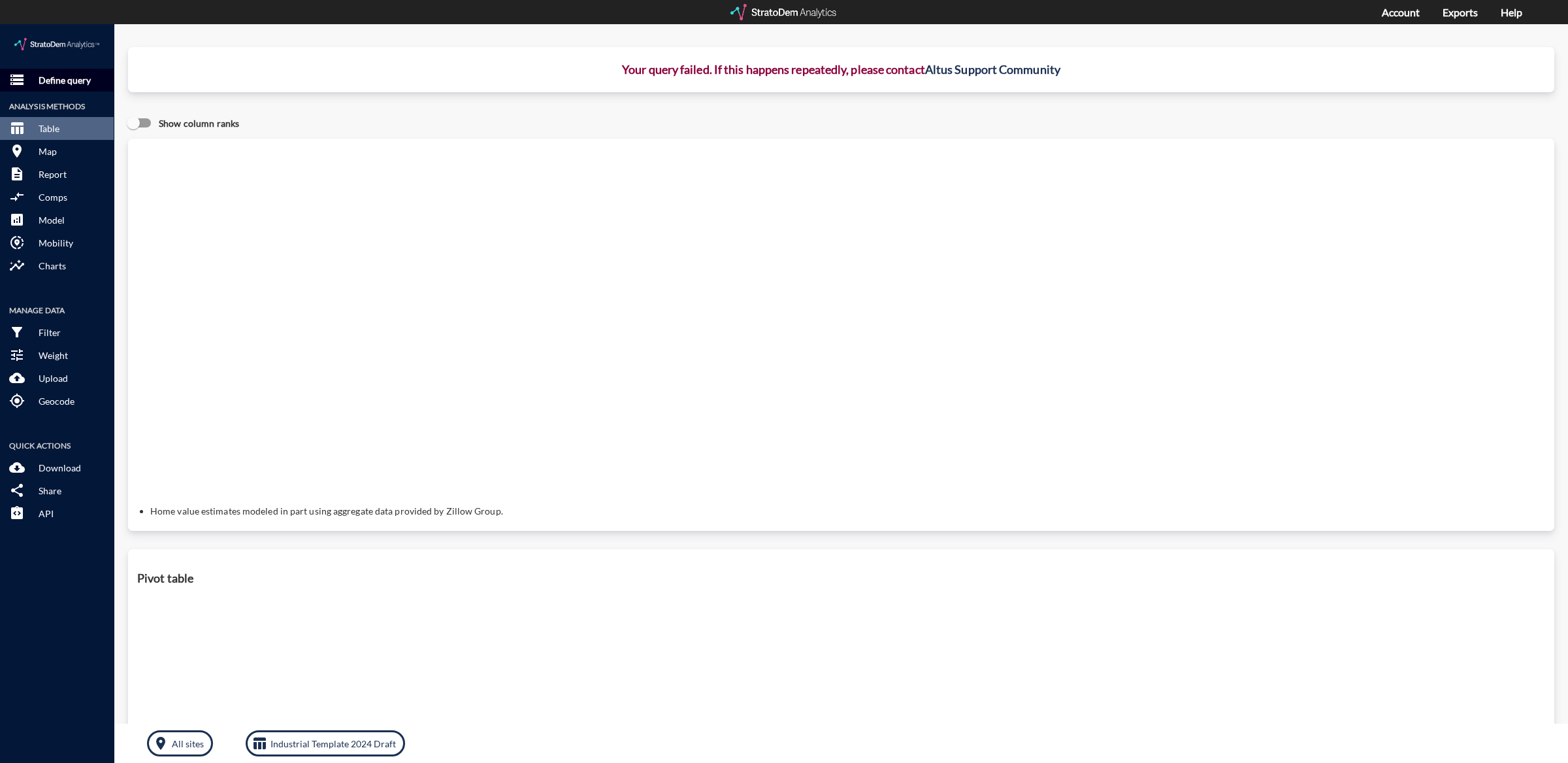
click p "Define query"
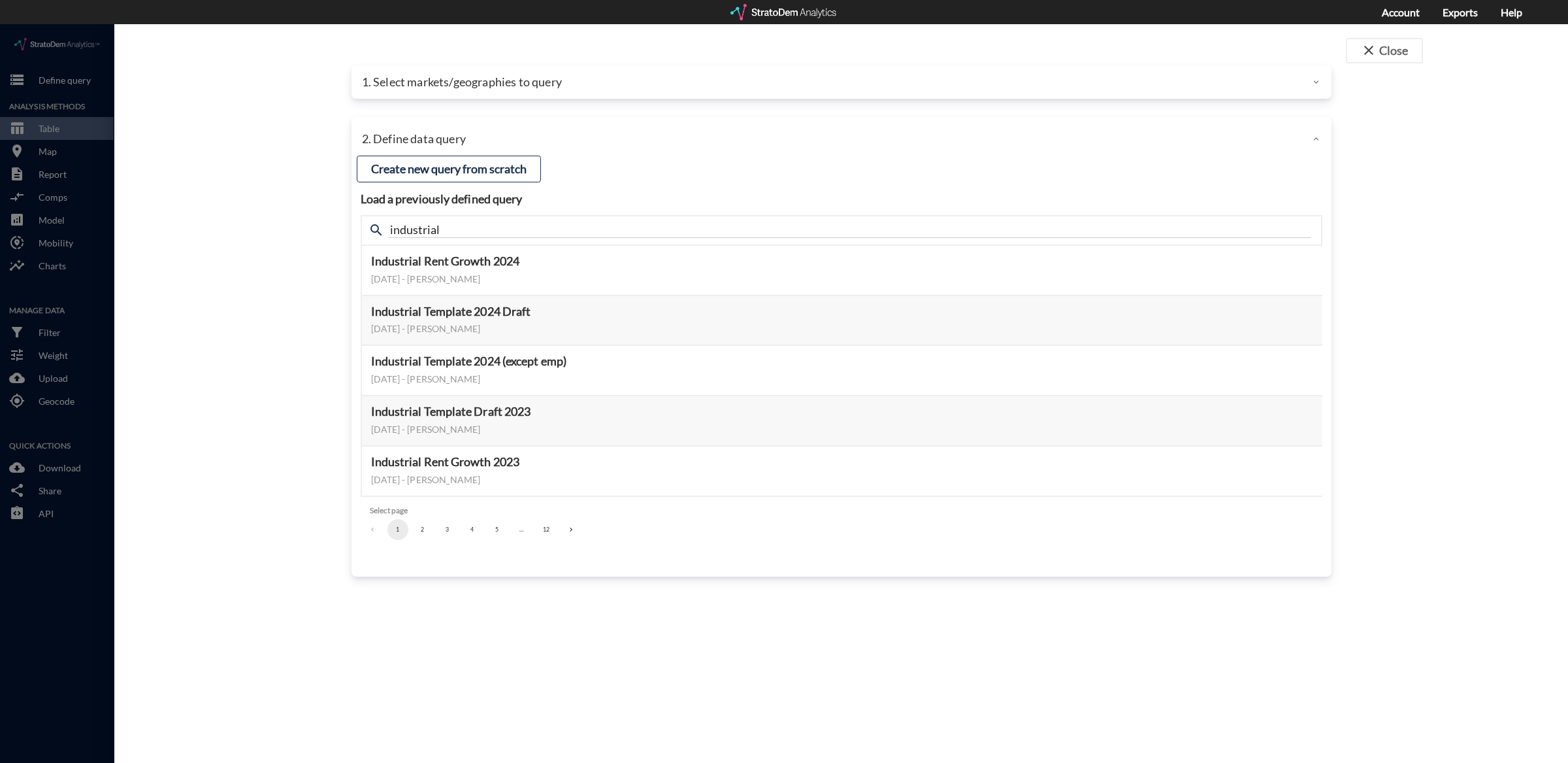
click div "1. Select markets/geographies to query"
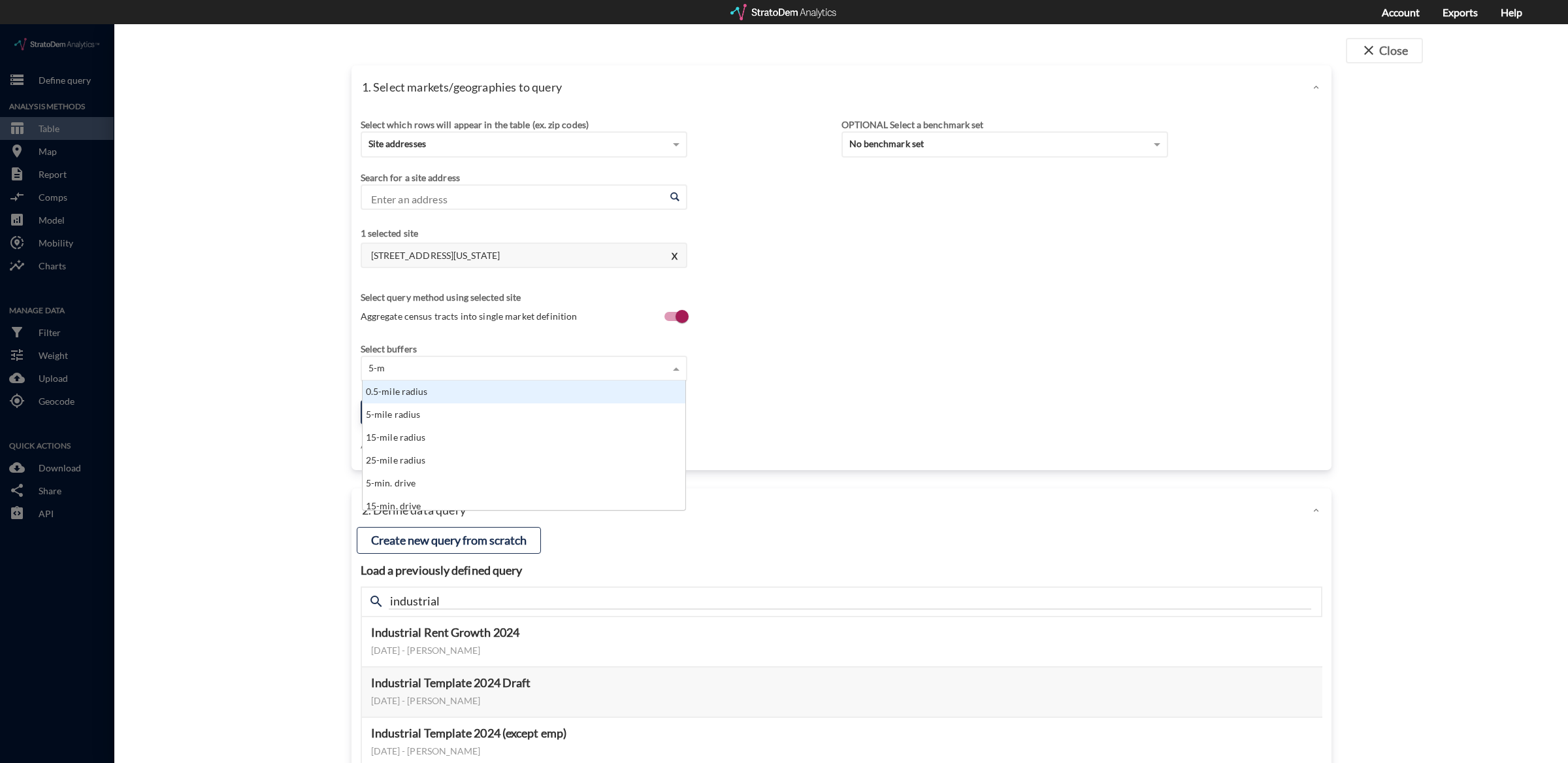
type input "5-mile"
type input "15-"
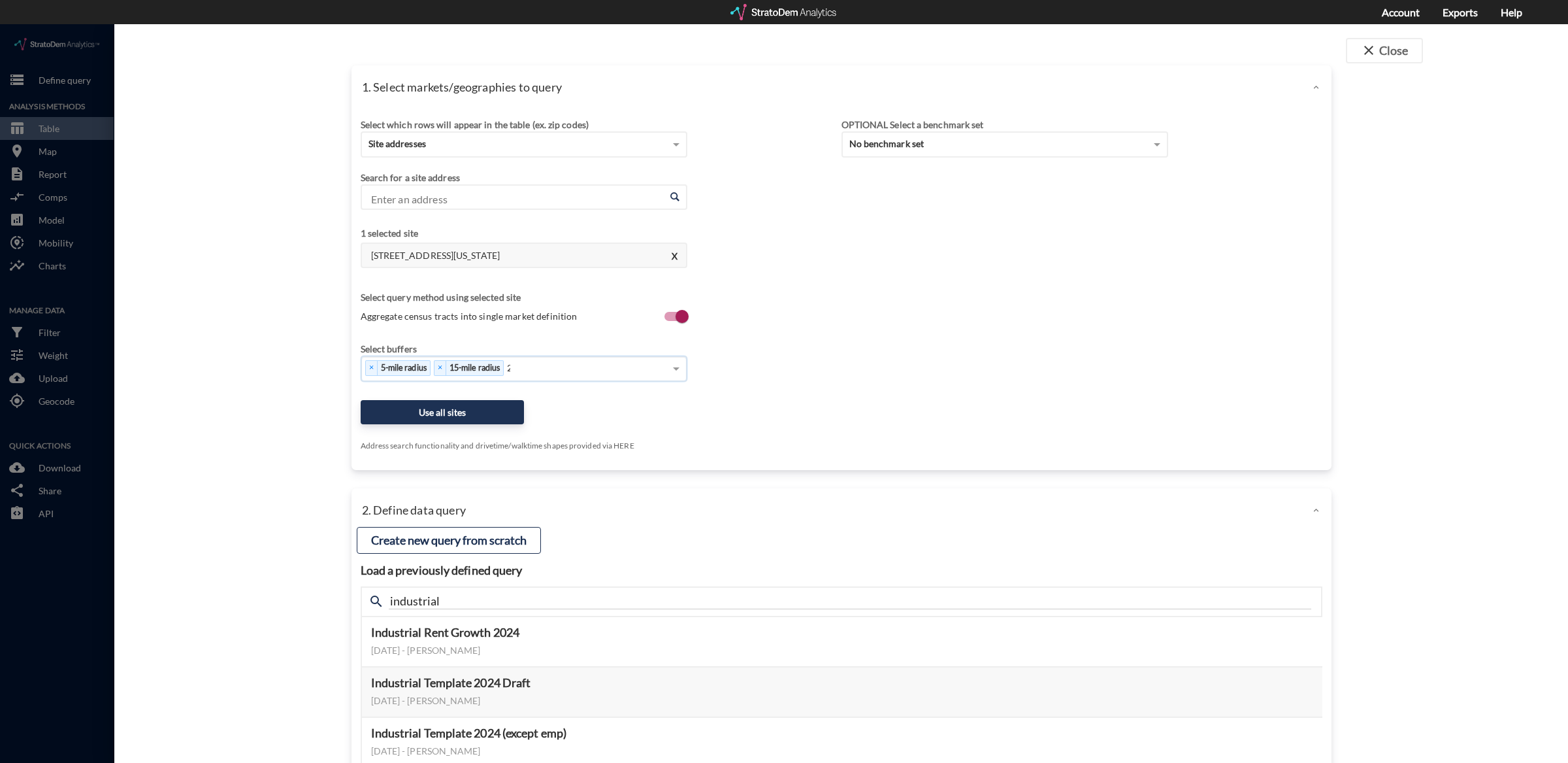
type input "25"
click button "Use all sites"
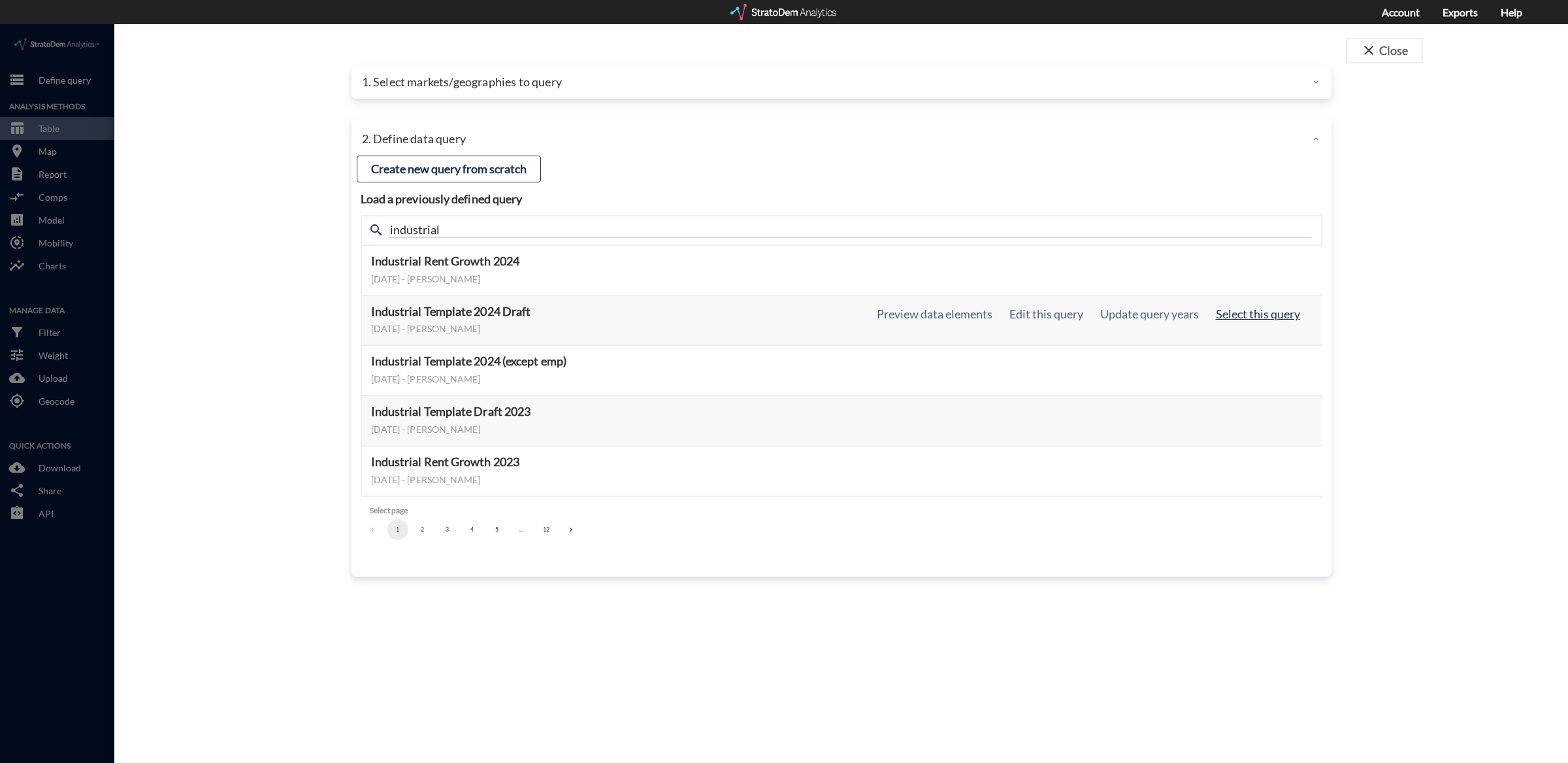
click button "Select this query"
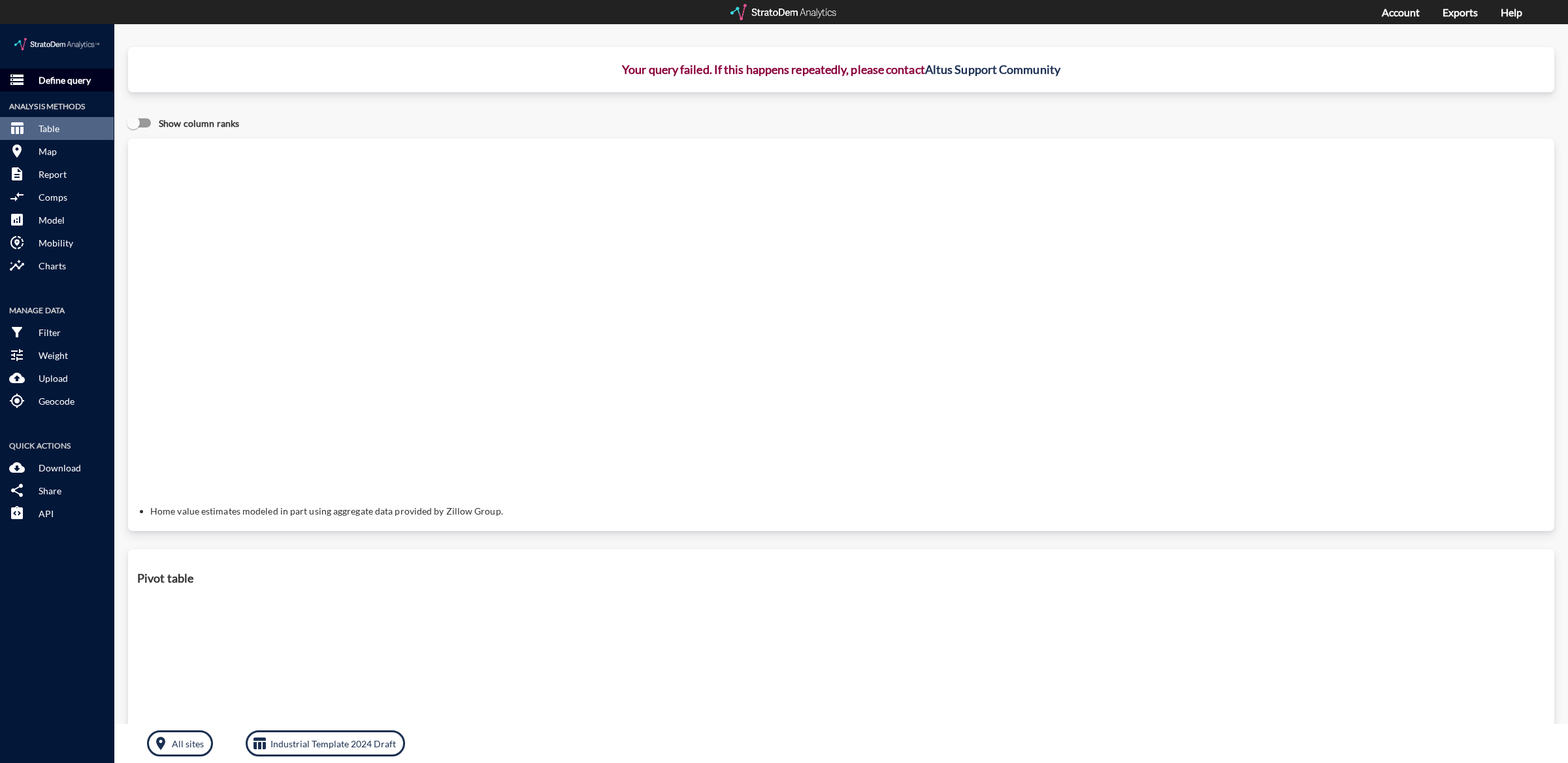
click p "Define query"
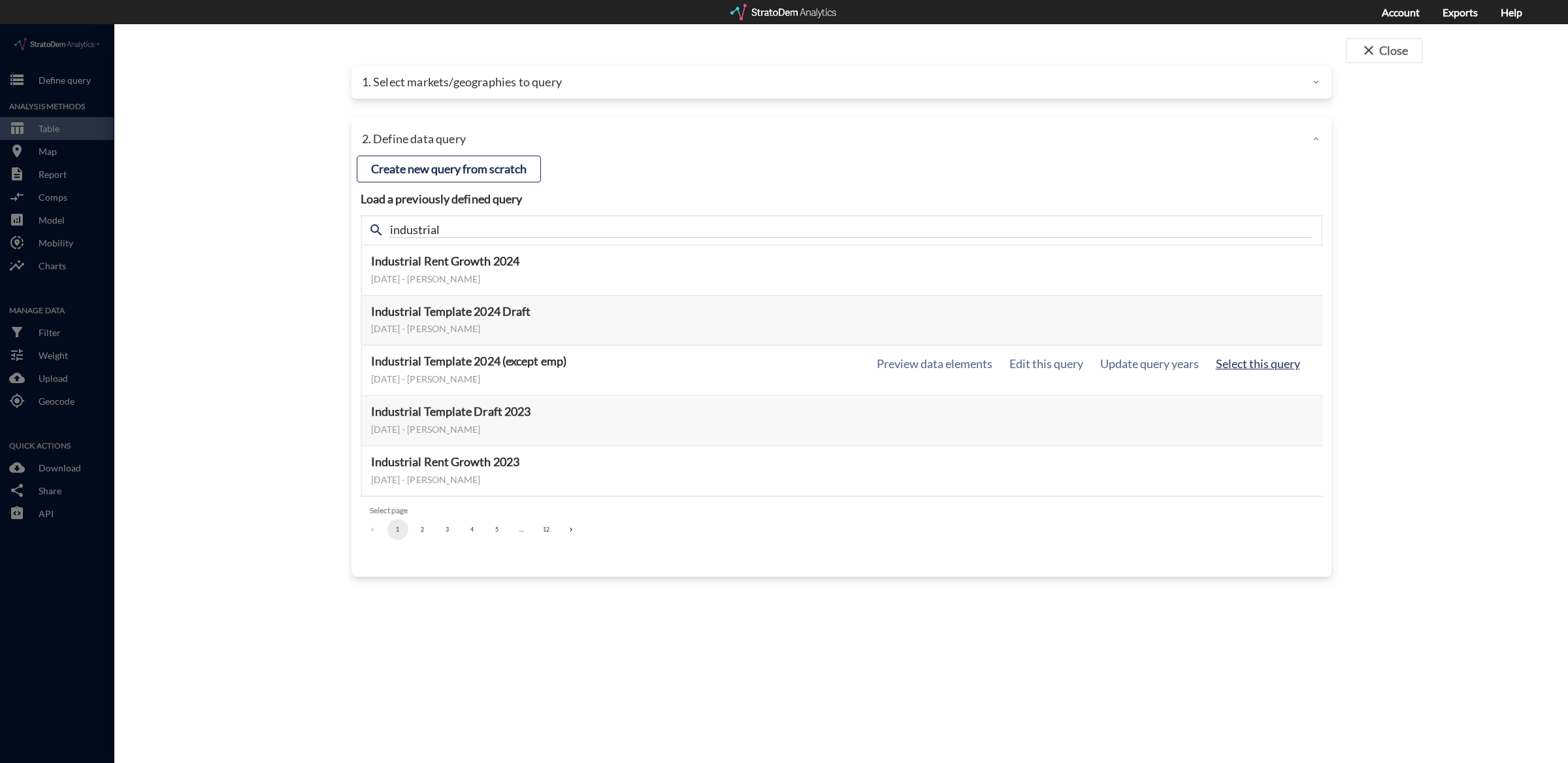
click button "Select this query"
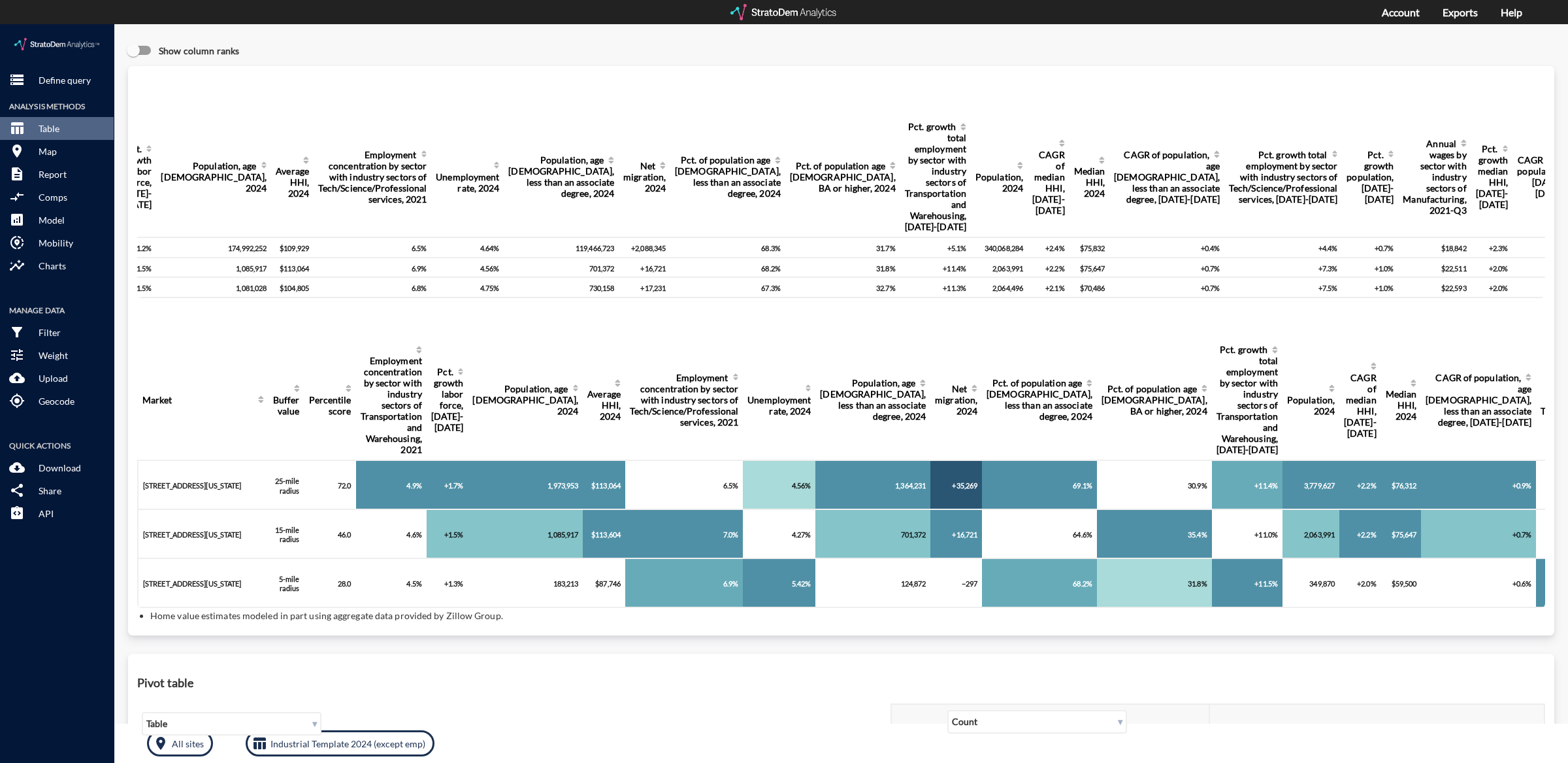
scroll to position [0, 0]
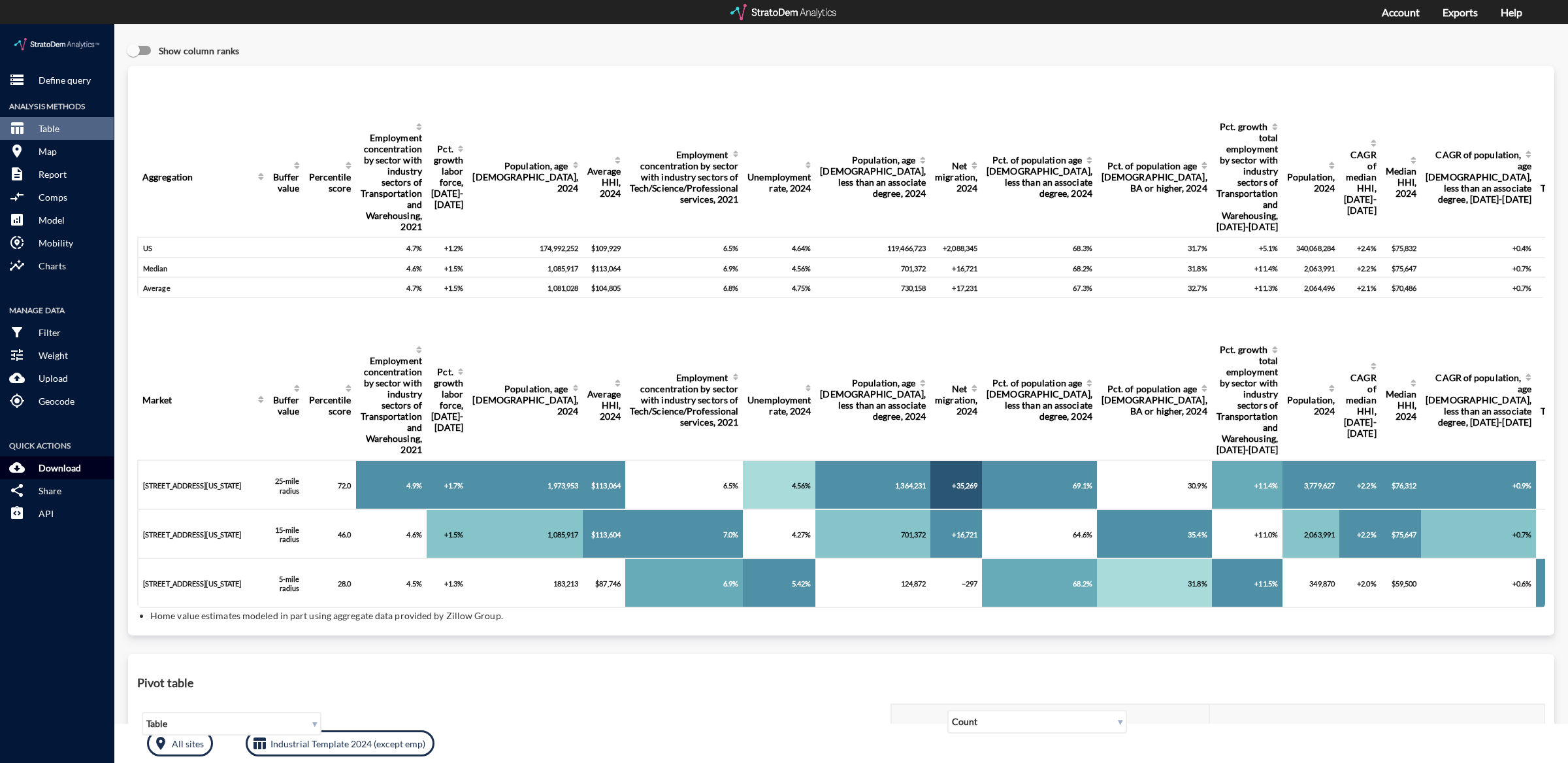
click p "Download"
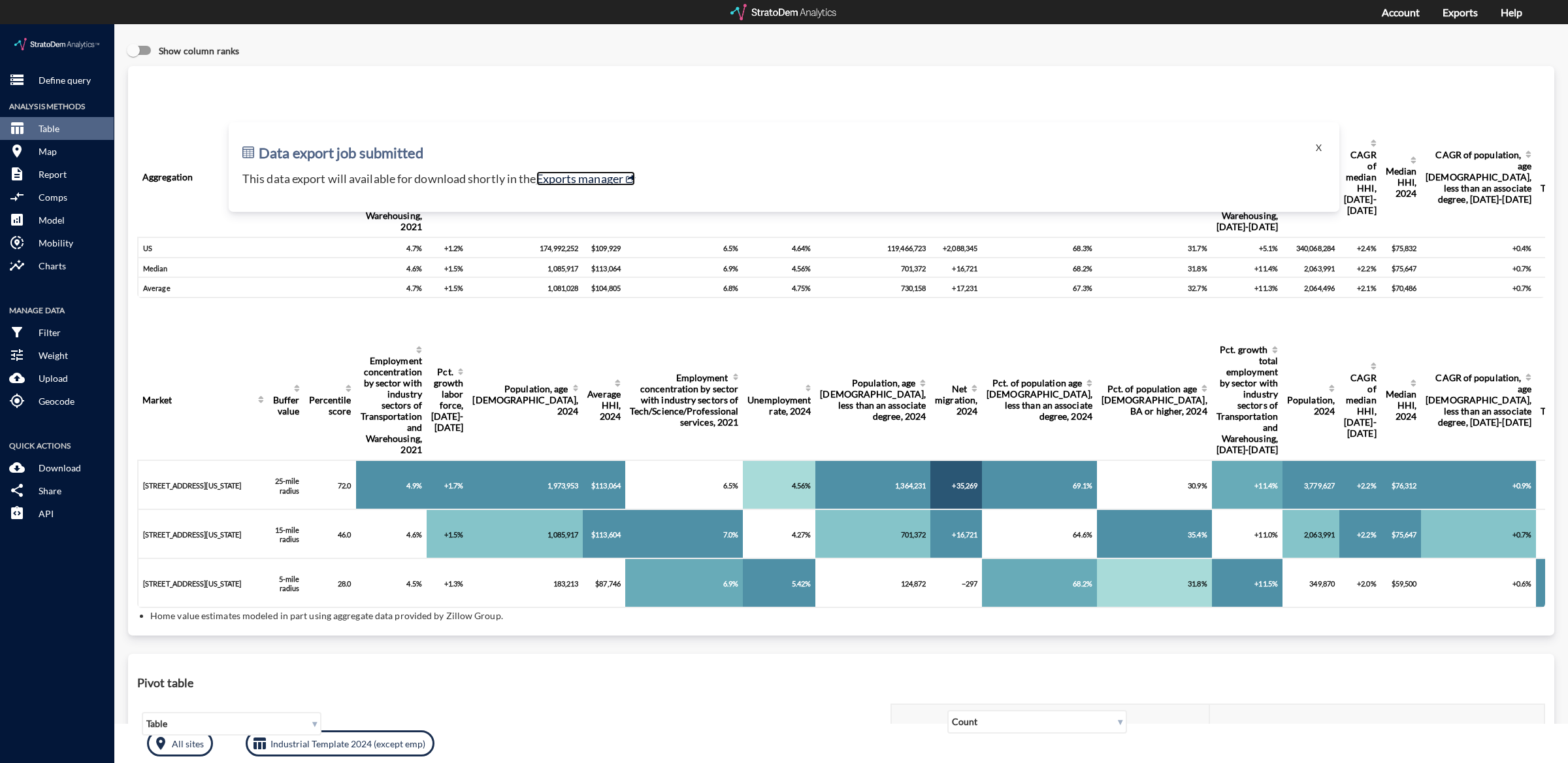
click link "Exports manager"
click button "X"
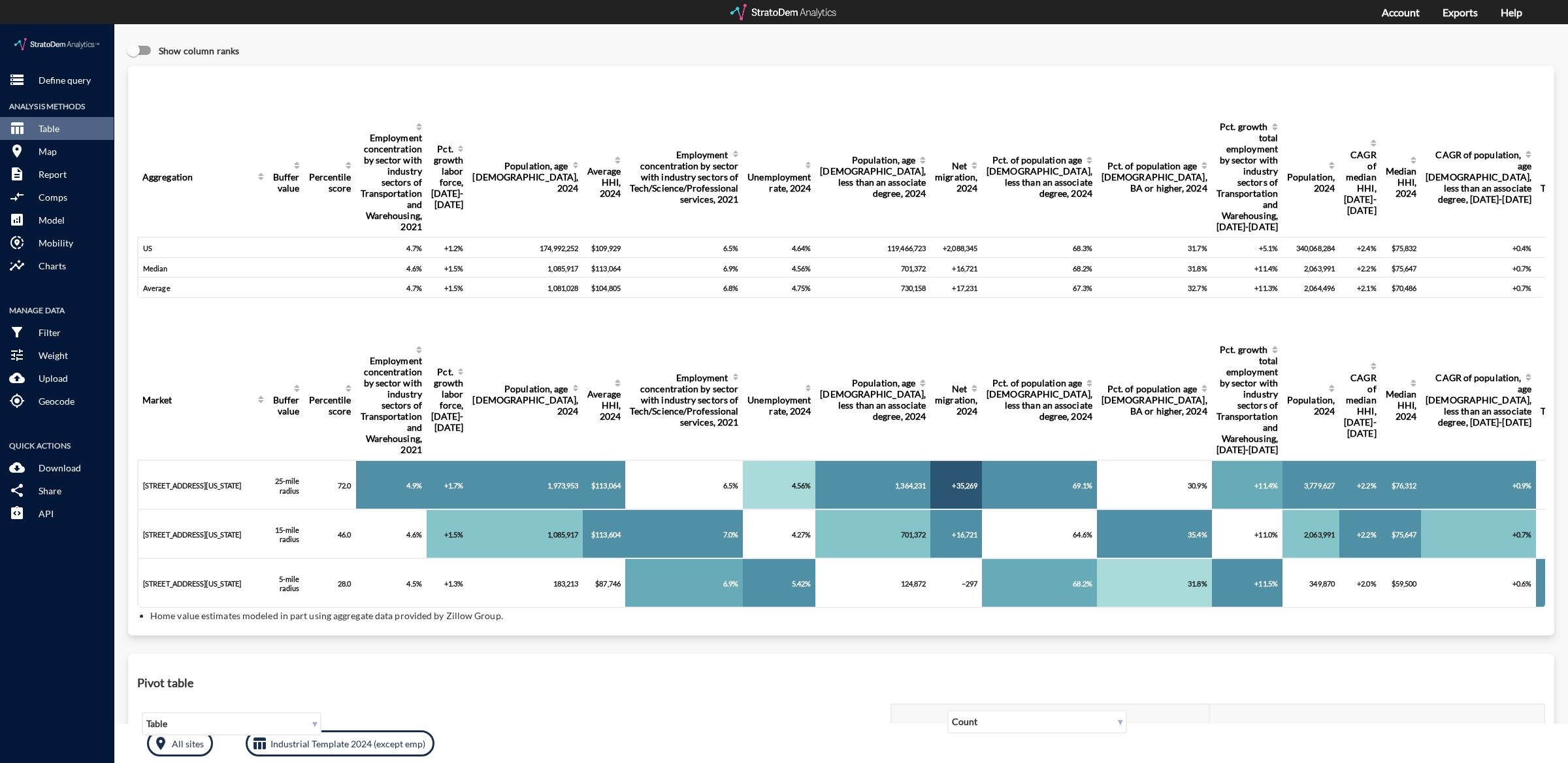
click div "storage Define query Analysis Methods table_chart Table room Map description Re…"
click p "Define query"
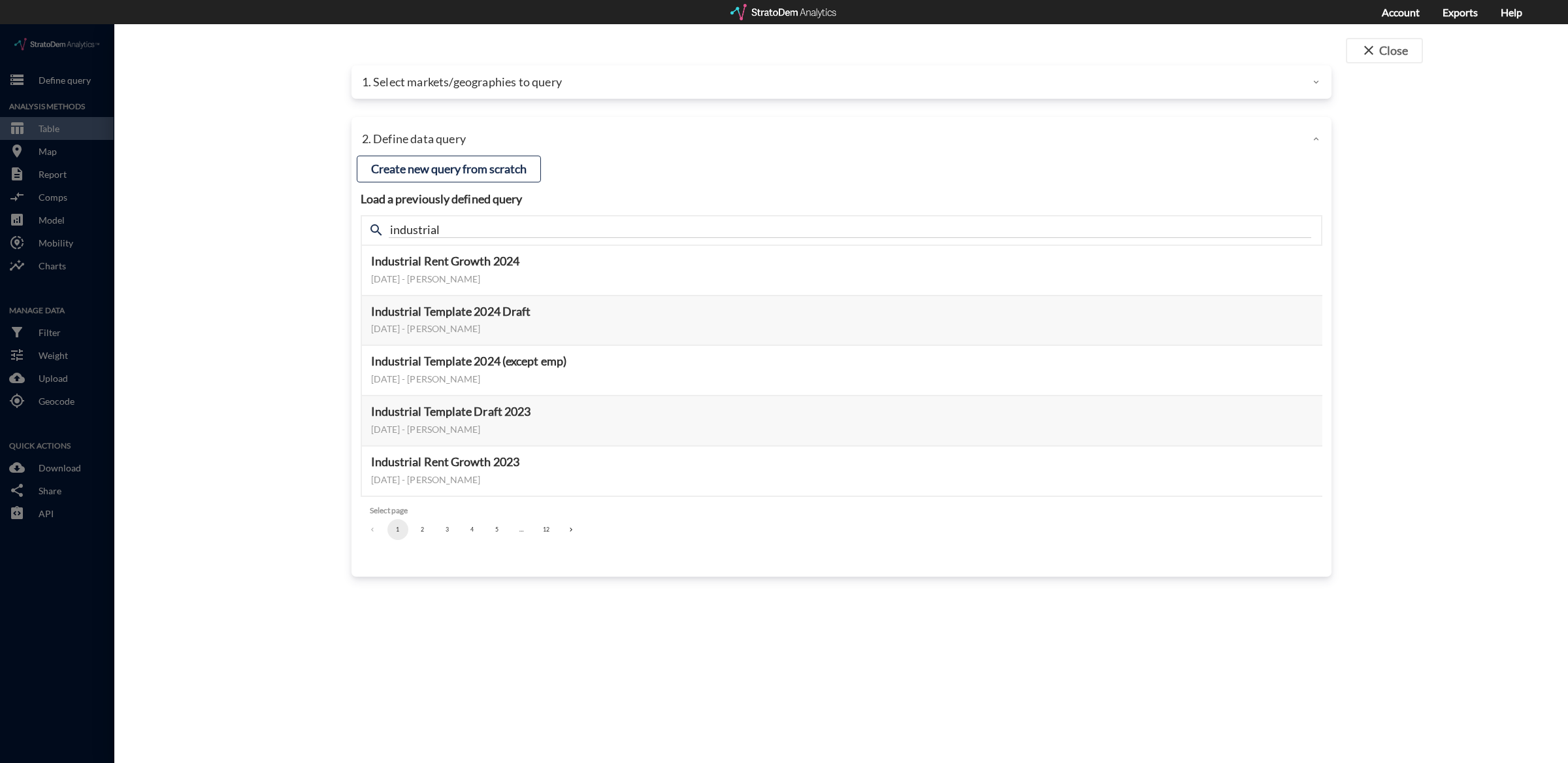
click p "1. Select markets/geographies to query"
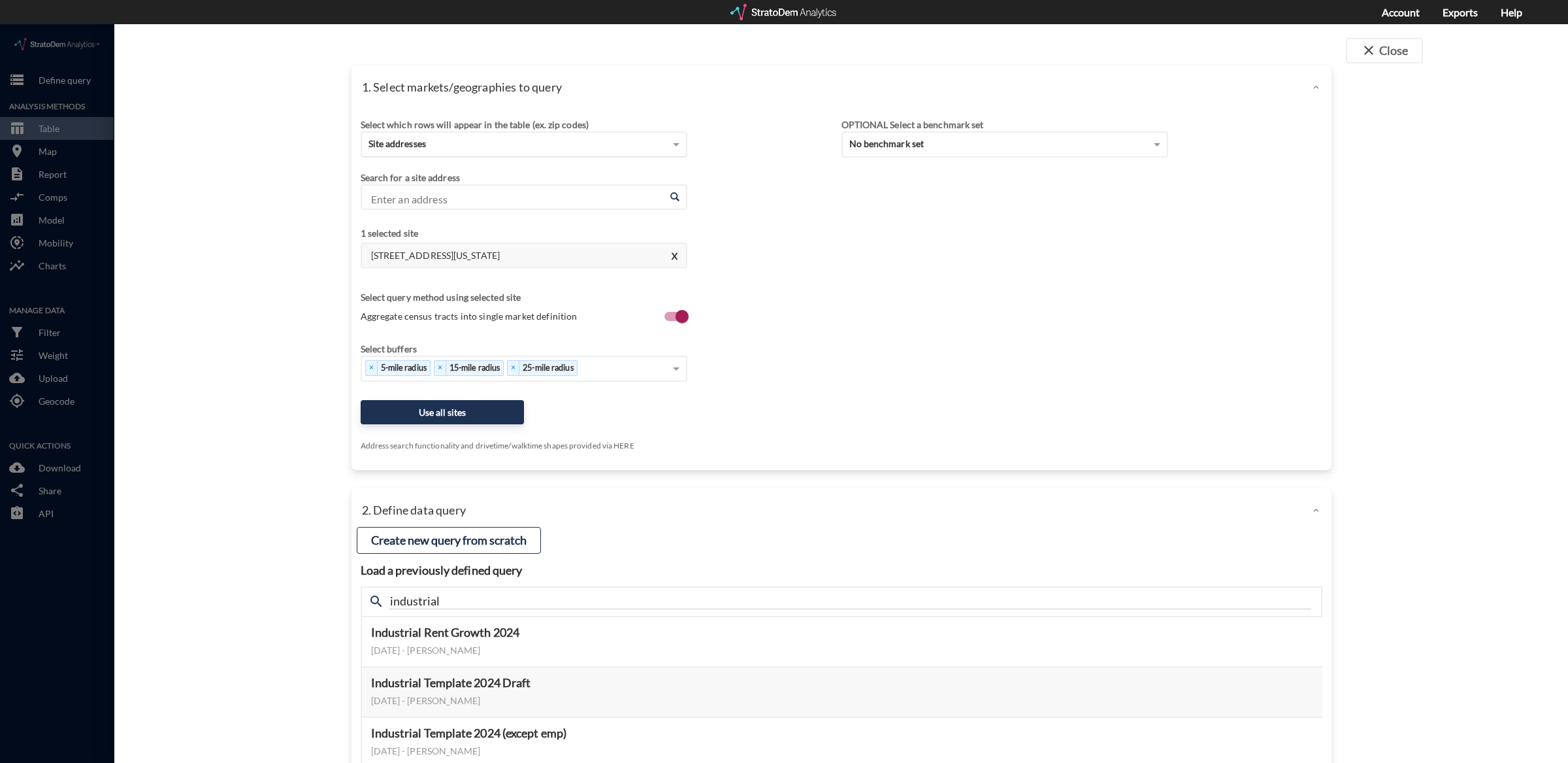
click div "Site addresses"
click div "Metropolitan Statistical Areas"
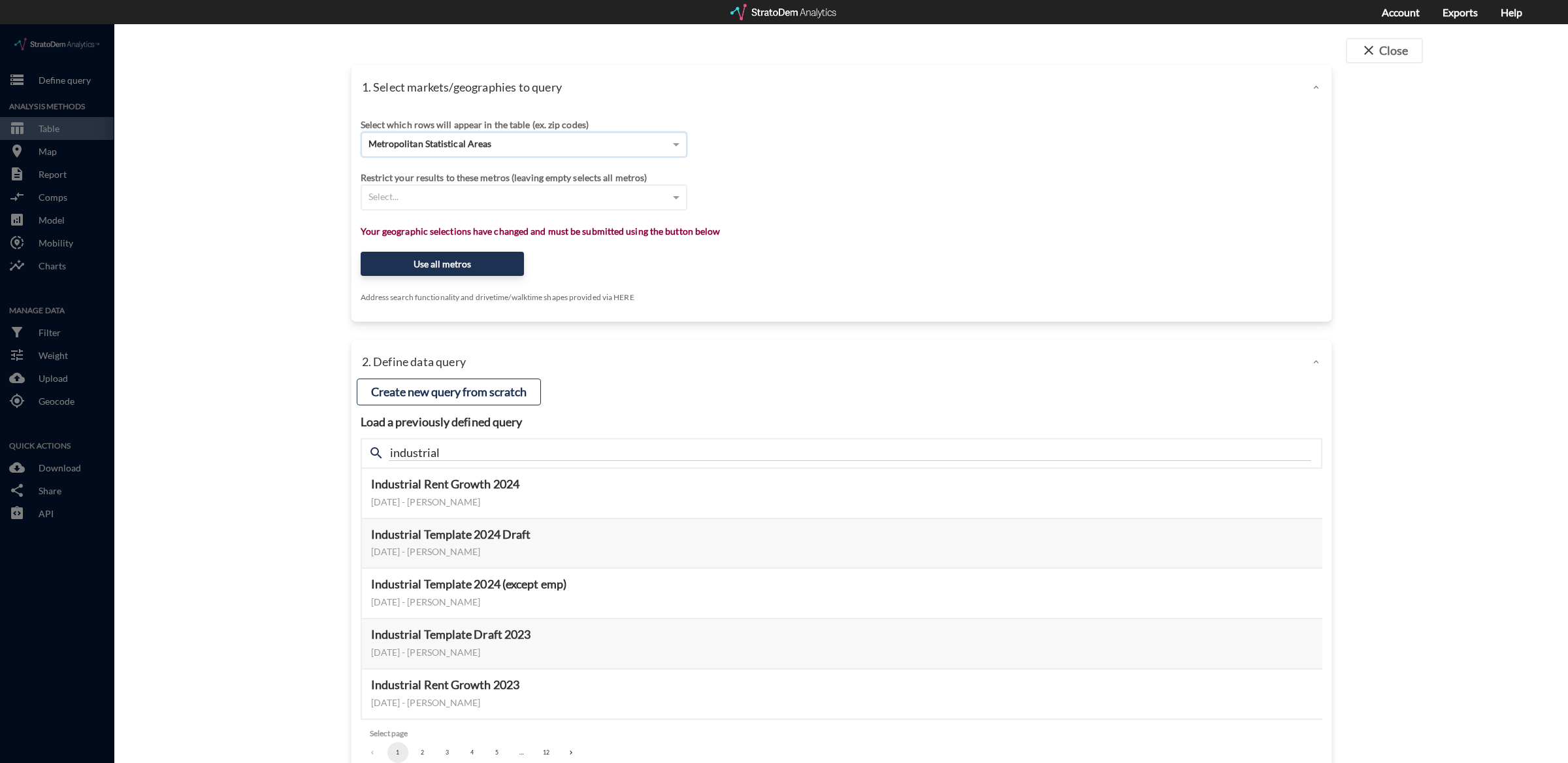
click span "Metropolitan Statistical Areas"
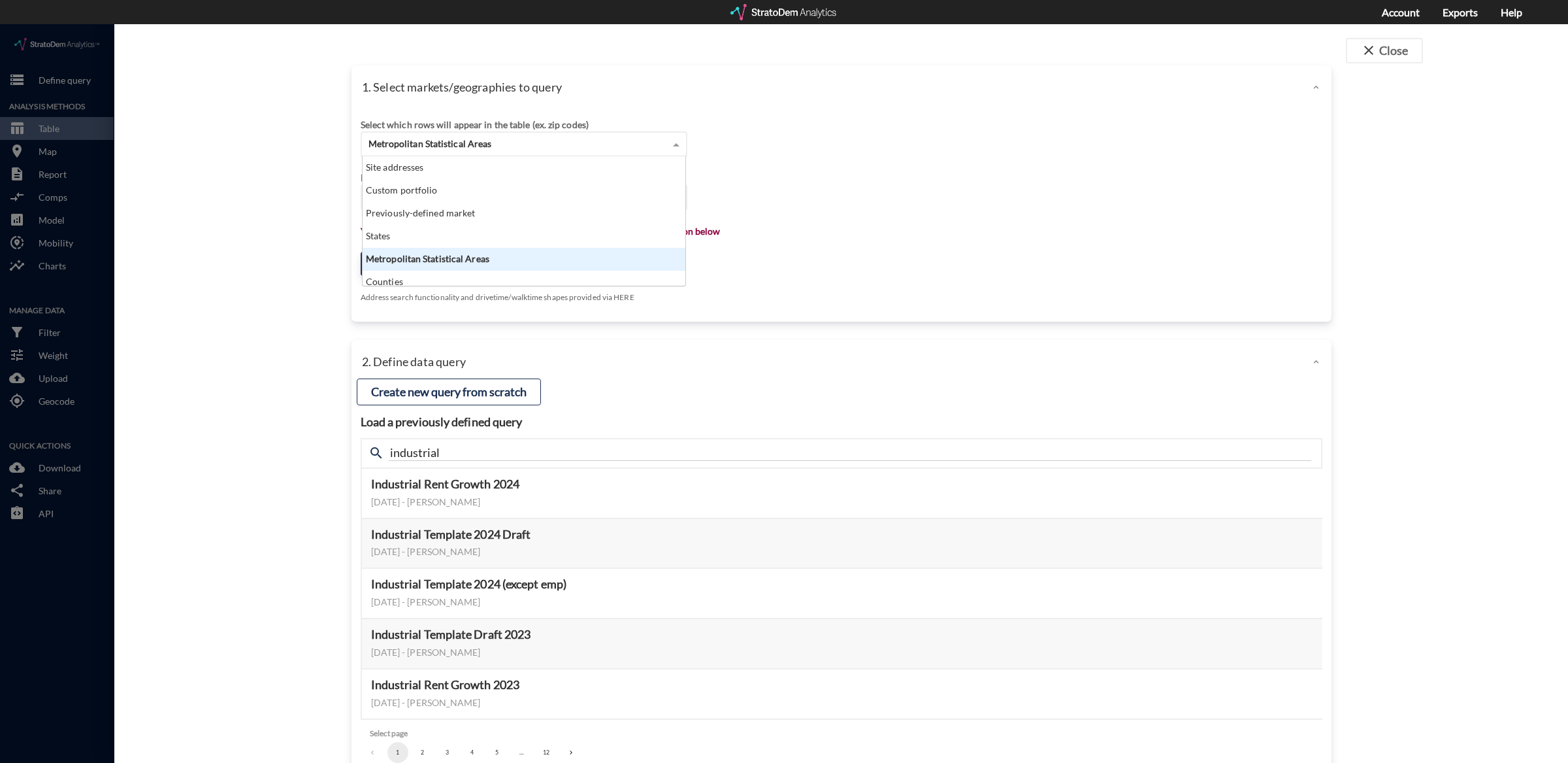
click span "Metropolitan Statistical Areas"
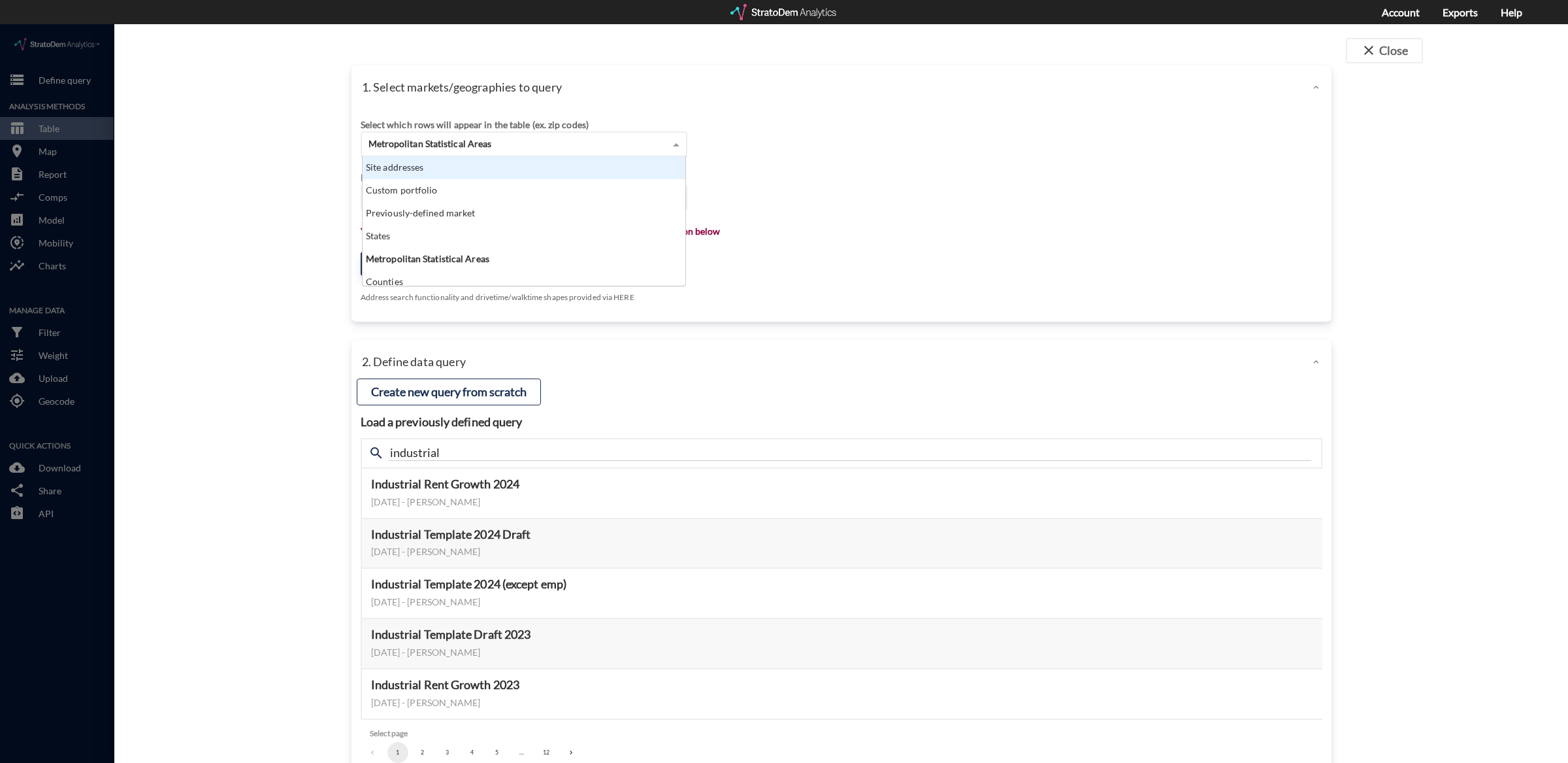
click div "1. Select markets/geographies to query"
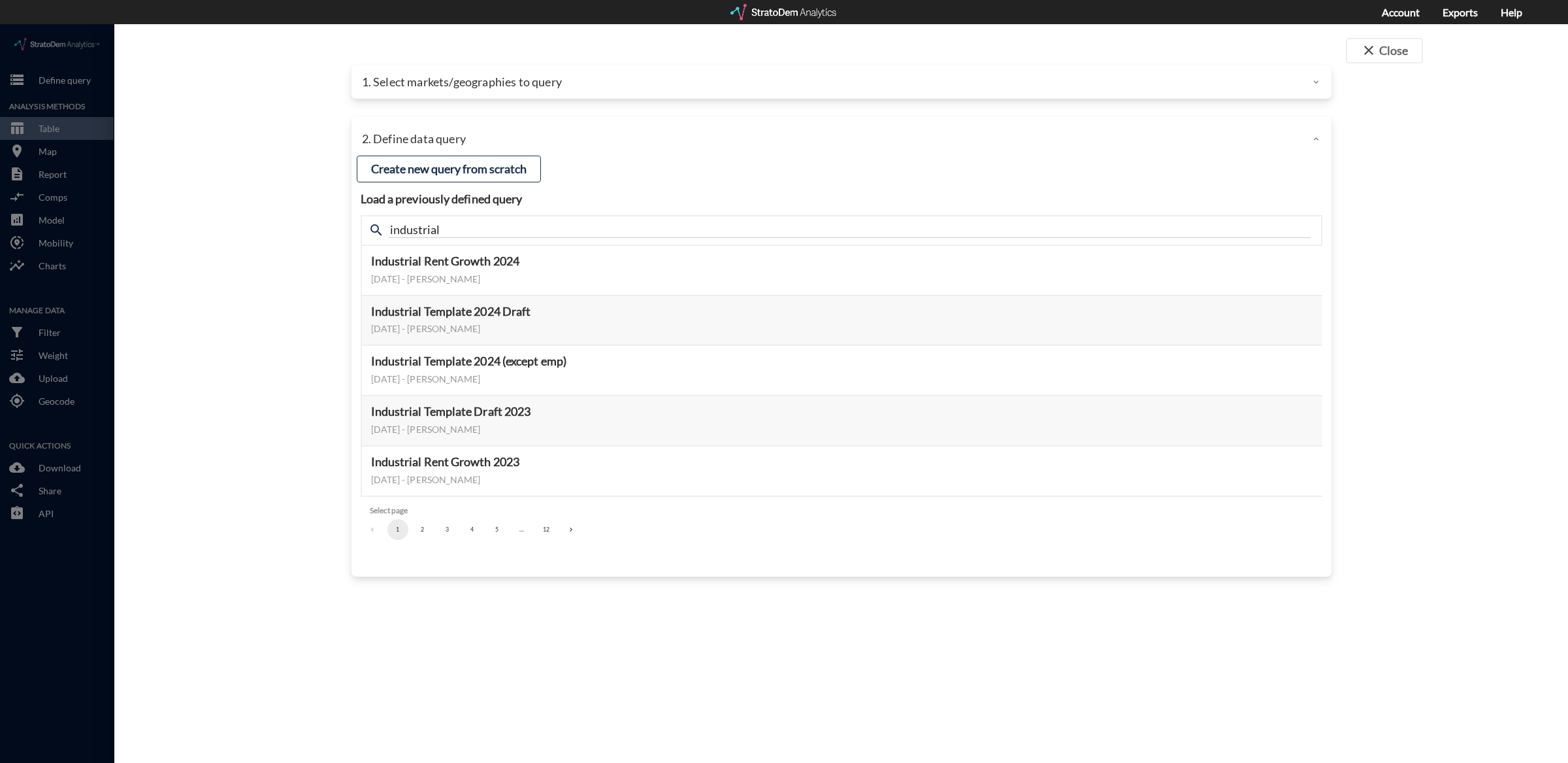
click div "1. Select markets/geographies to query"
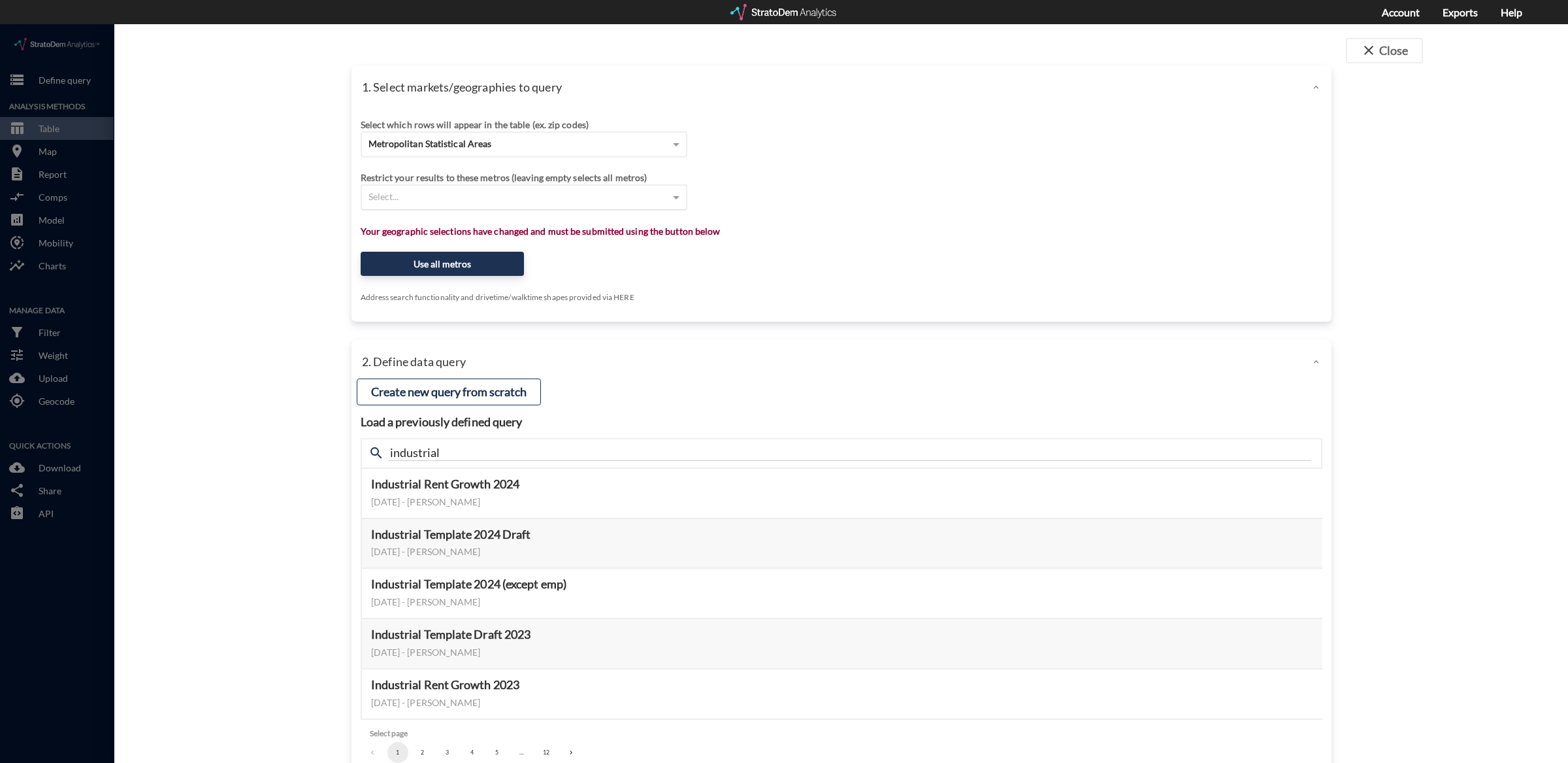
click div "Select..."
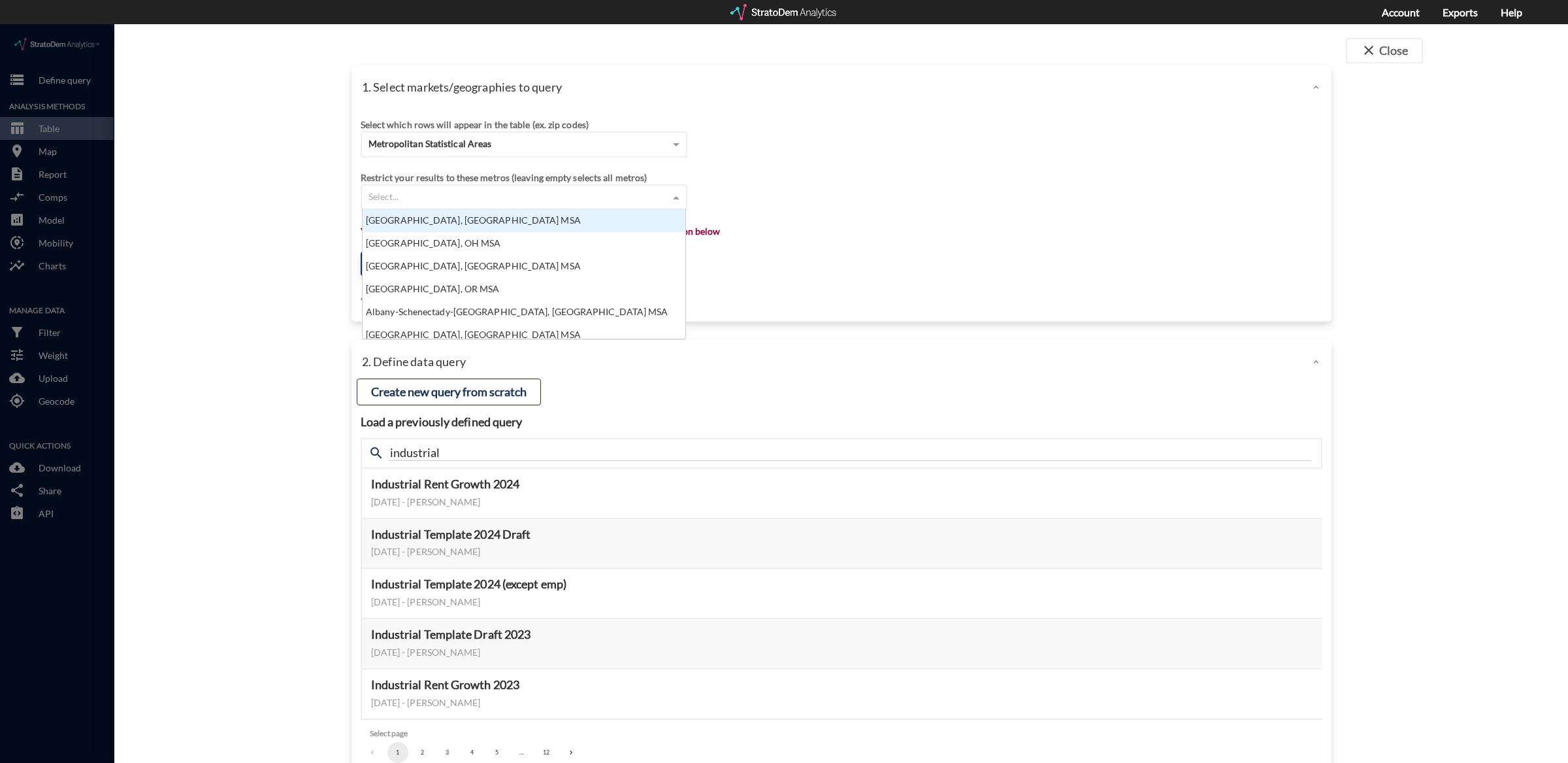
scroll to position [14, 8]
type input "pho"
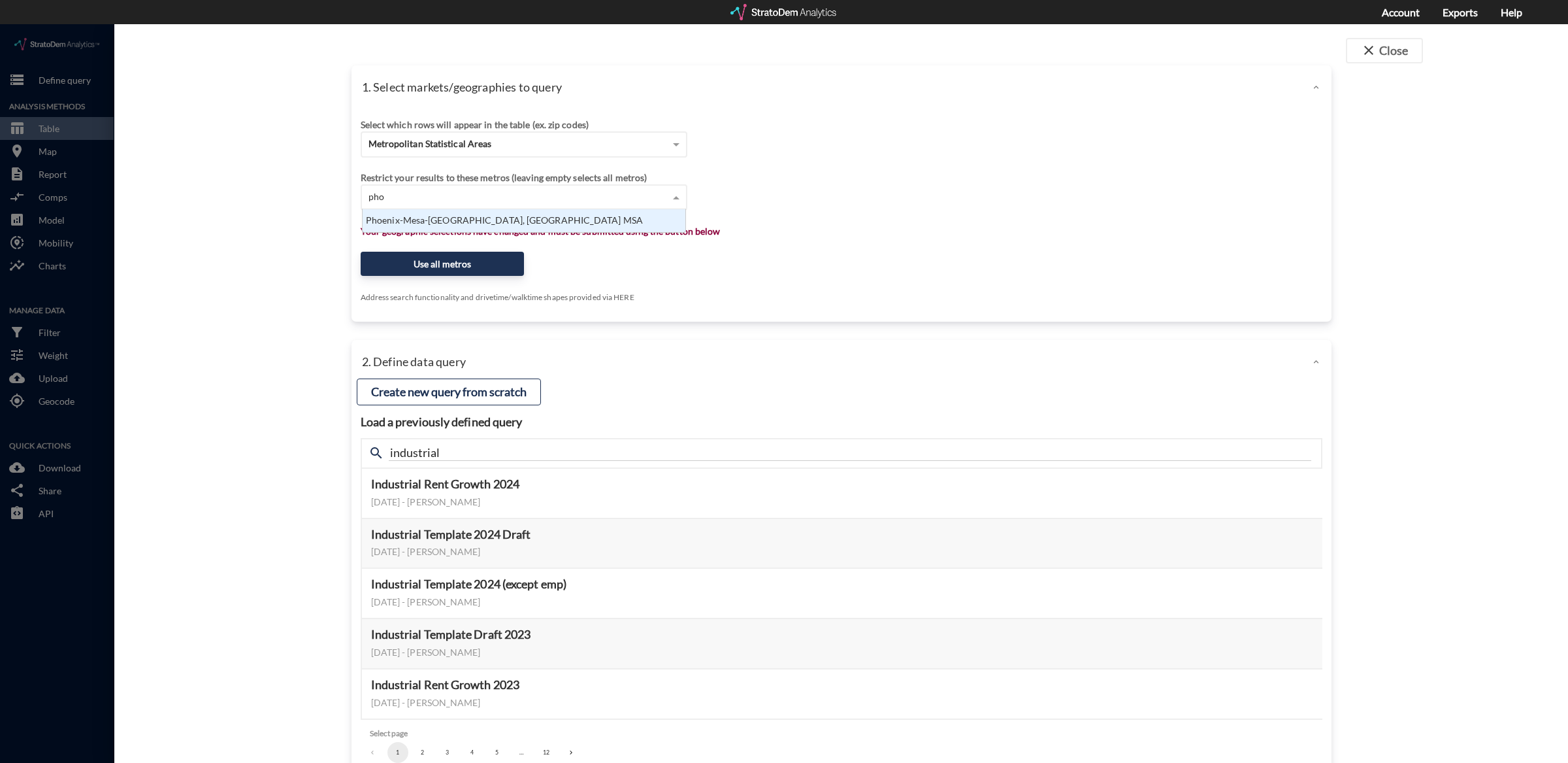
scroll to position [11, 315]
click div "Phoenix-Mesa-[GEOGRAPHIC_DATA], [GEOGRAPHIC_DATA] MSA"
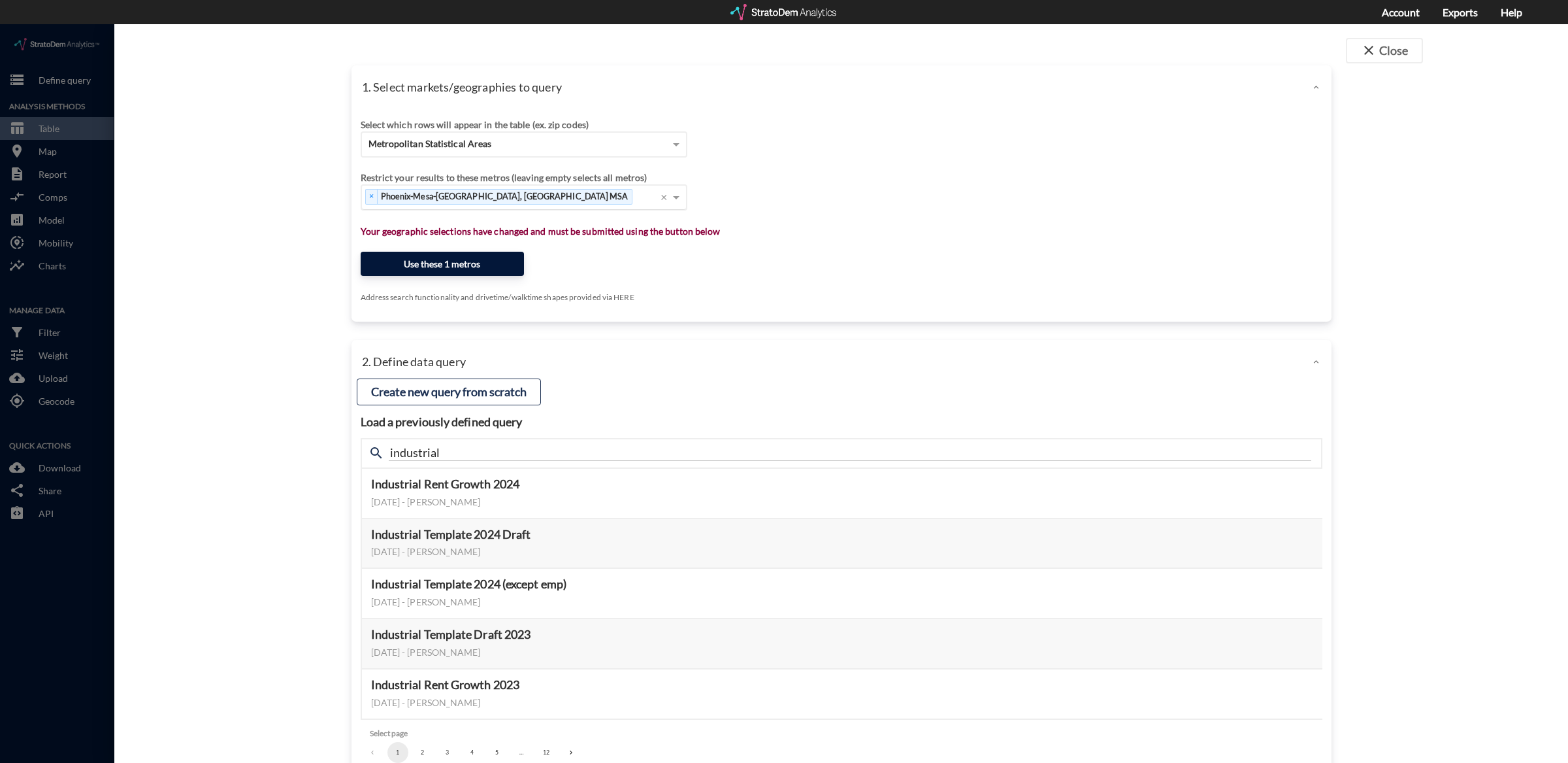
click button "Use these 1 metros"
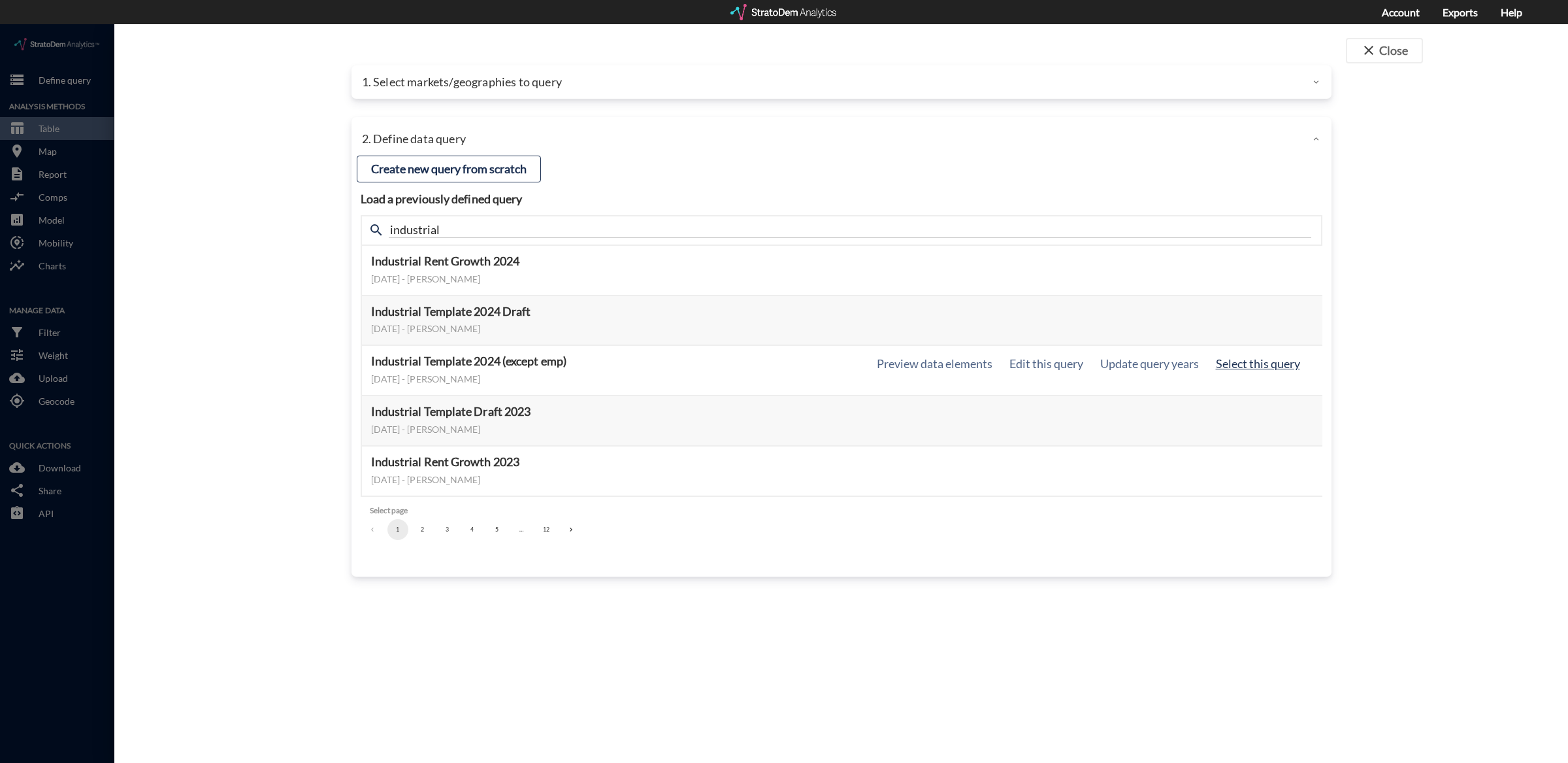
click button "Select this query"
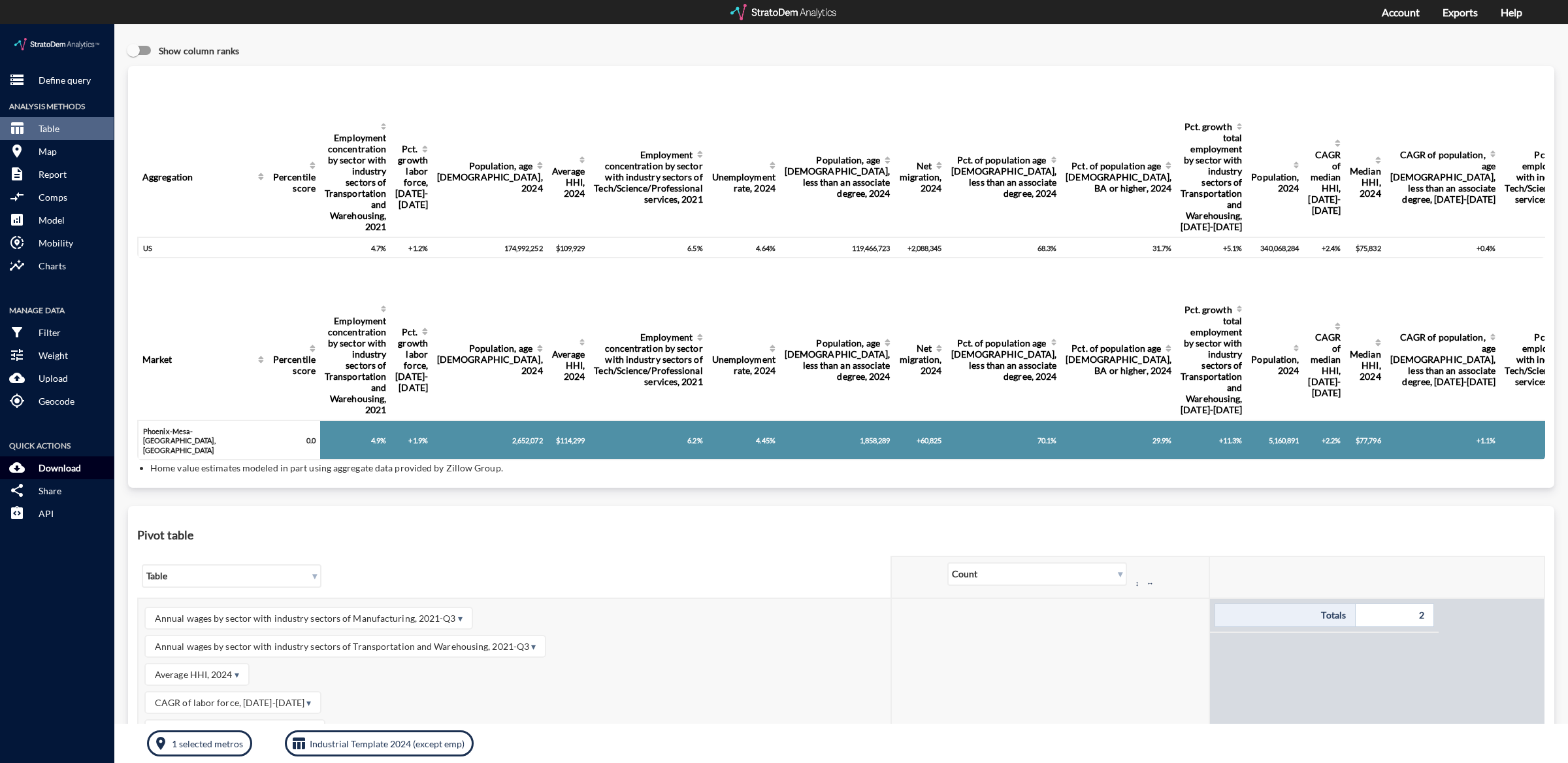
click button "cloud_download Download"
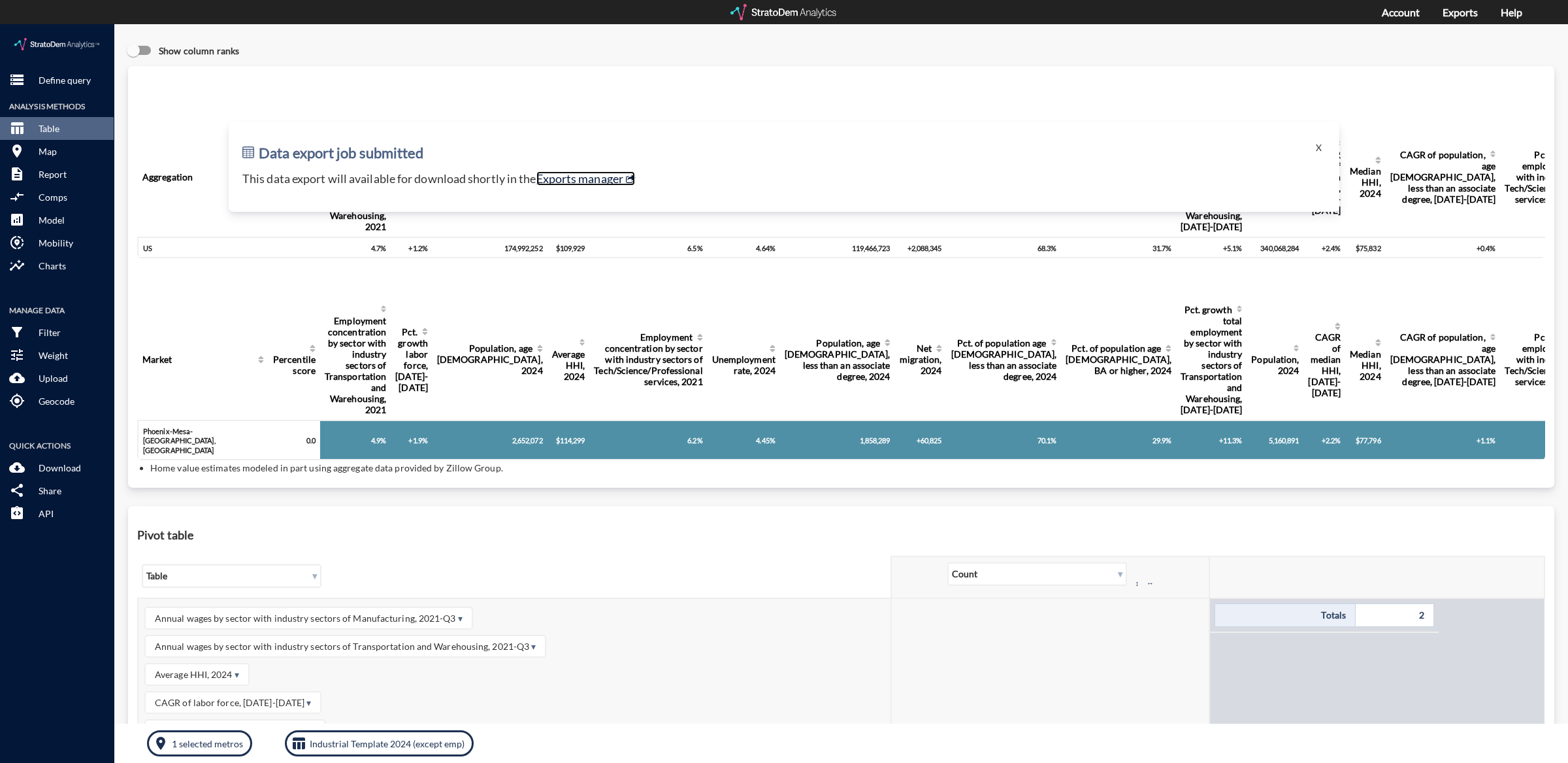
click link "Exports manager"
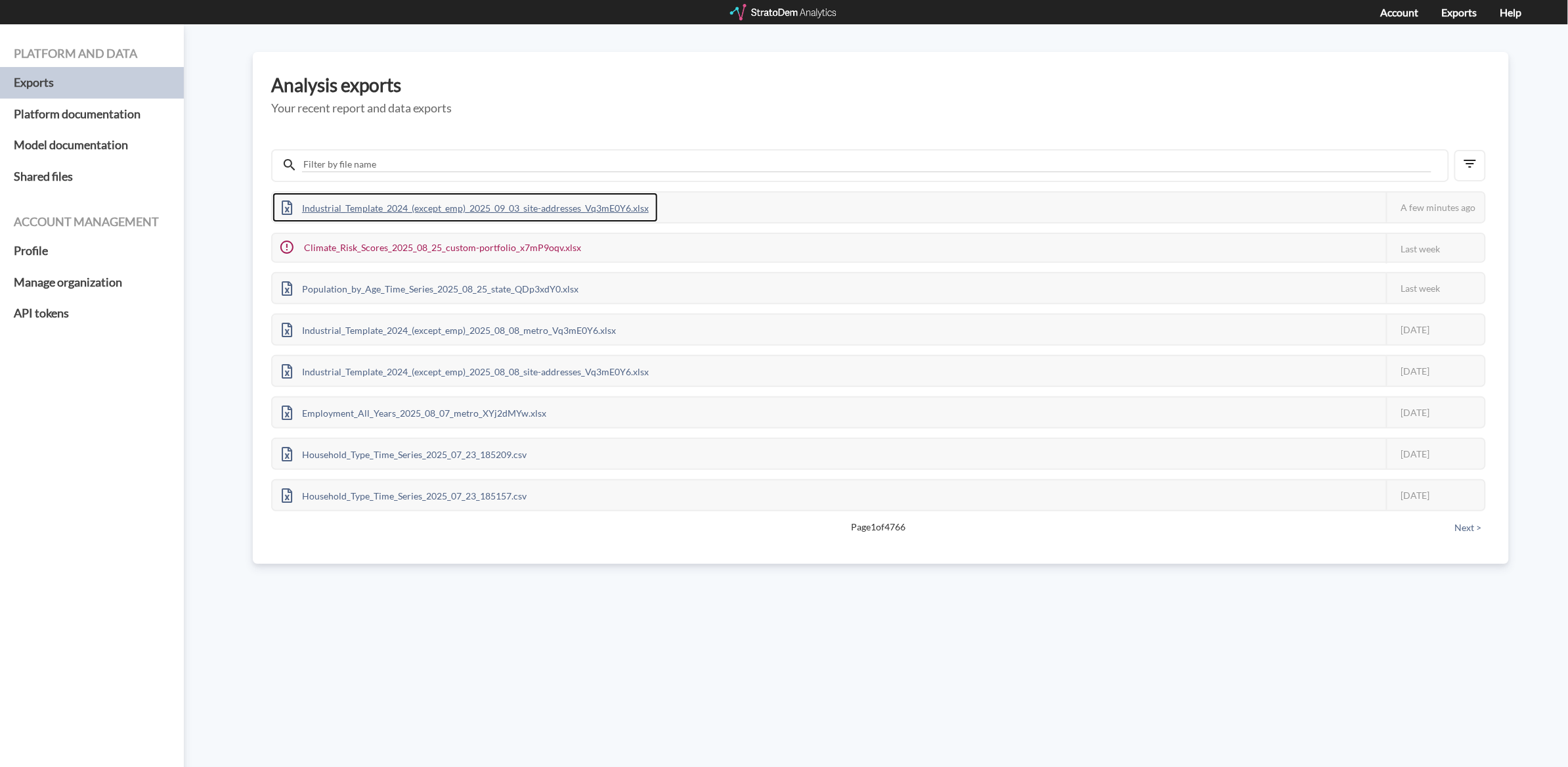
click at [625, 208] on div "Industrial_Template_2024_(except_emp)_2025_09_03_site-addresses_Vq3mE0Y6.xlsx" at bounding box center [465, 207] width 386 height 29
click at [552, 206] on div "Industrial_Template_2024_(except_emp)_2025_09_03_metro_Vq3mE0Y6.xlsx" at bounding box center [449, 207] width 353 height 29
